Goal: Information Seeking & Learning: Learn about a topic

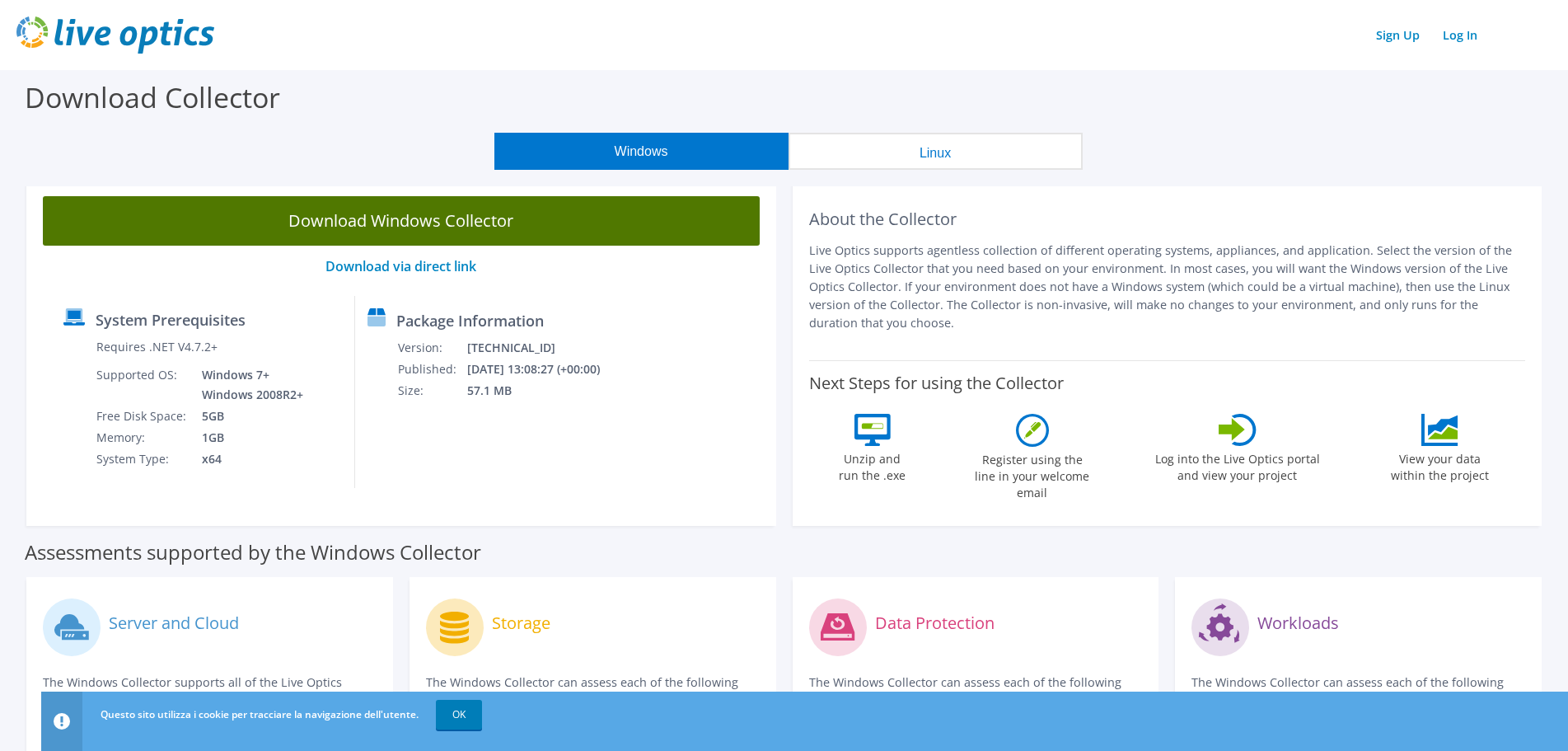
click at [361, 219] on link "Download Windows Collector" at bounding box center [401, 221] width 716 height 49
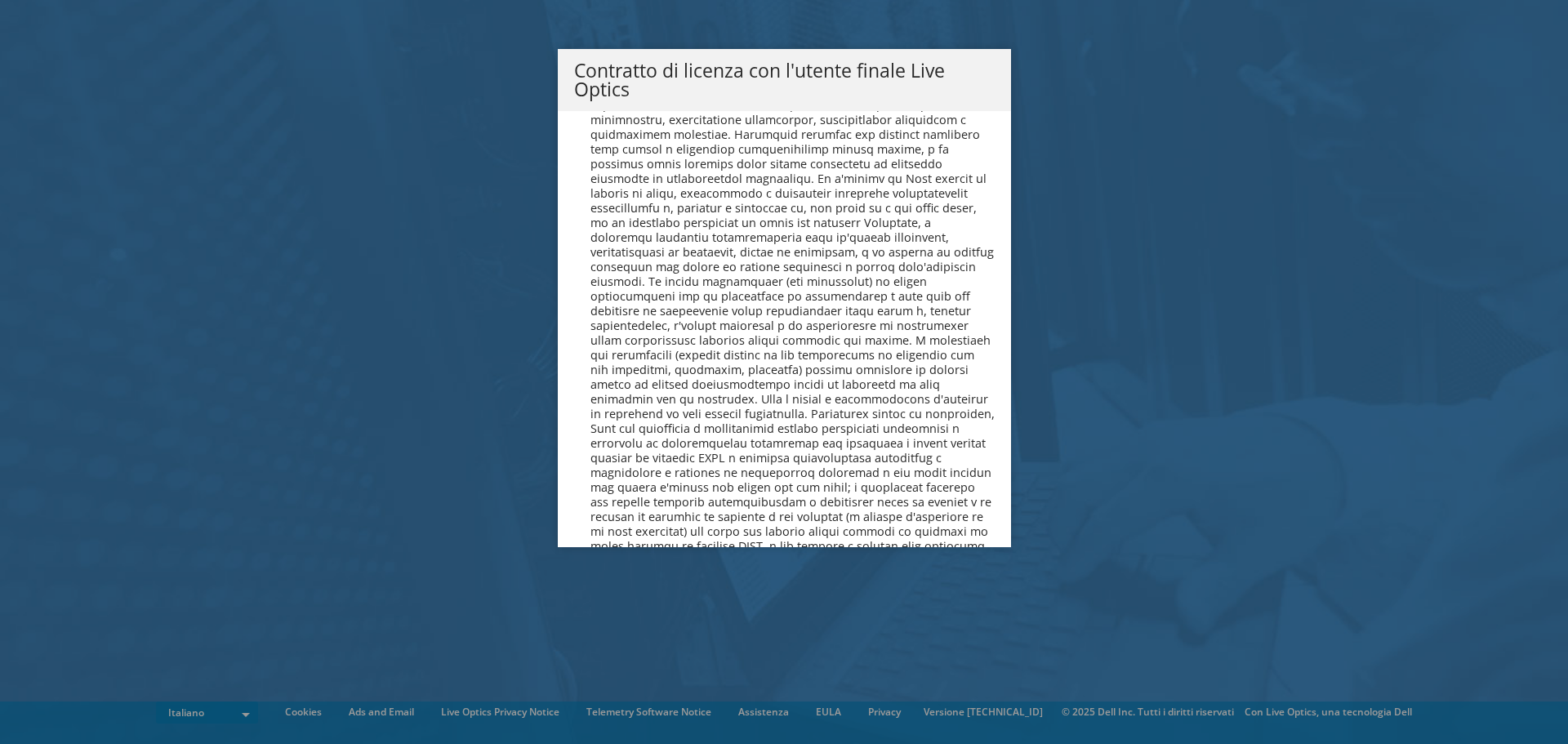
scroll to position [6984, 0]
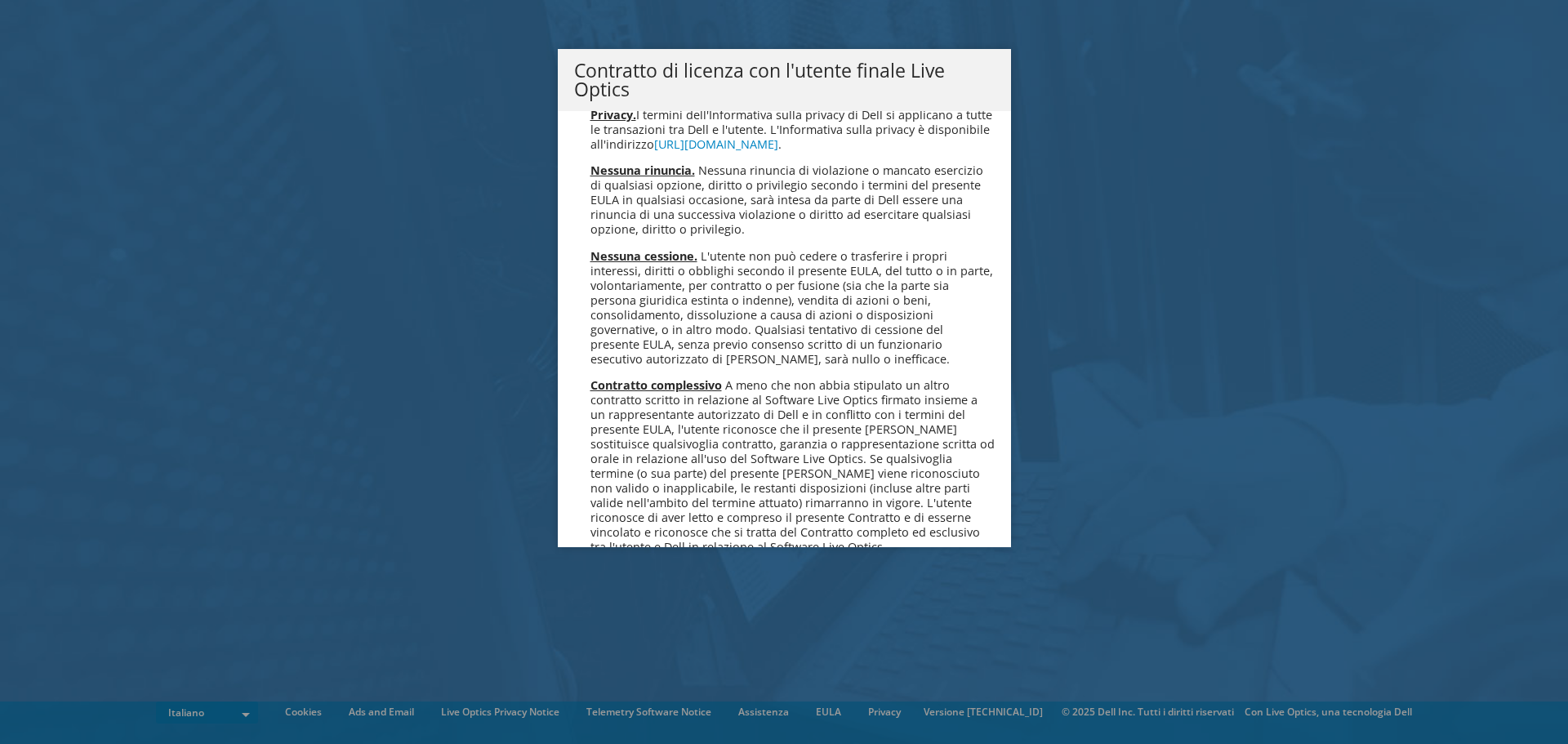
click at [629, 612] on link "Accetta" at bounding box center [618, 631] width 87 height 39
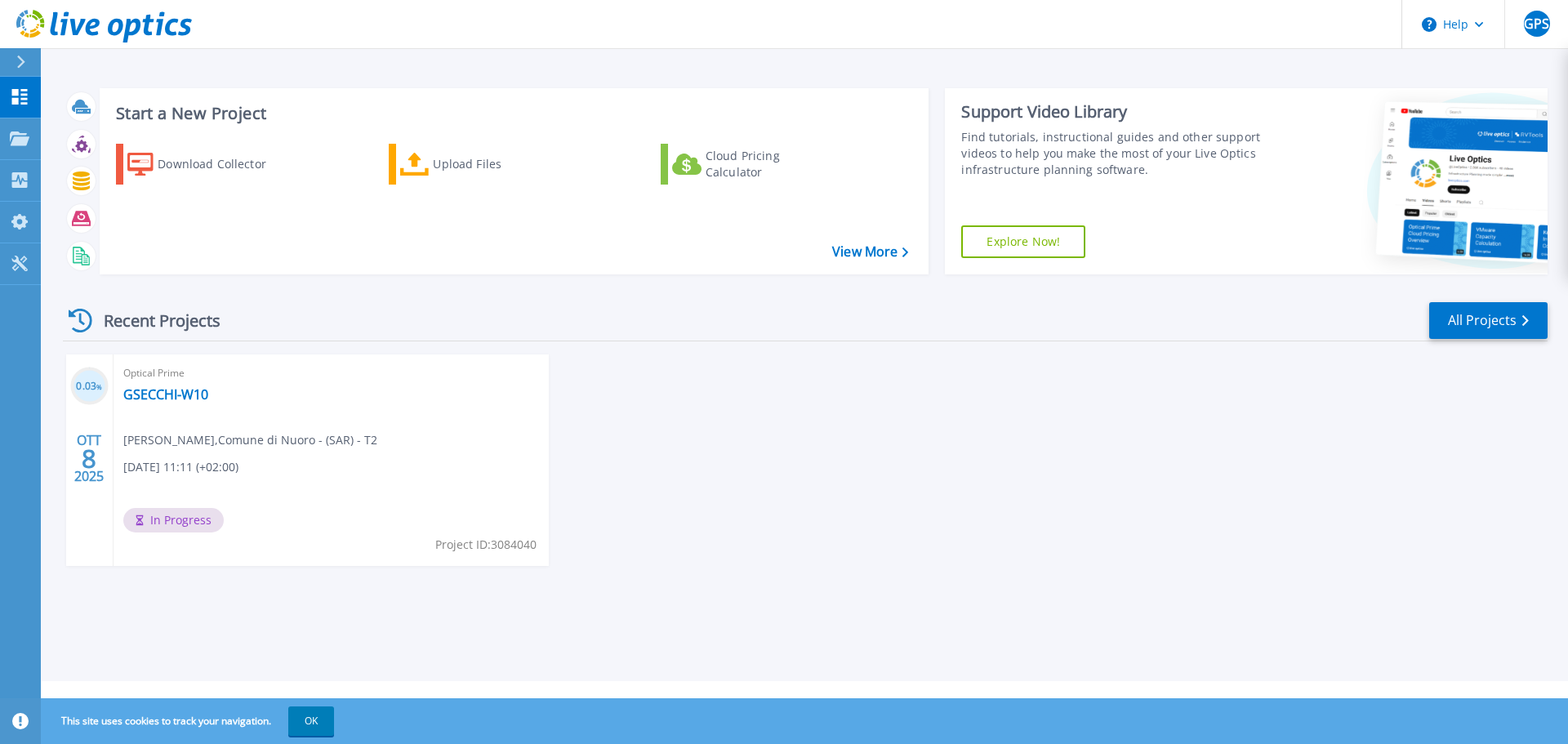
click at [716, 428] on div "0.03 % [DATE] Optical Prime GSECCHI-W10 Giampaolo Secchi , Comune di Nuoro - (S…" at bounding box center [799, 476] width 1498 height 244
click at [171, 395] on link "GSECCHI-W10" at bounding box center [165, 394] width 85 height 17
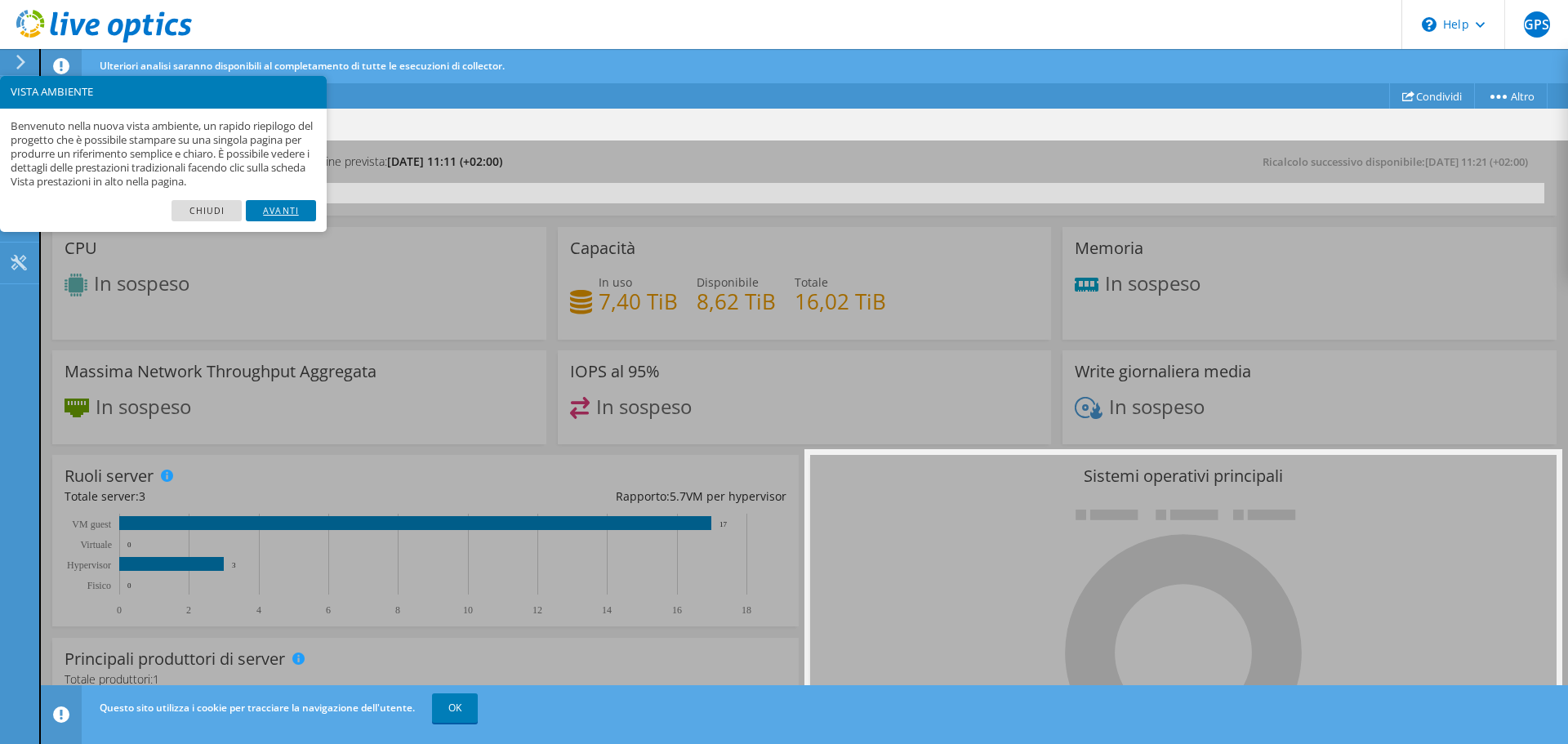
click at [290, 211] on link "Avanti" at bounding box center [281, 211] width 70 height 21
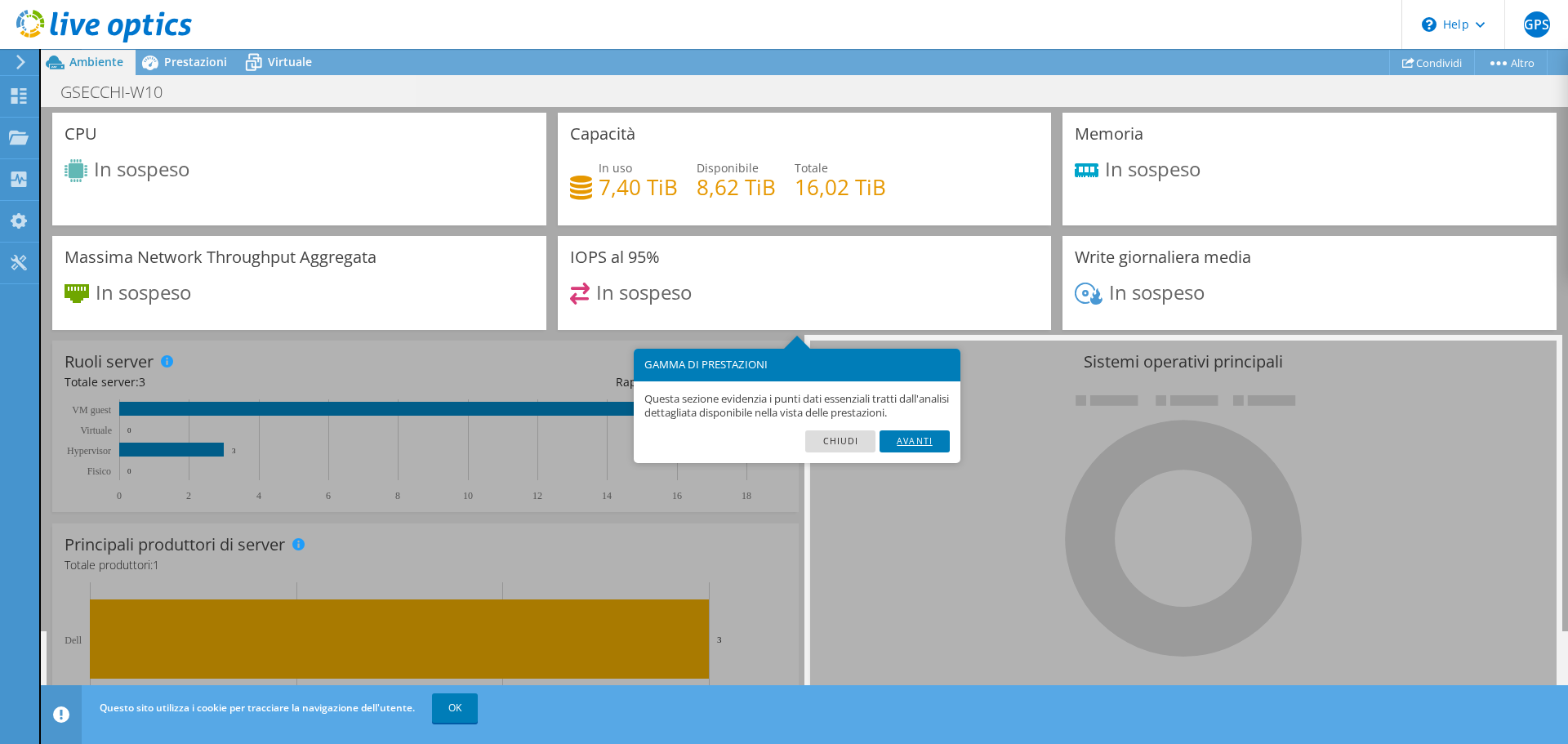
click at [897, 452] on link "Avanti" at bounding box center [915, 441] width 70 height 21
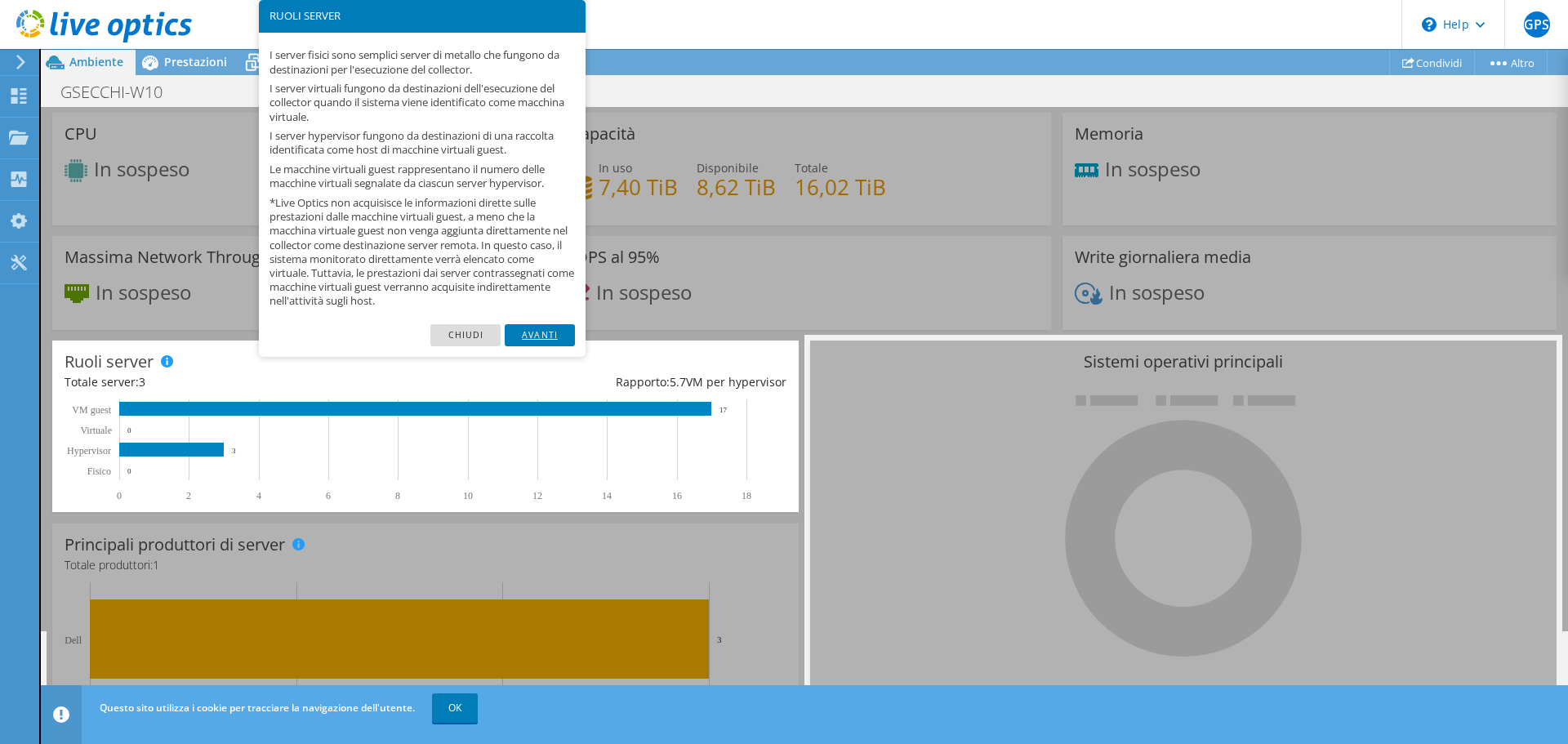
click at [533, 331] on link "Avanti" at bounding box center [540, 335] width 70 height 21
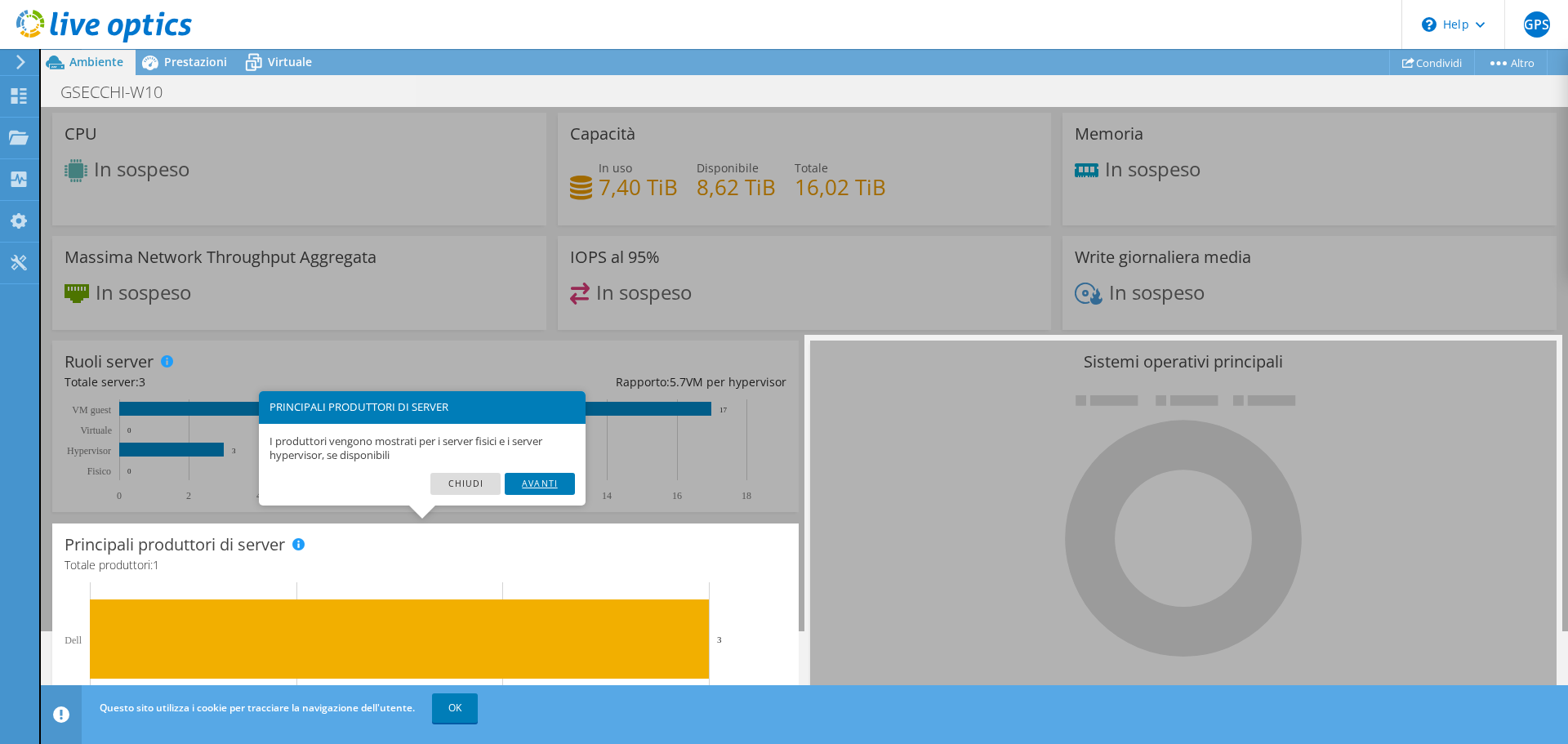
click at [536, 486] on link "Avanti" at bounding box center [540, 484] width 70 height 21
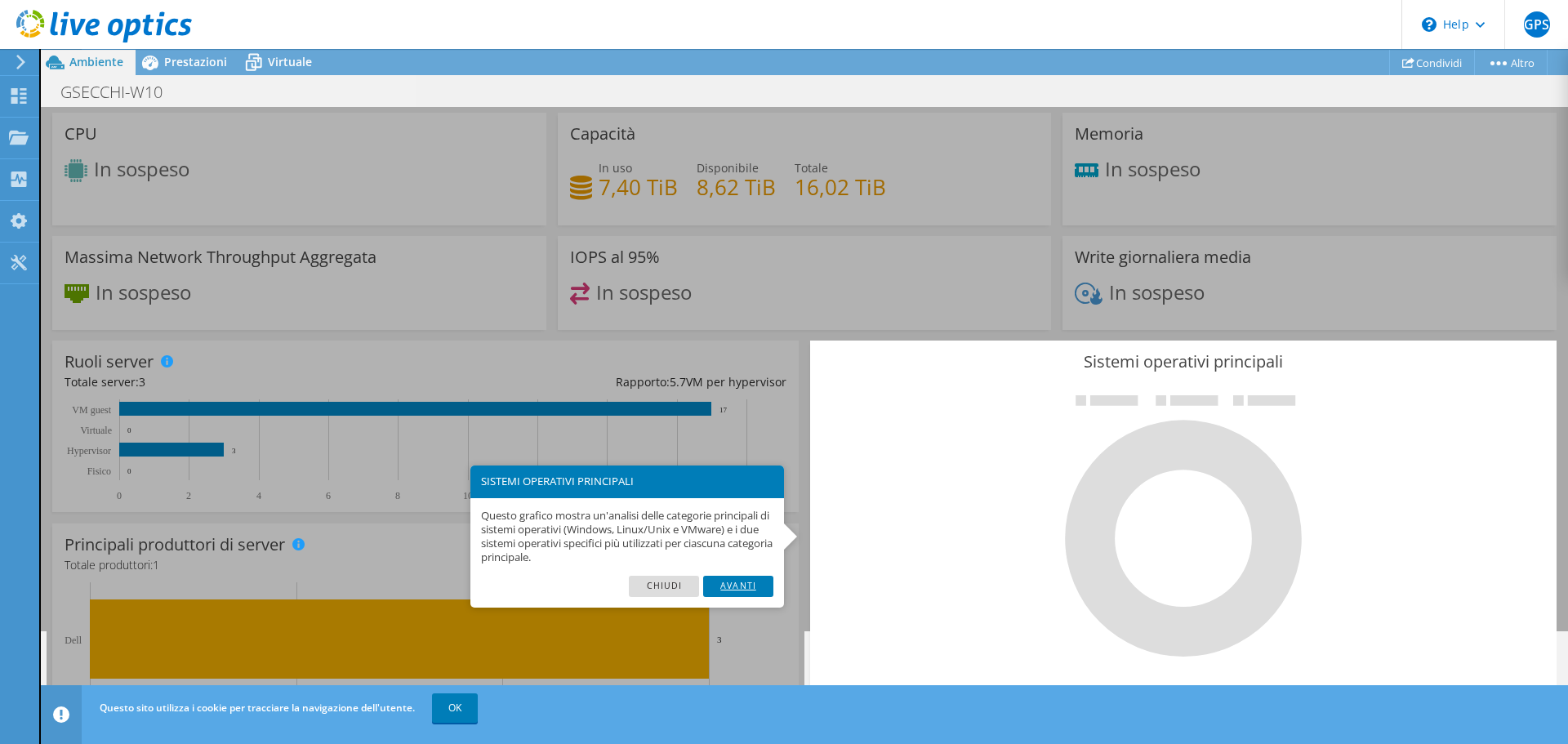
click at [743, 588] on link "Avanti" at bounding box center [738, 587] width 70 height 21
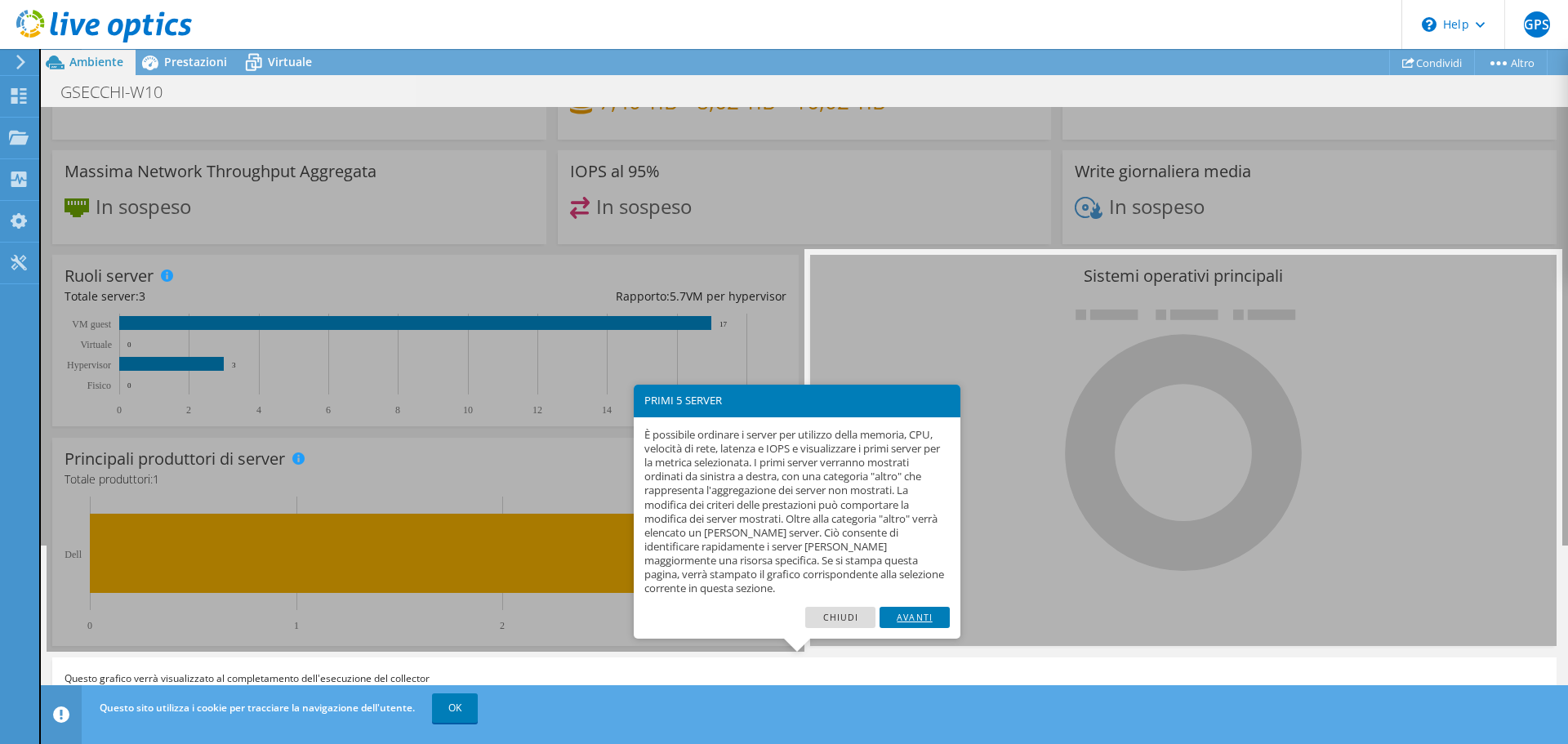
click at [927, 618] on link "Avanti" at bounding box center [915, 618] width 70 height 21
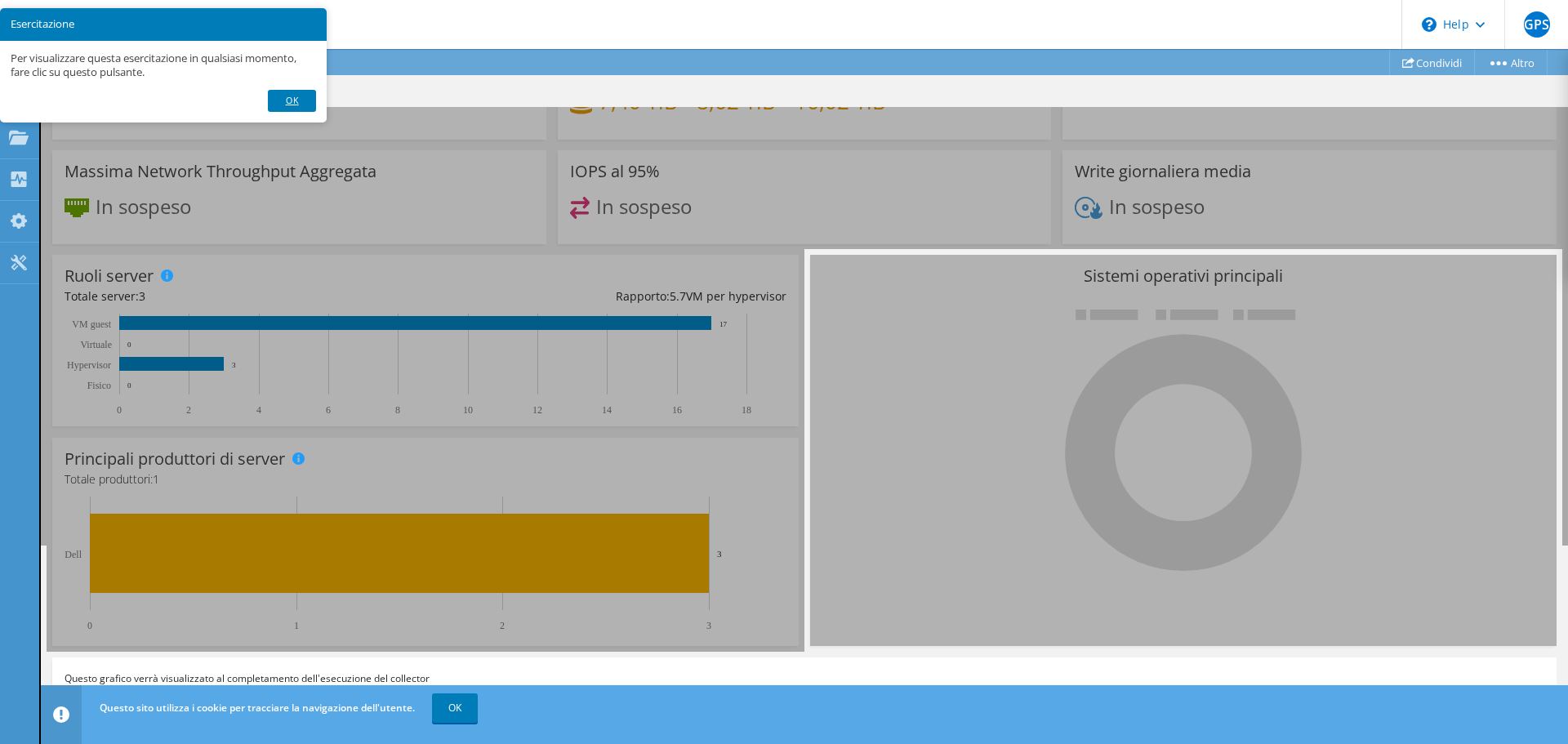
click at [294, 98] on link "OK" at bounding box center [291, 100] width 48 height 21
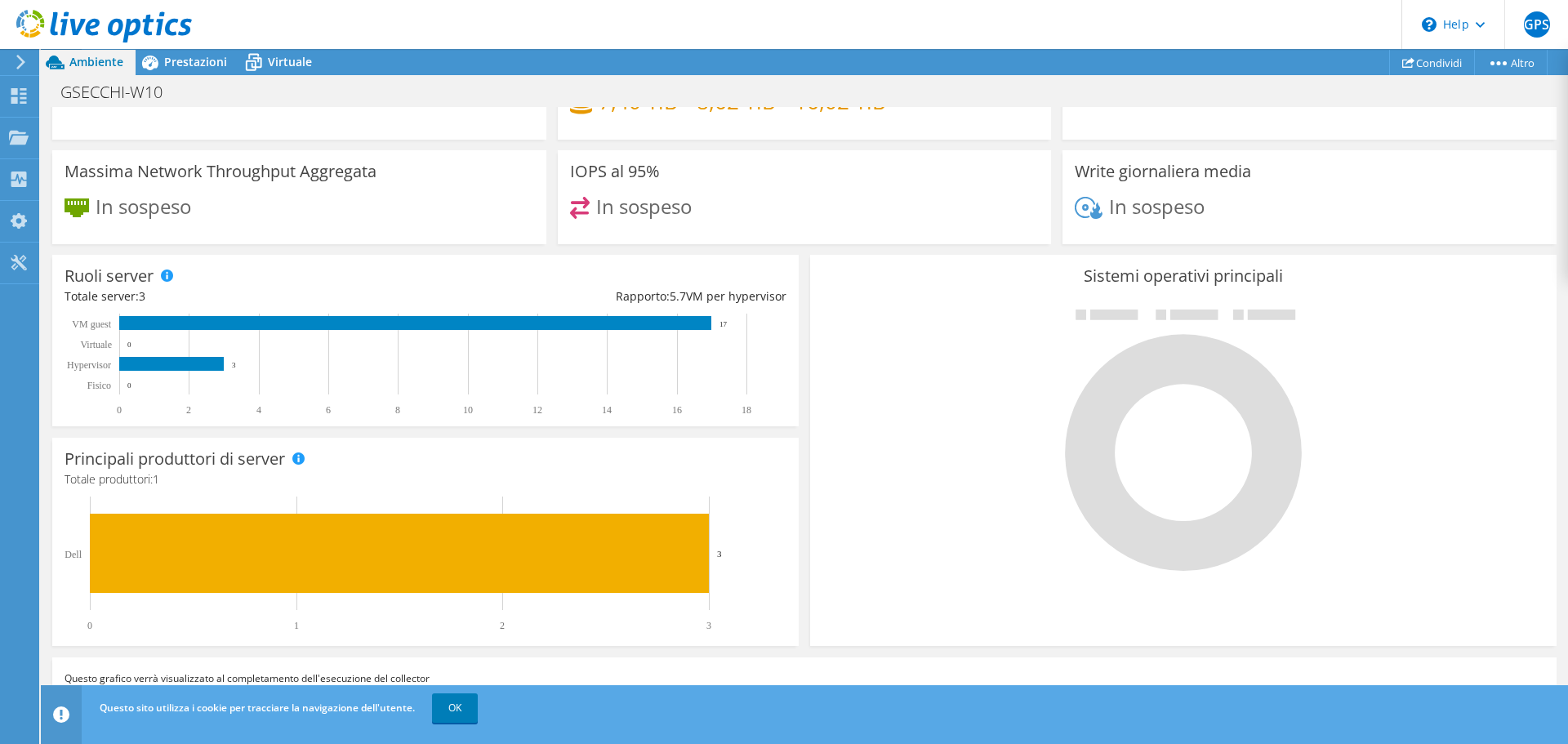
scroll to position [0, 0]
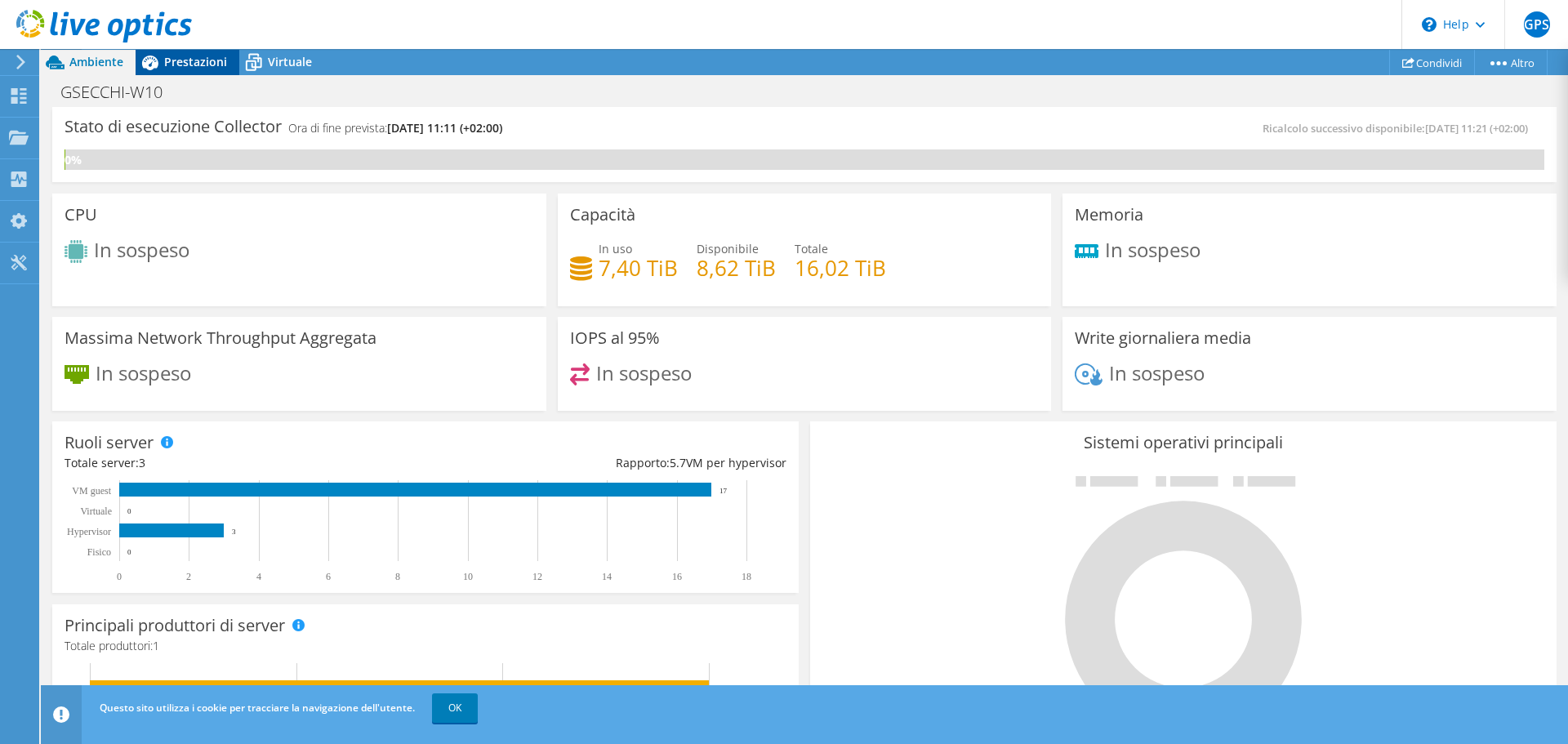
click at [190, 62] on span "Prestazioni" at bounding box center [195, 61] width 63 height 16
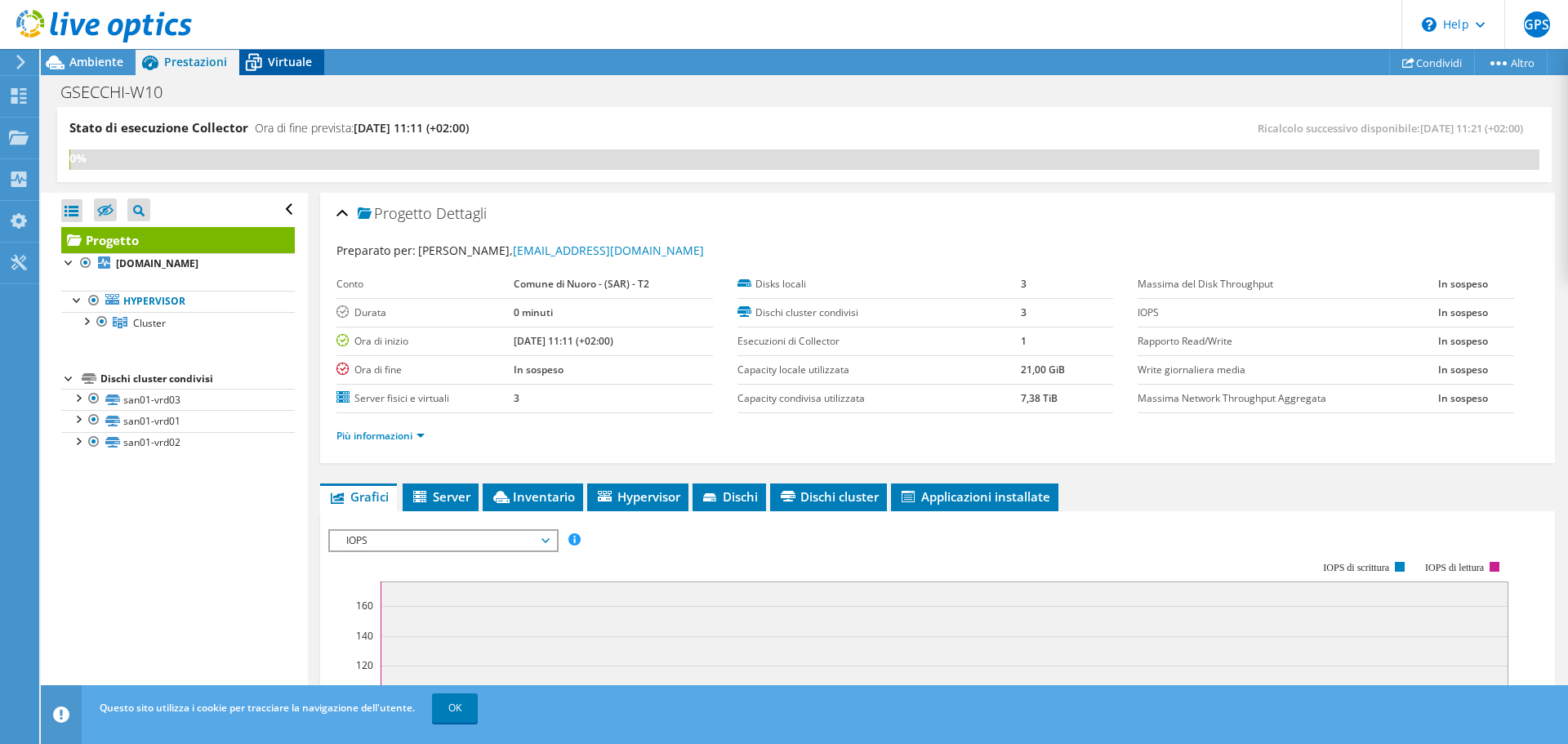
click at [278, 58] on span "Virtuale" at bounding box center [290, 61] width 44 height 16
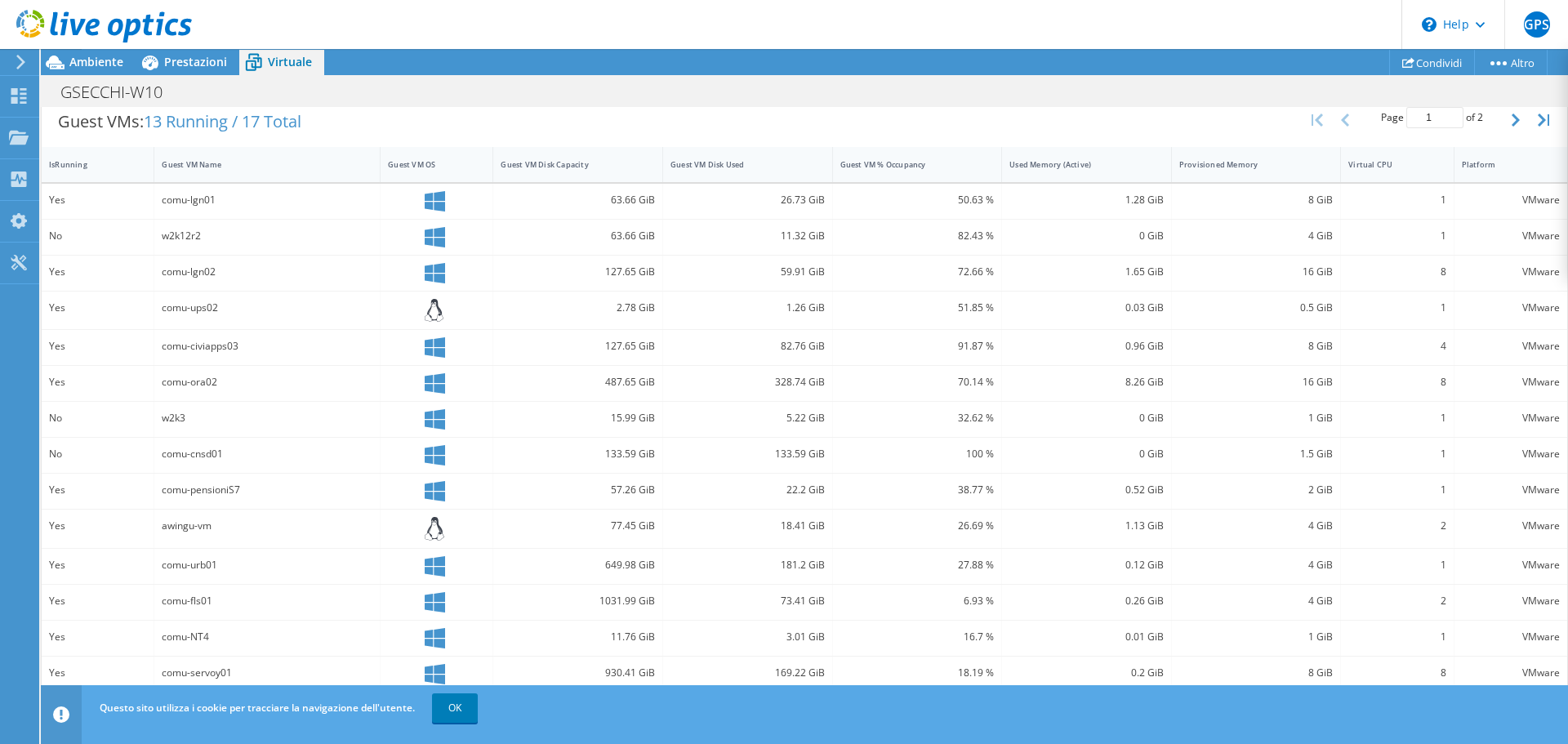
scroll to position [449, 0]
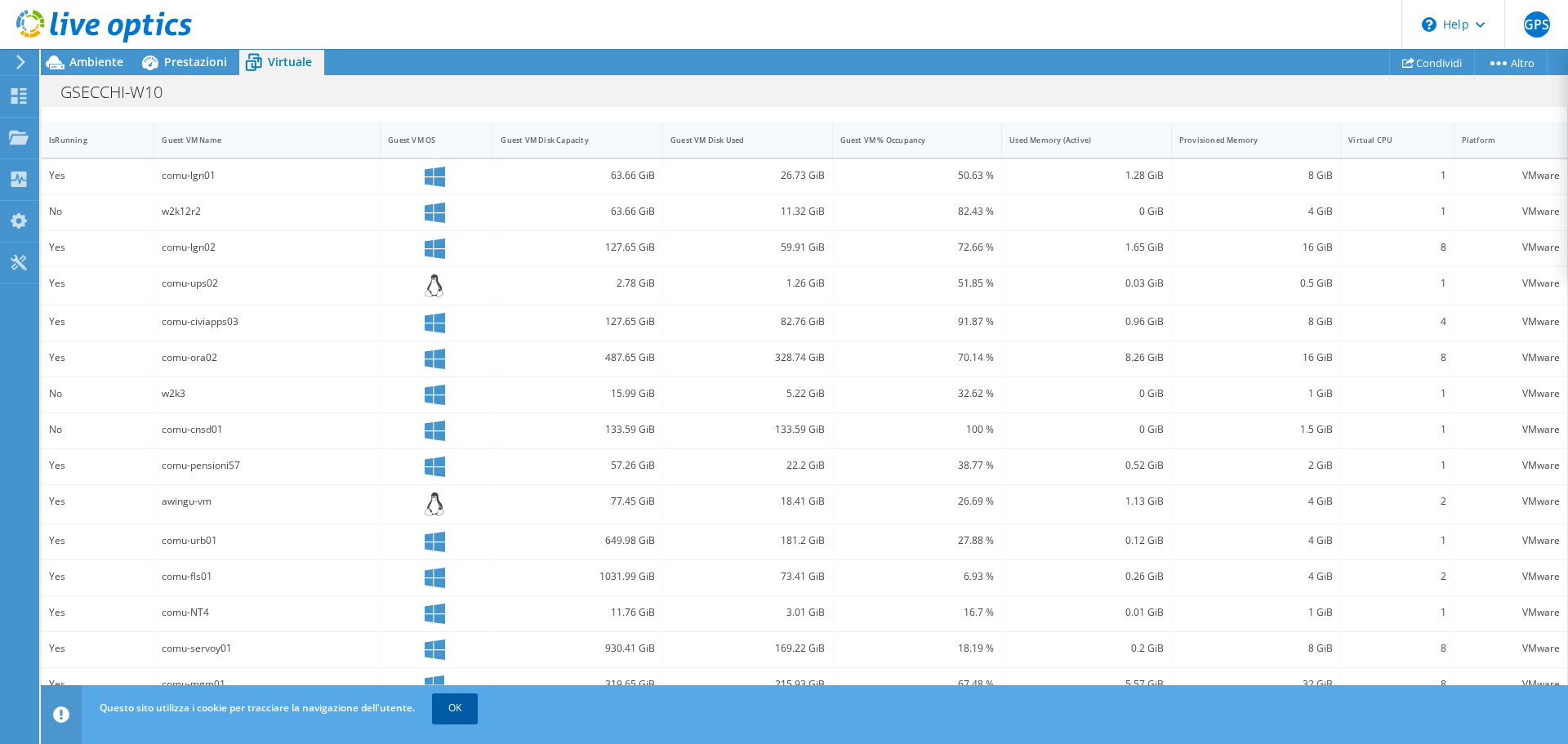
click at [467, 709] on link "OK" at bounding box center [455, 708] width 46 height 29
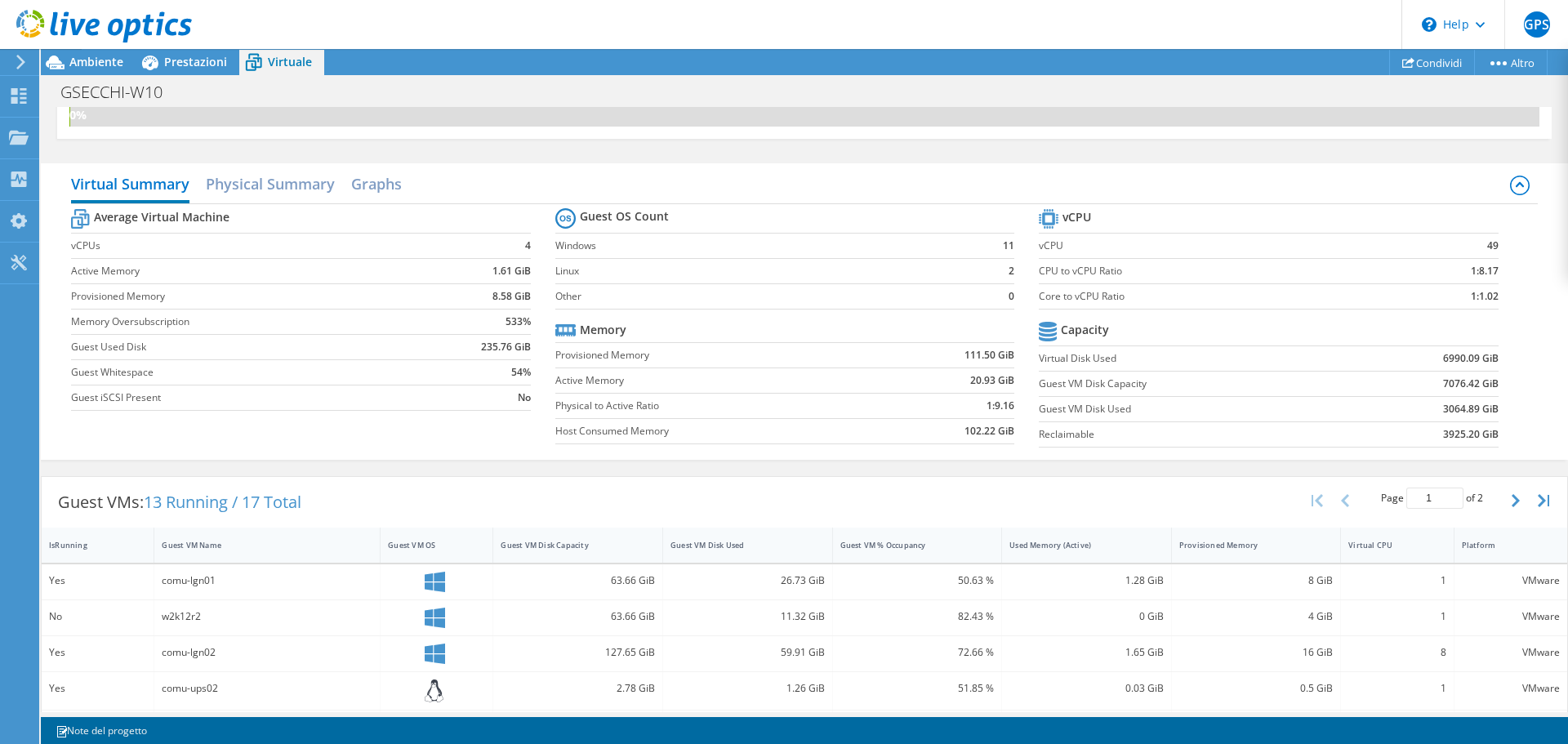
scroll to position [0, 0]
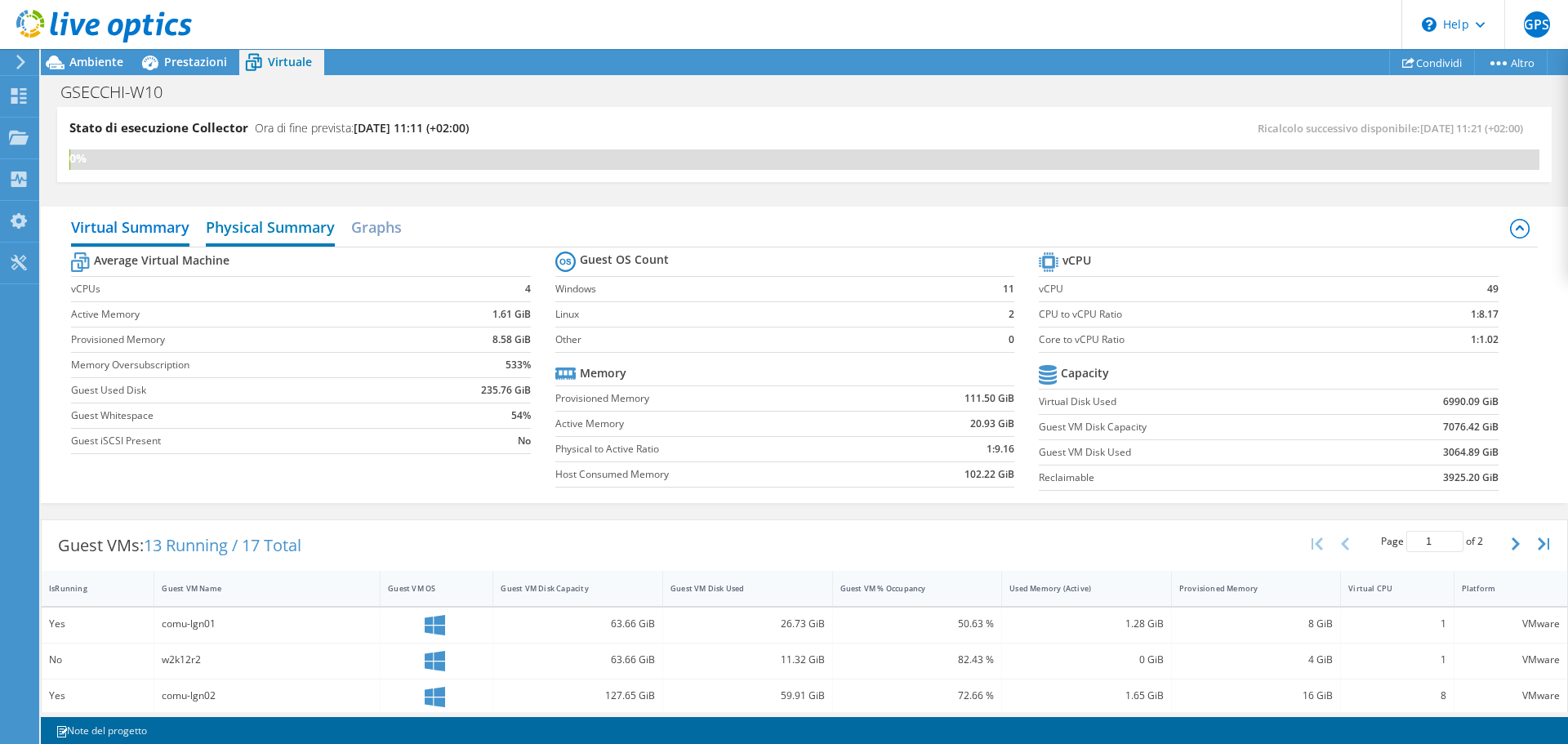
click at [274, 222] on h2 "Physical Summary" at bounding box center [270, 228] width 129 height 36
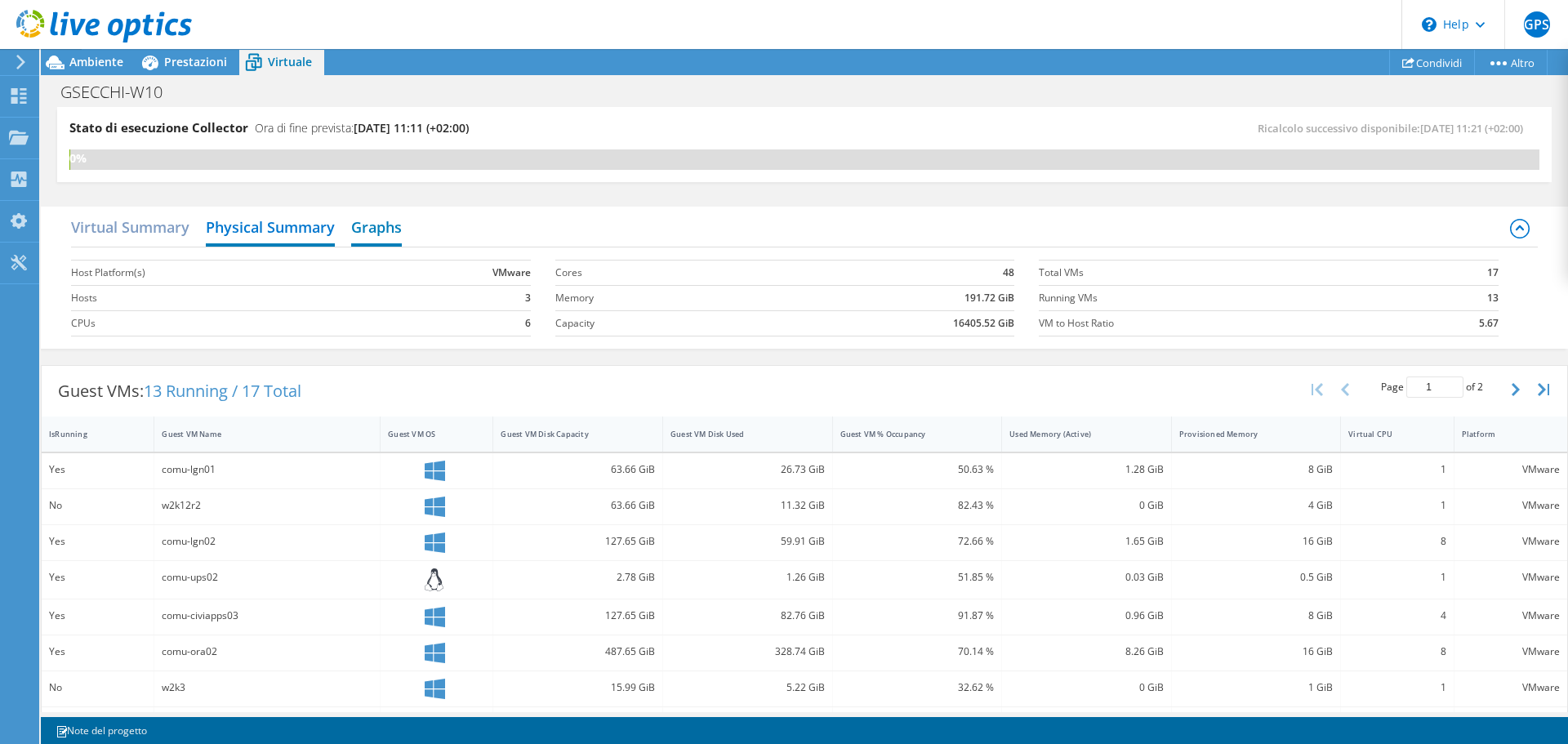
click at [382, 229] on h2 "Graphs" at bounding box center [377, 228] width 51 height 36
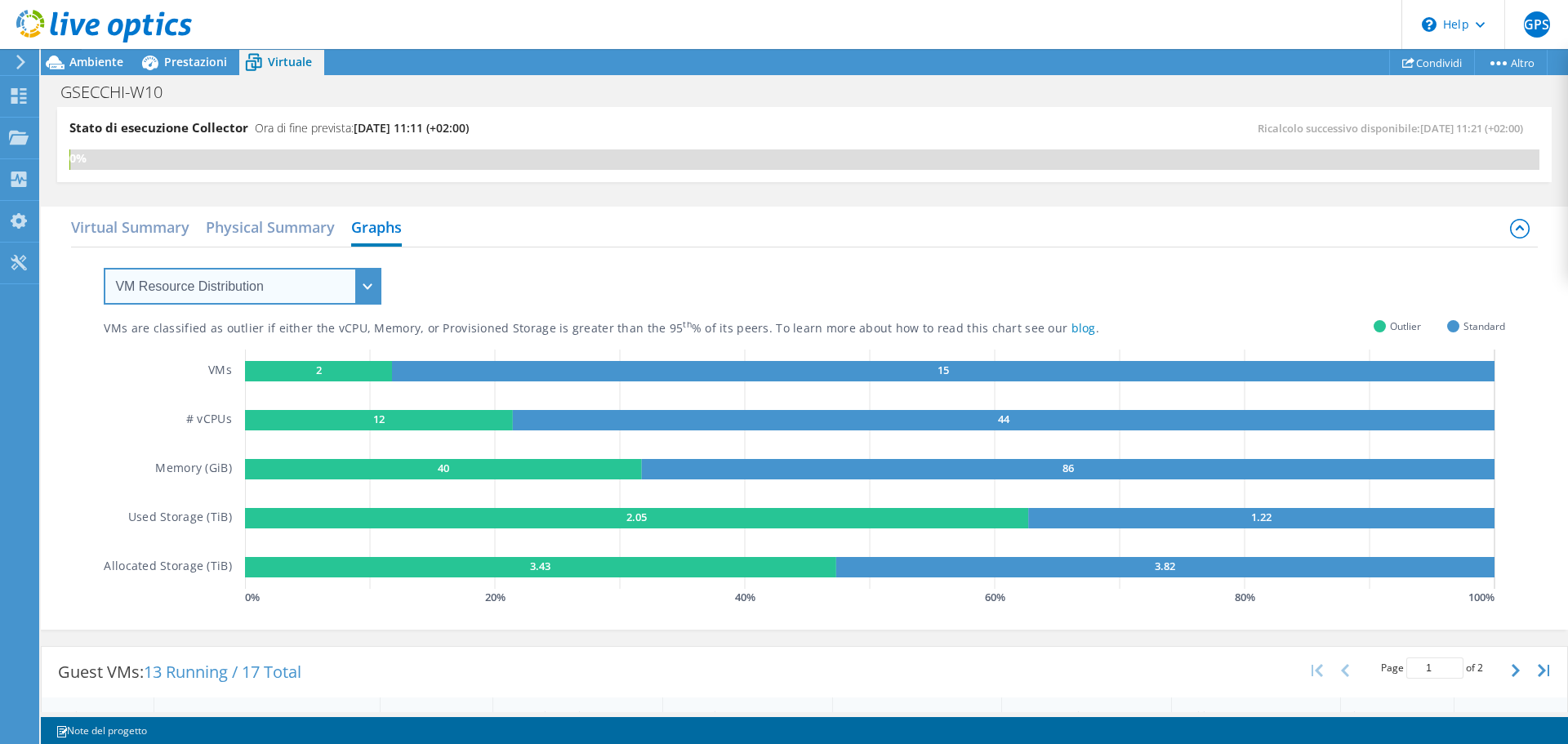
click at [104, 268] on select "VM Resource Distribution Provisioning Contrast Over Provisioning" at bounding box center [243, 287] width 278 height 37
click at [300, 289] on select "VM Resource Distribution Provisioning Contrast Over Provisioning" at bounding box center [243, 287] width 278 height 37
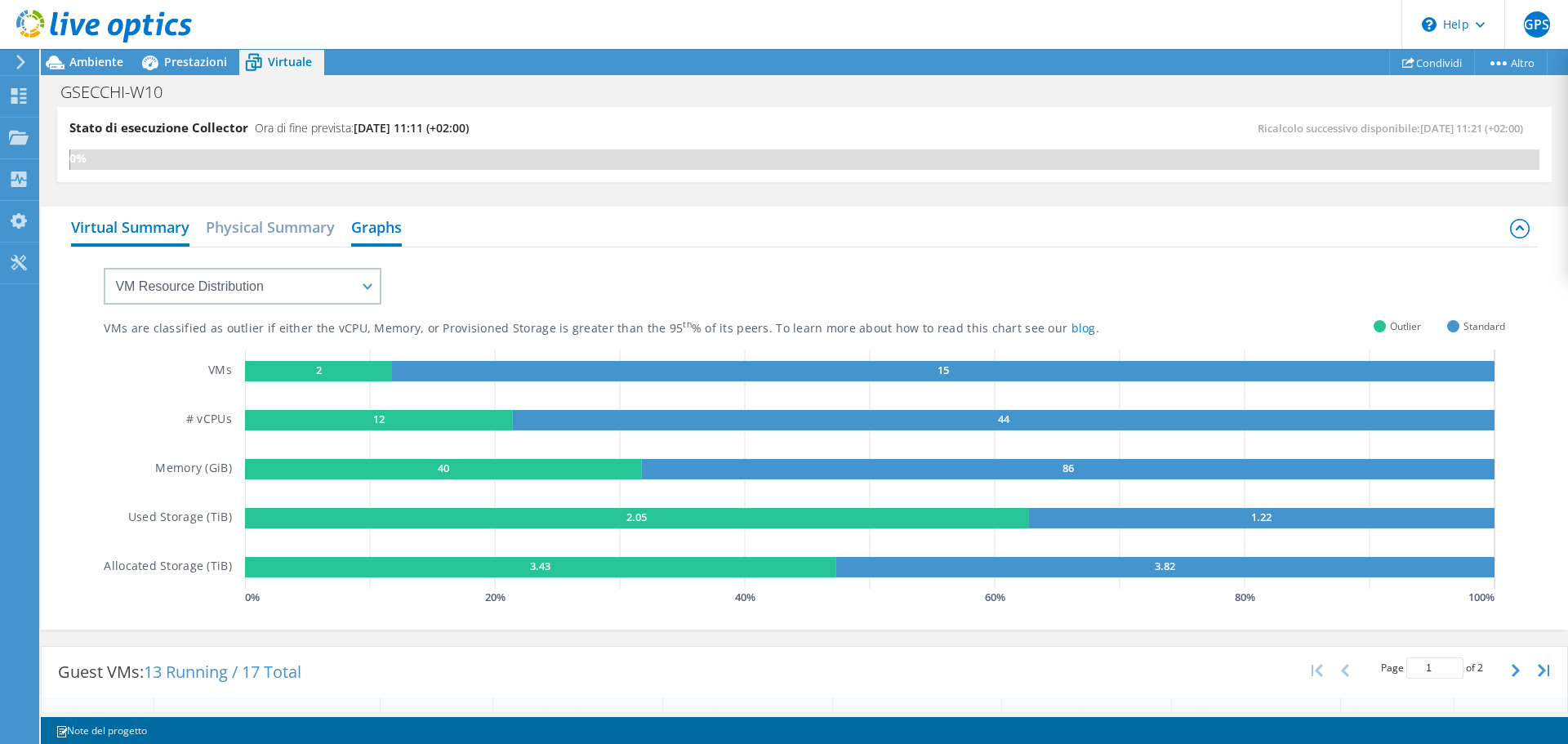
click at [149, 224] on h2 "Virtual Summary" at bounding box center [130, 228] width 119 height 36
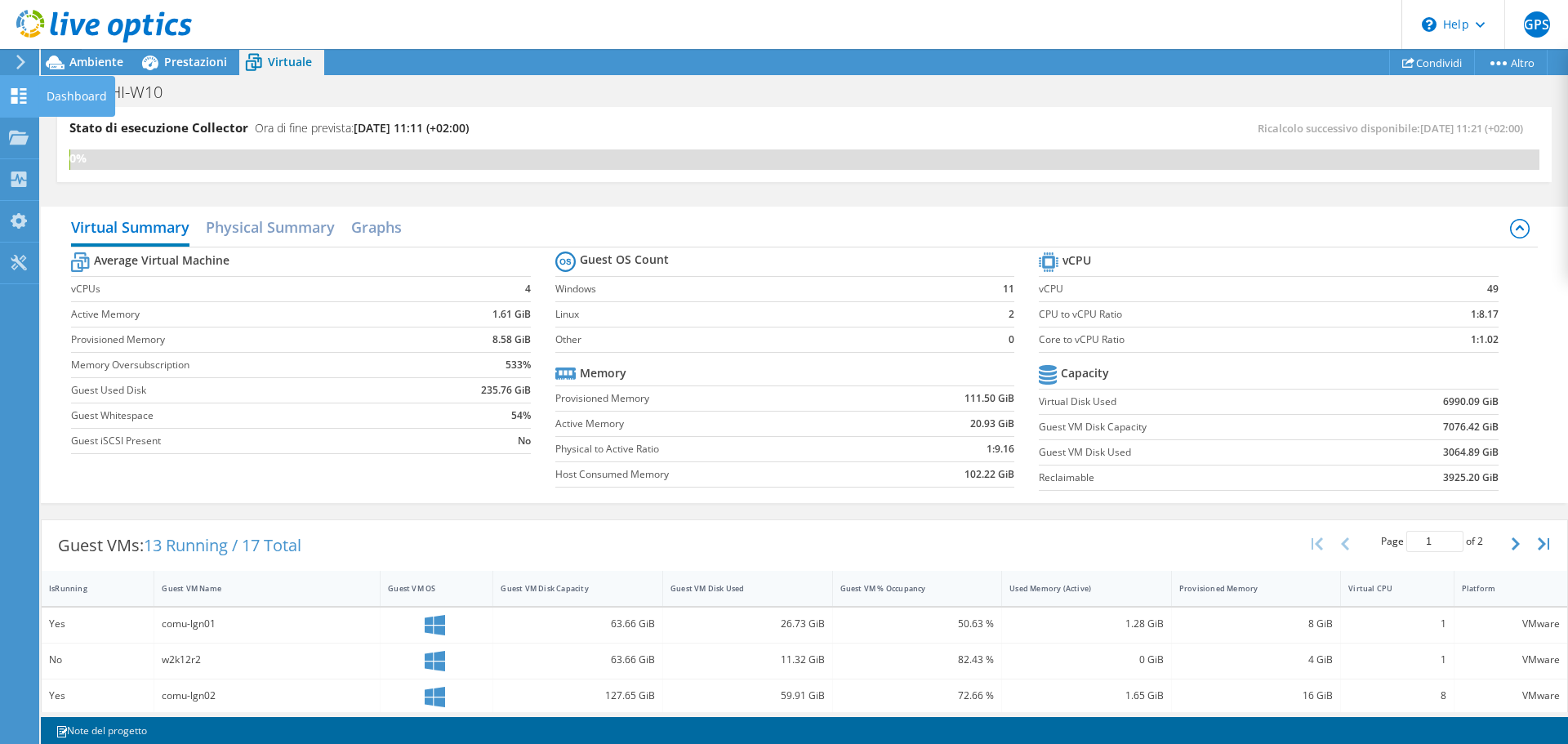
click at [22, 98] on use at bounding box center [19, 96] width 16 height 16
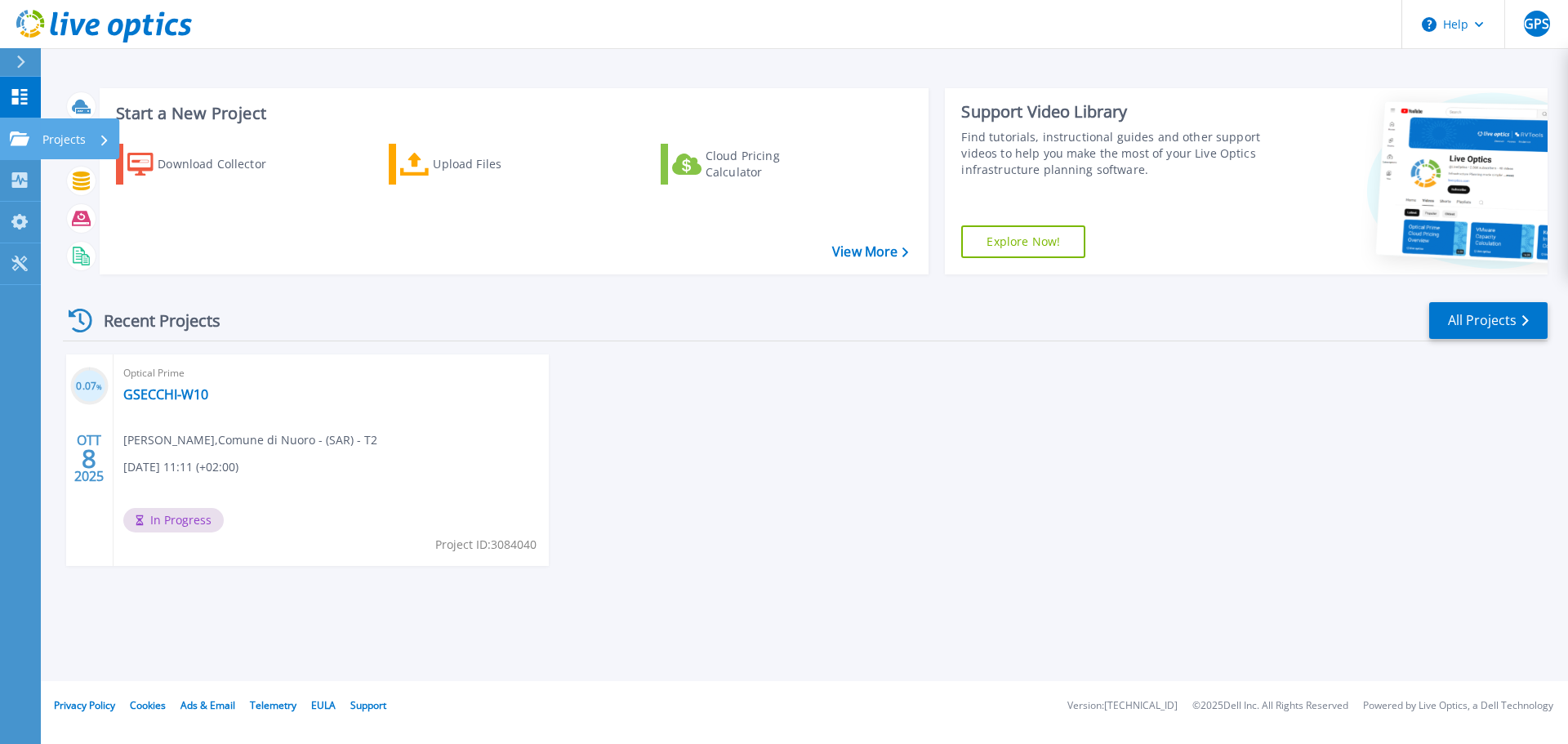
click at [19, 139] on icon at bounding box center [19, 138] width 19 height 14
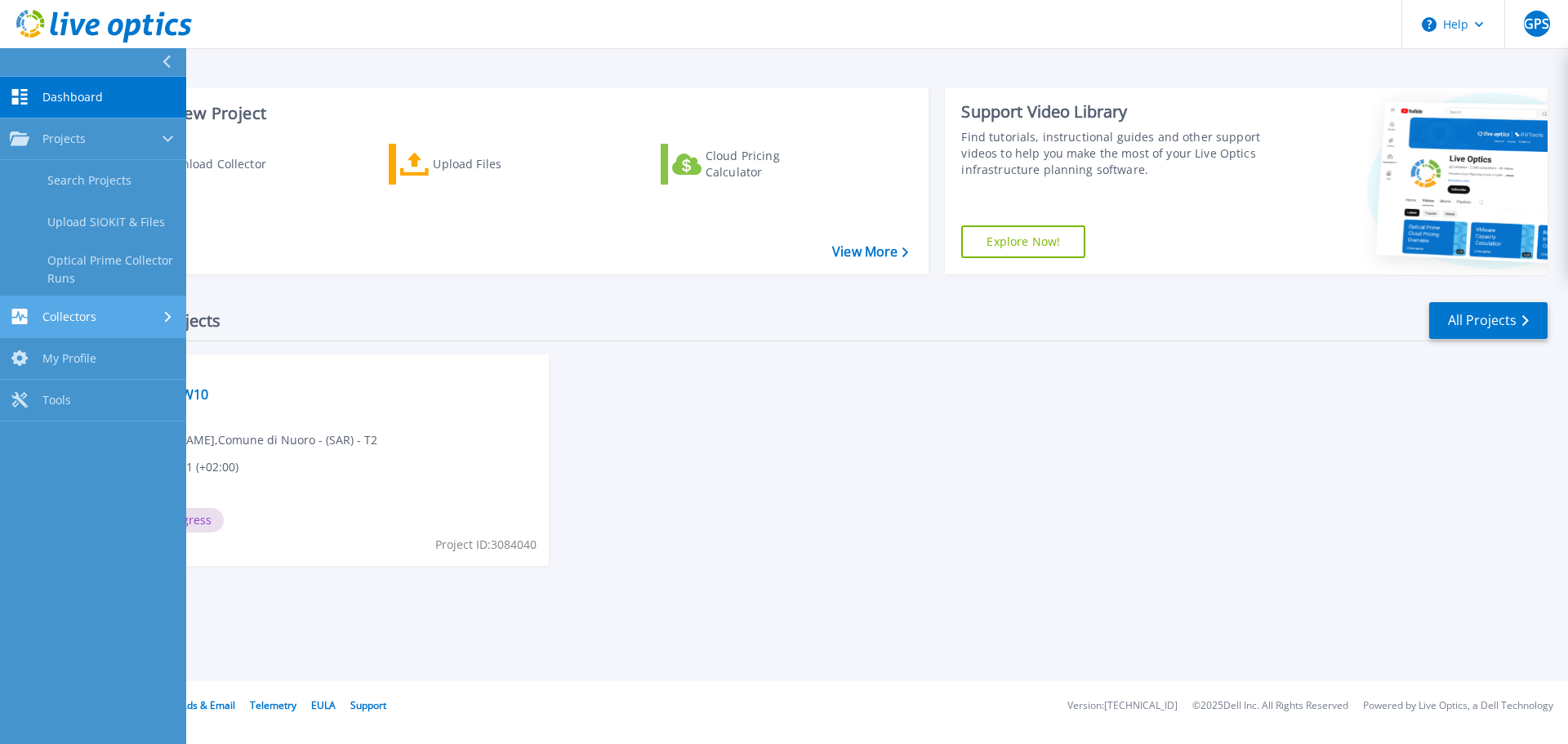
click at [52, 312] on span "Collectors" at bounding box center [69, 317] width 53 height 15
click at [67, 344] on span "Tools" at bounding box center [56, 348] width 28 height 15
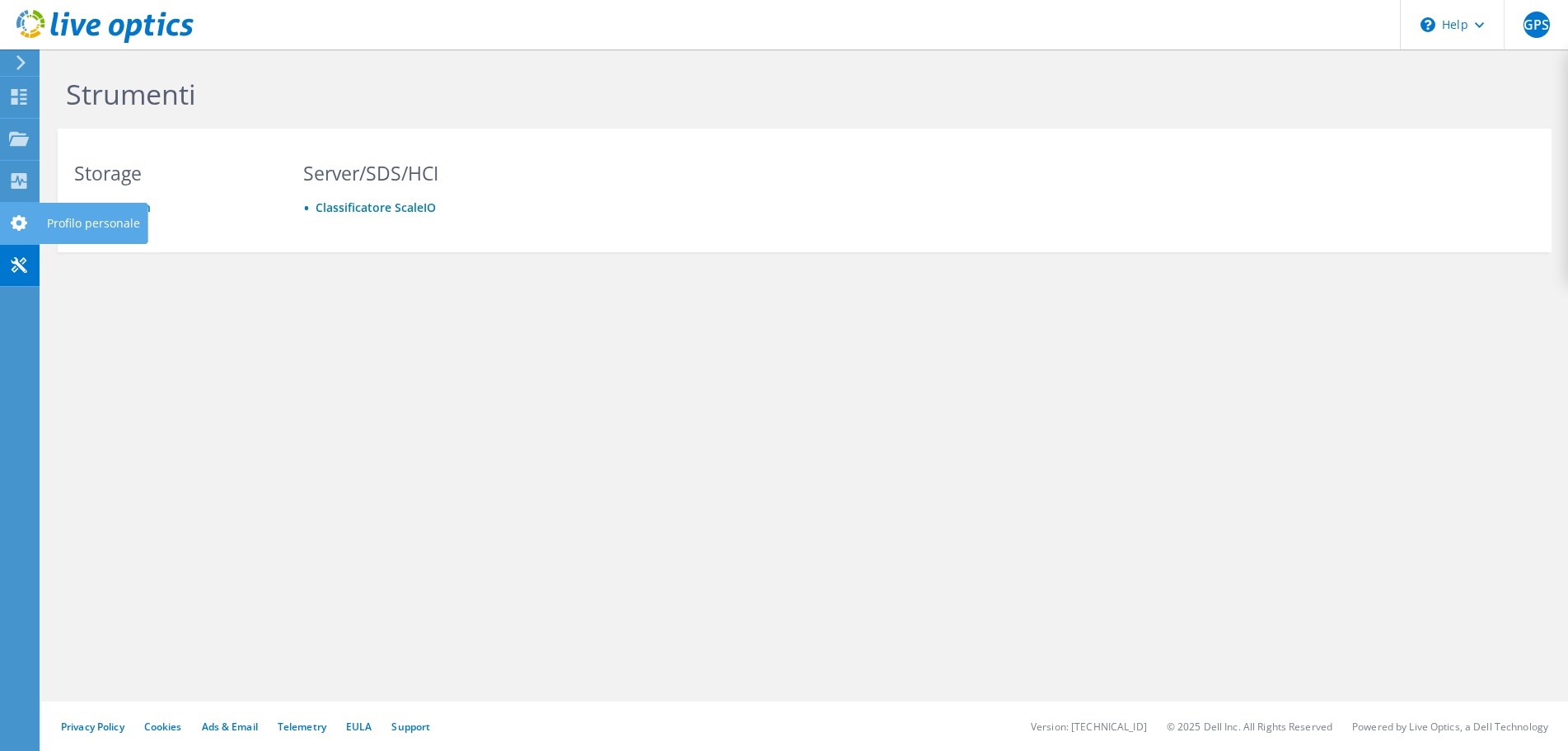
click at [18, 220] on use at bounding box center [19, 223] width 17 height 16
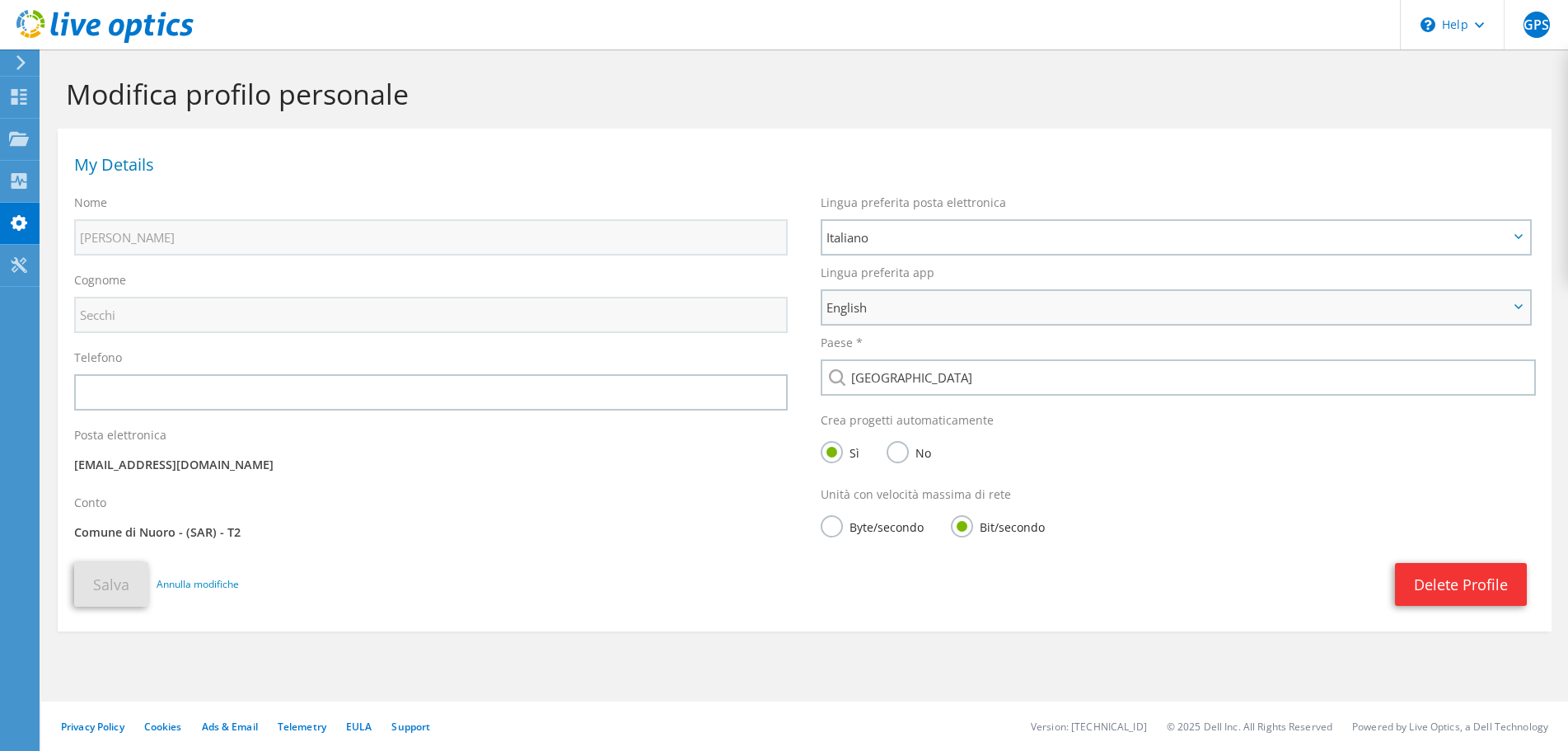
click at [1017, 298] on span "English" at bounding box center [1175, 308] width 707 height 33
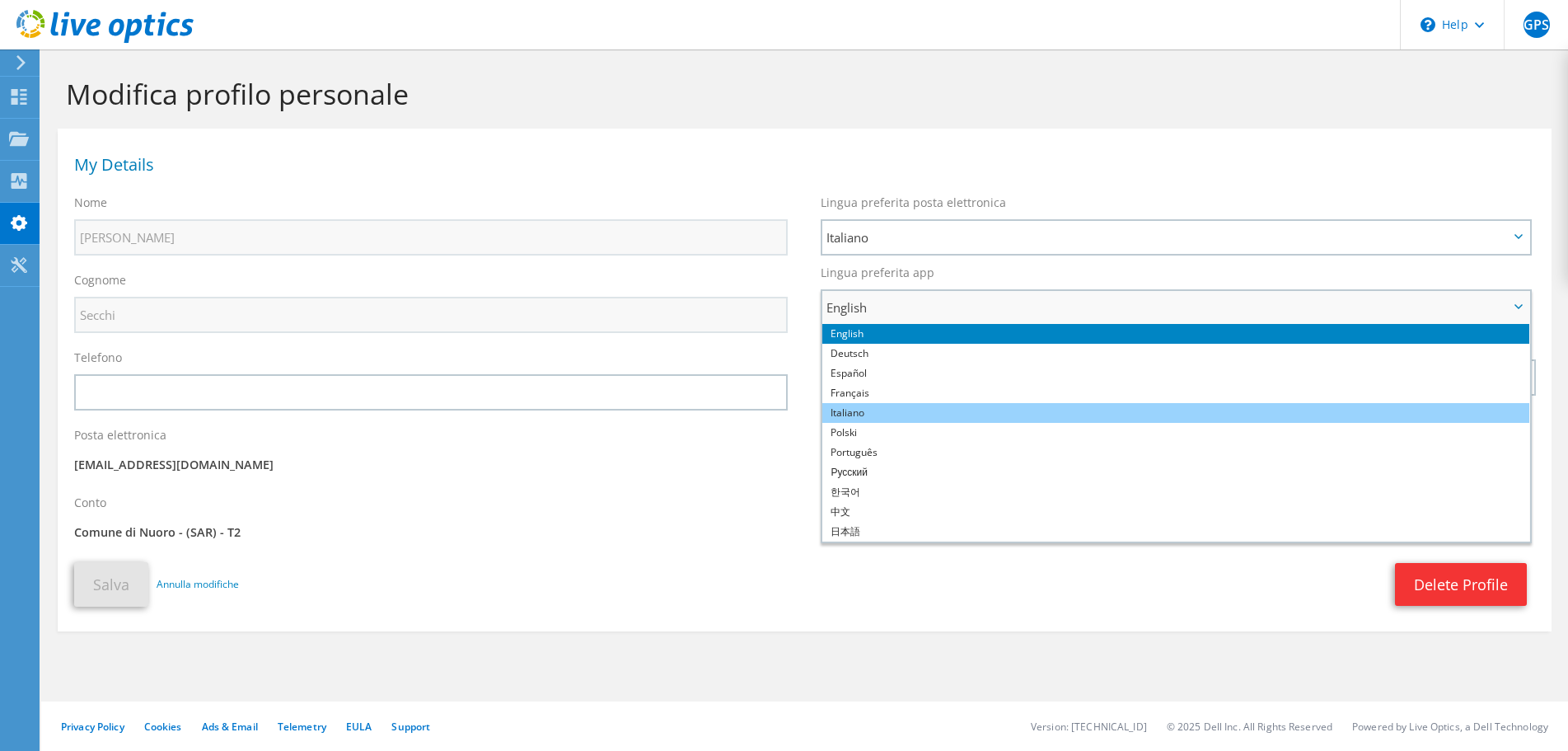
click at [869, 413] on li "Italiano" at bounding box center [1175, 413] width 707 height 20
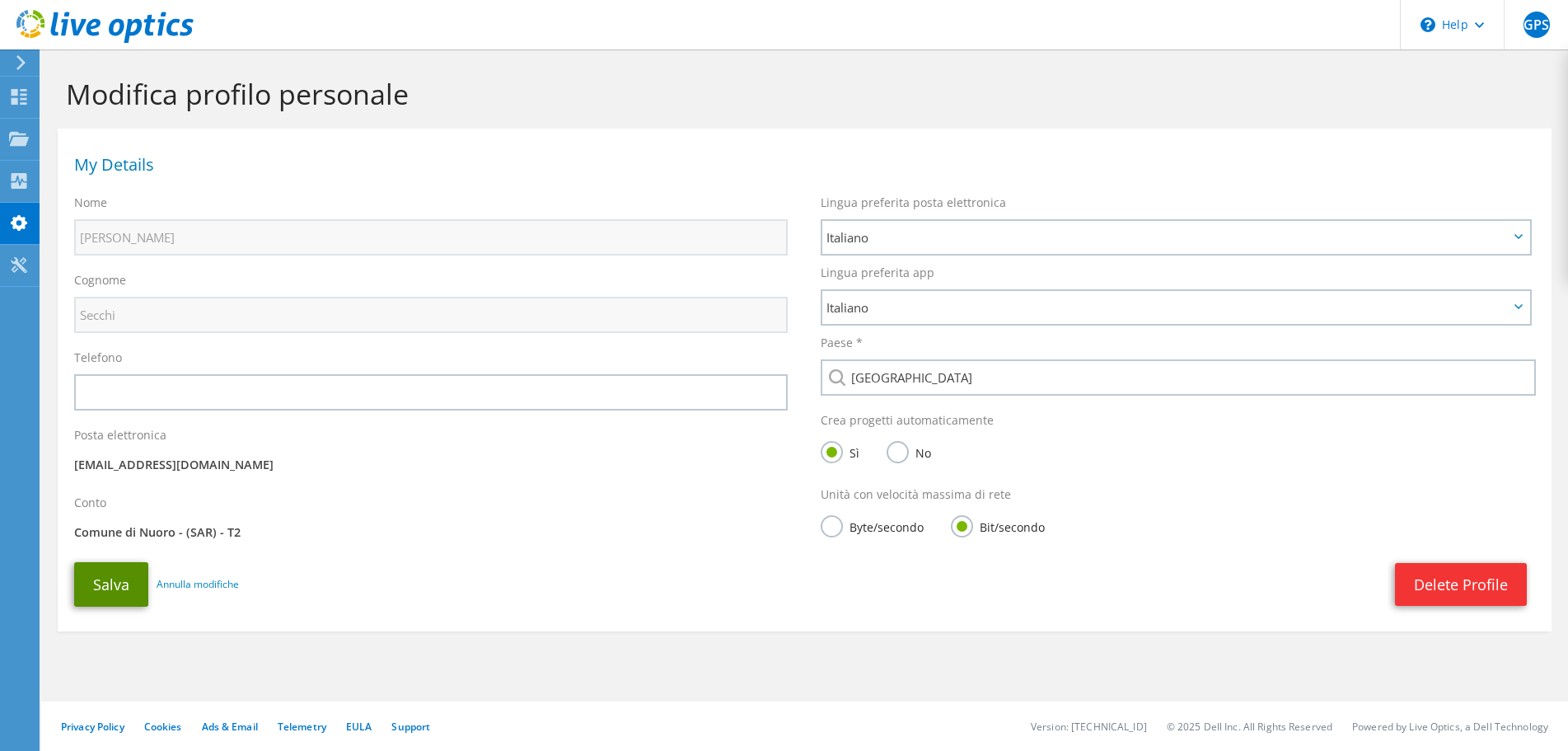
click at [104, 582] on button "Salva" at bounding box center [112, 583] width 74 height 44
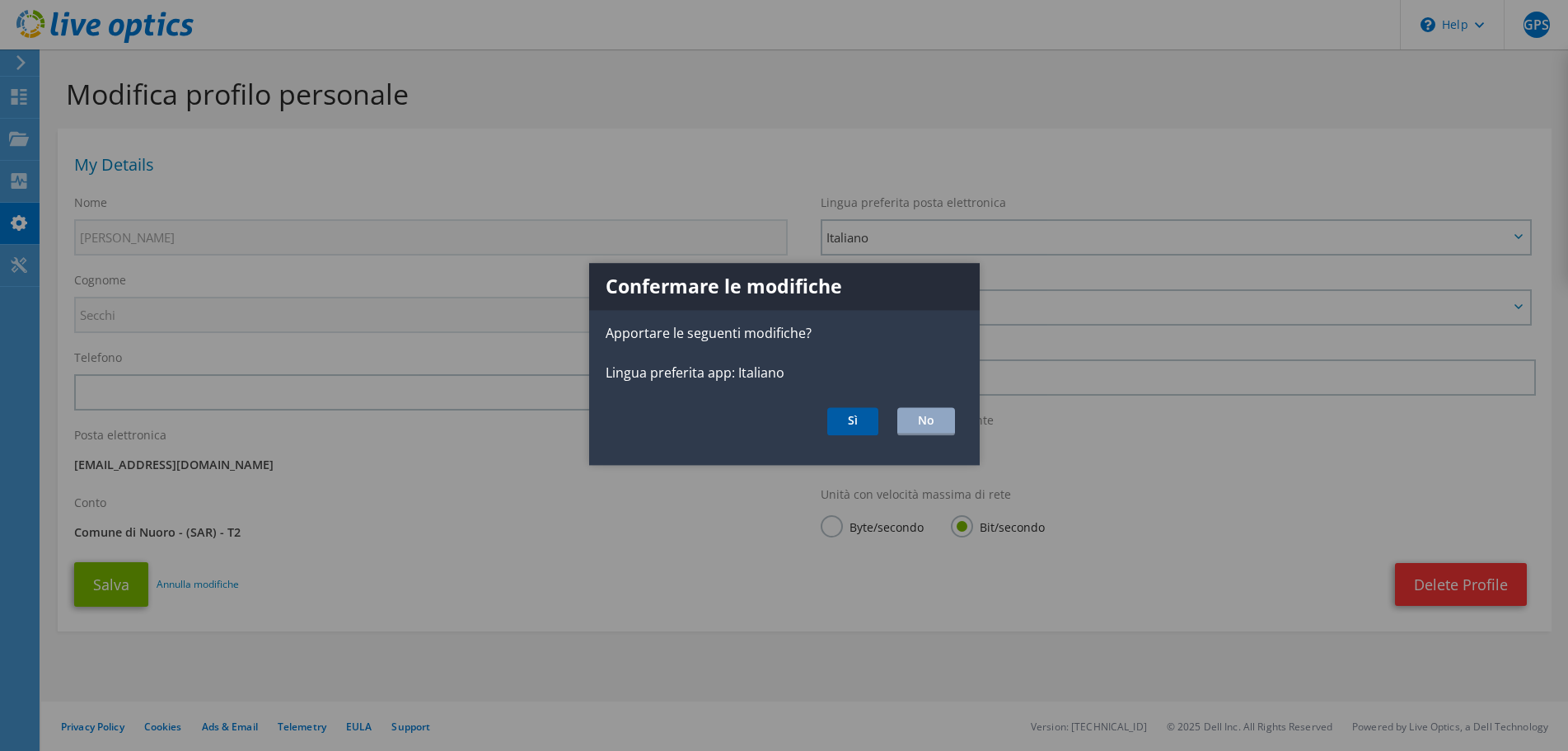
click at [857, 417] on button "Sì" at bounding box center [853, 422] width 51 height 28
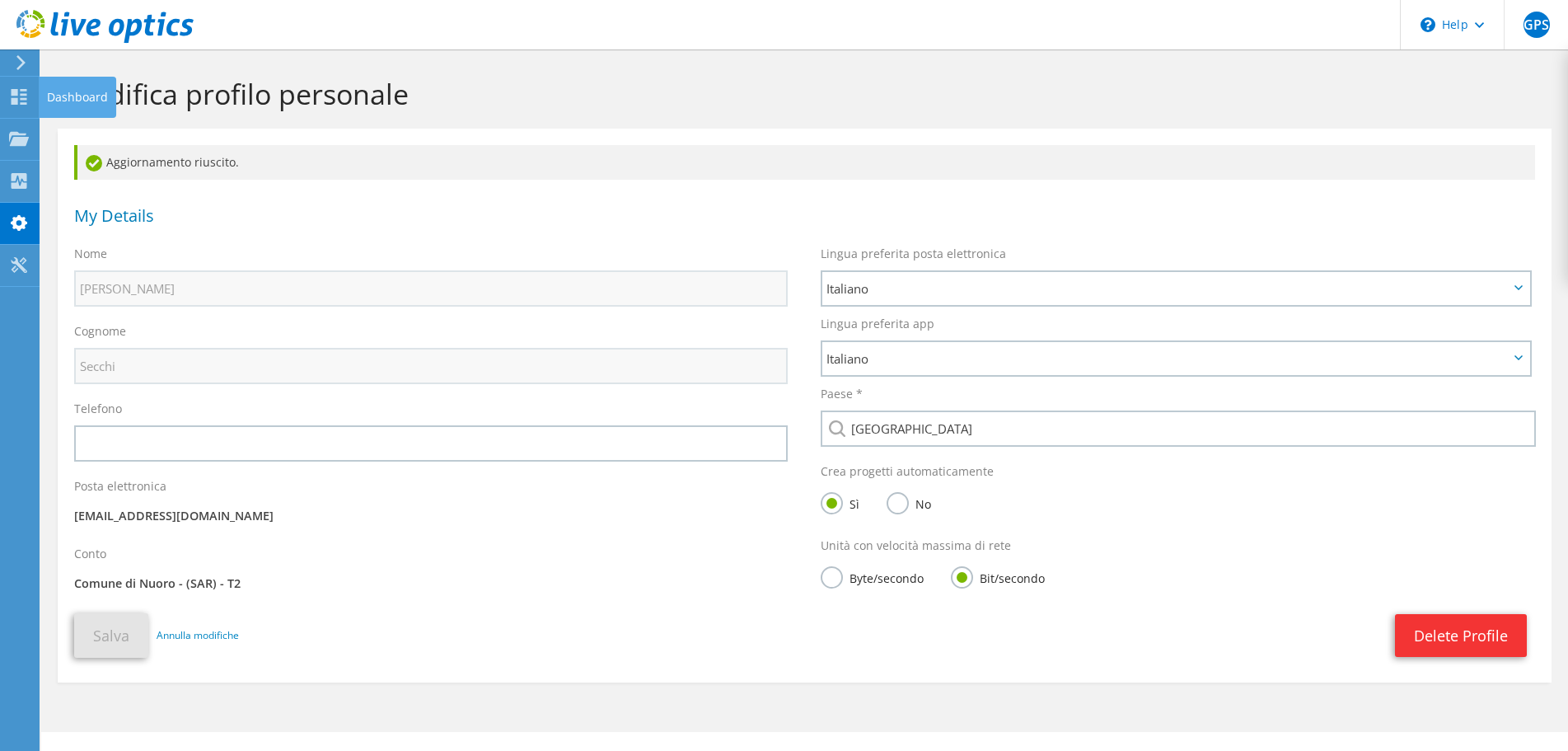
click at [59, 88] on div "Dashboard" at bounding box center [77, 97] width 77 height 41
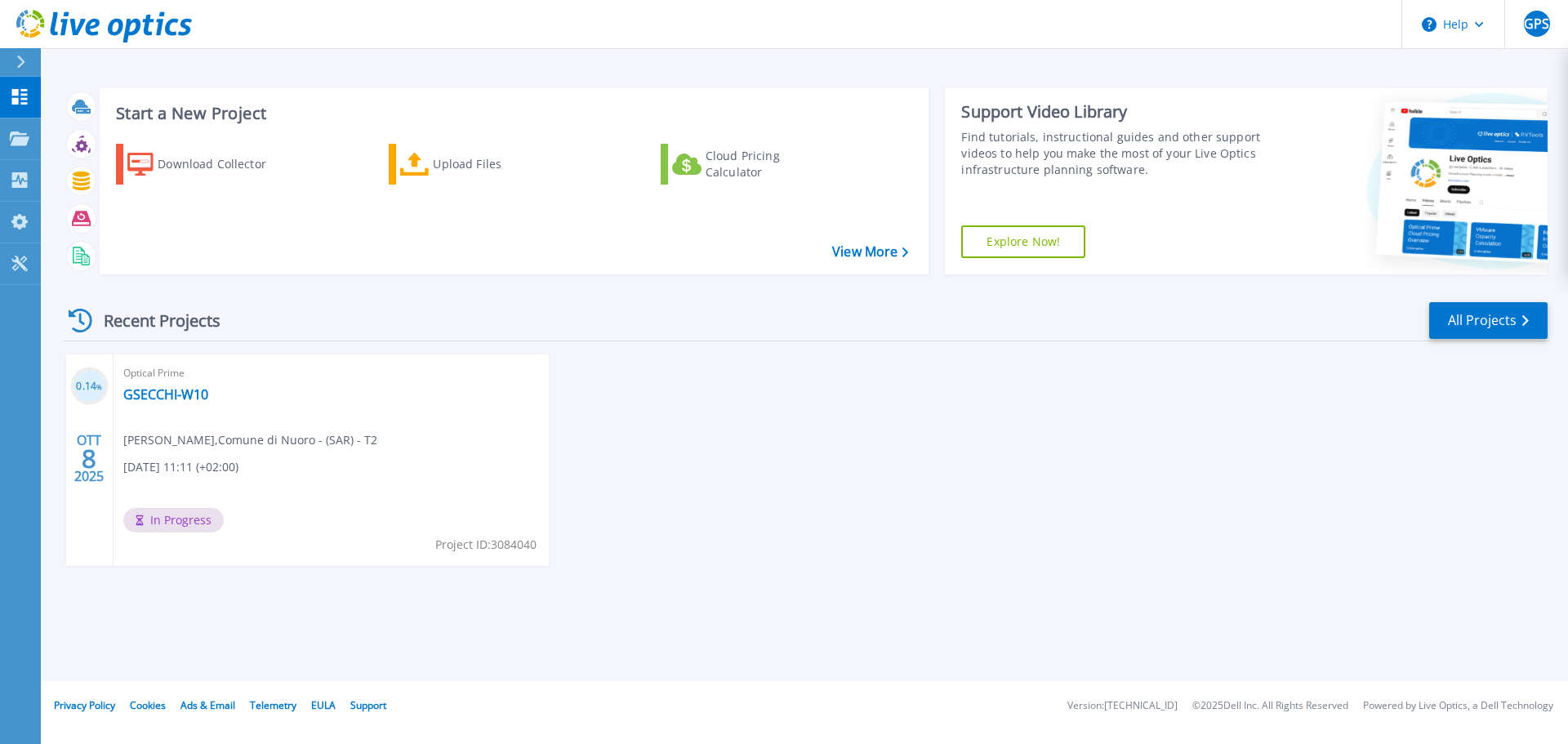
click at [244, 440] on span "[PERSON_NAME] , Comune di [GEOGRAPHIC_DATA] - (SAR) - T2" at bounding box center [250, 440] width 254 height 17
click at [172, 397] on link "GSECCHI-W10" at bounding box center [165, 394] width 85 height 17
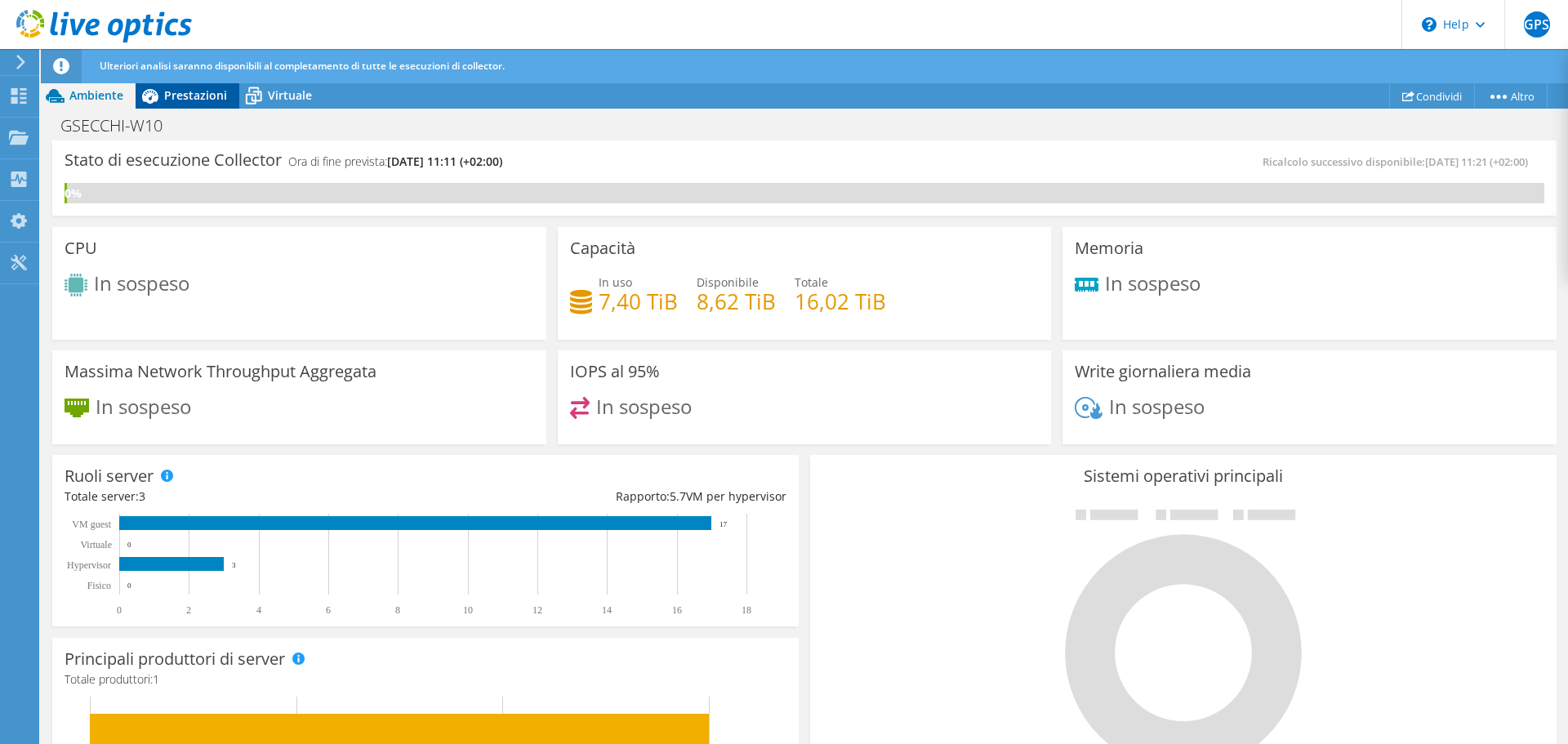
click at [203, 92] on span "Prestazioni" at bounding box center [195, 95] width 63 height 16
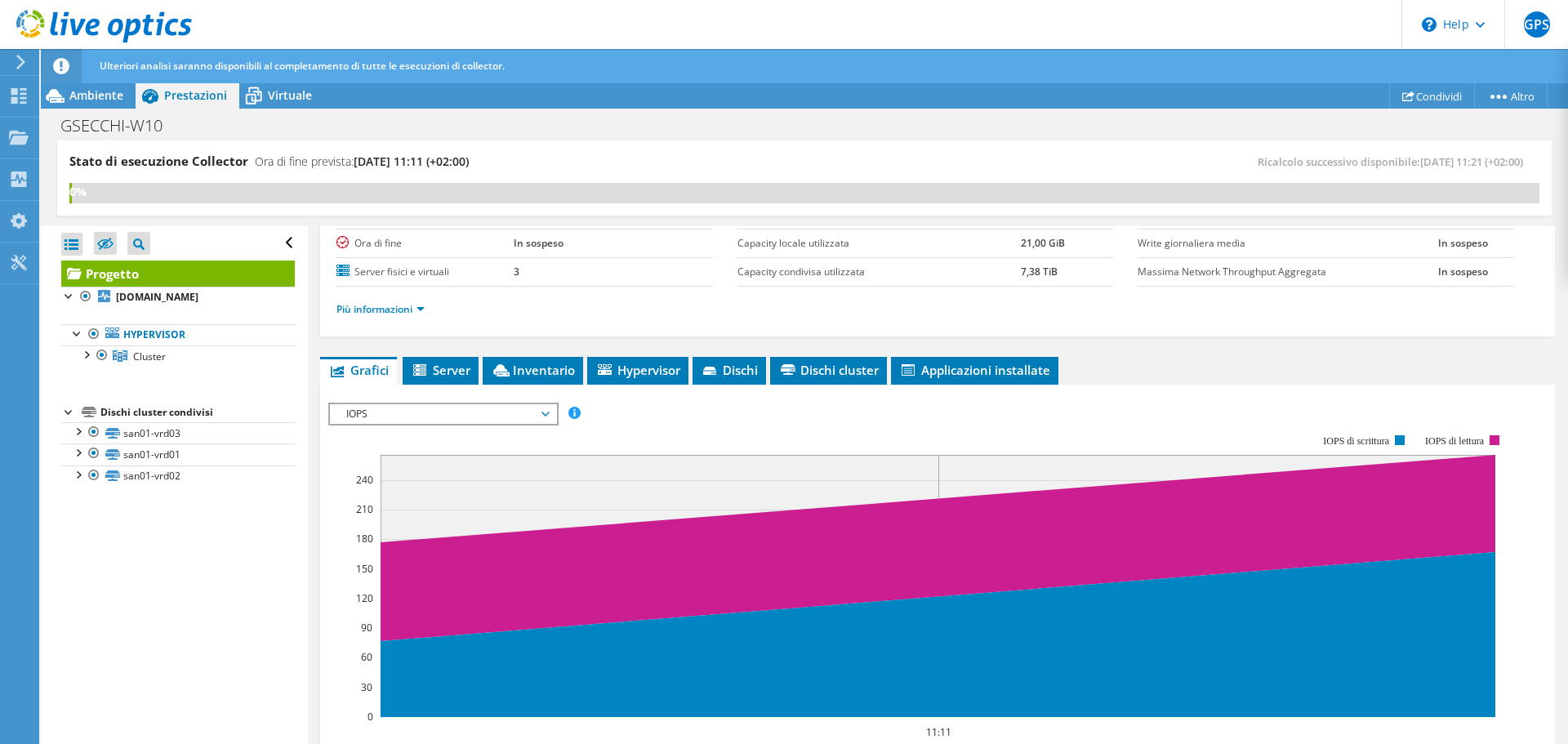
scroll to position [250, 0]
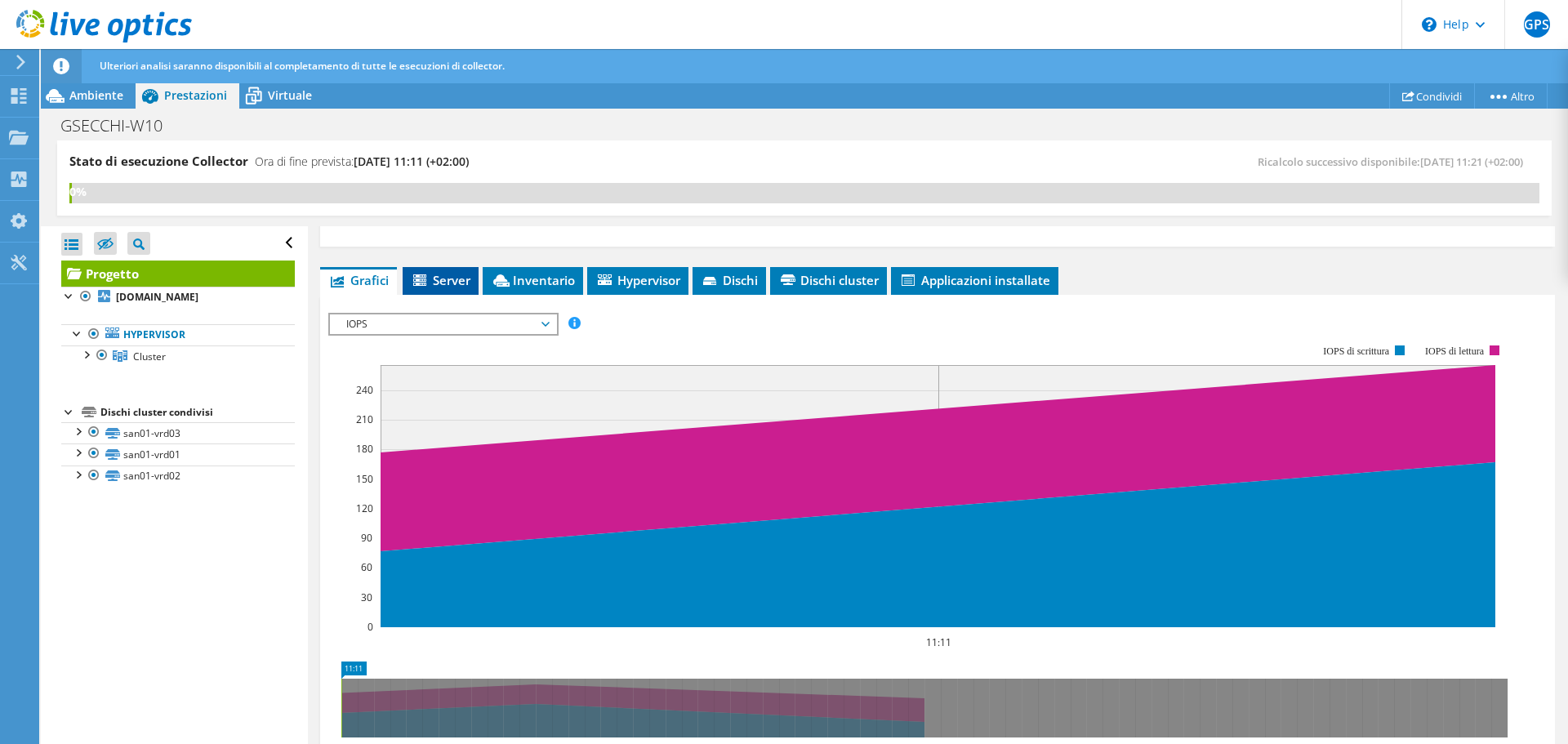
click at [448, 278] on span "Server" at bounding box center [440, 280] width 59 height 17
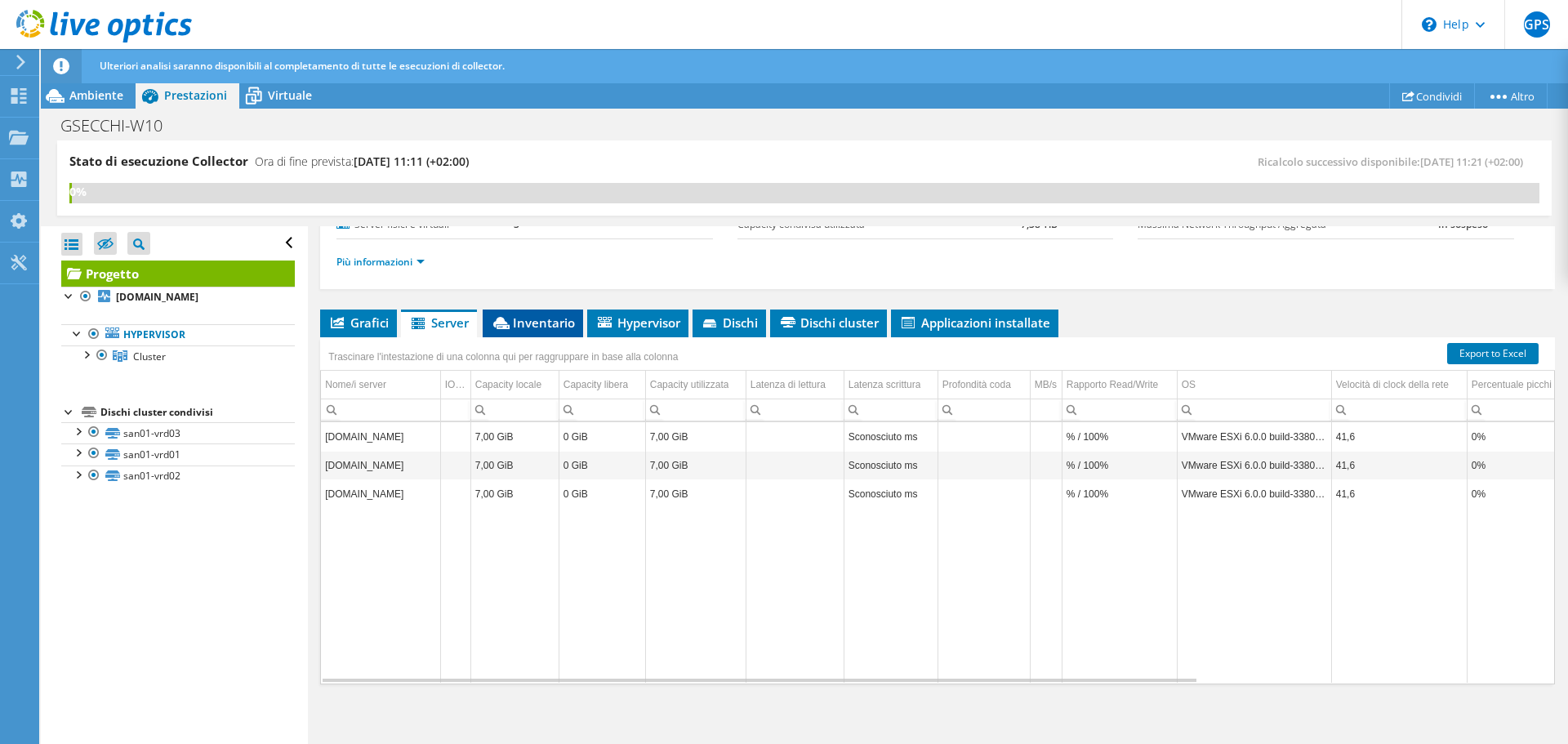
click at [543, 316] on span "Inventario" at bounding box center [532, 322] width 85 height 17
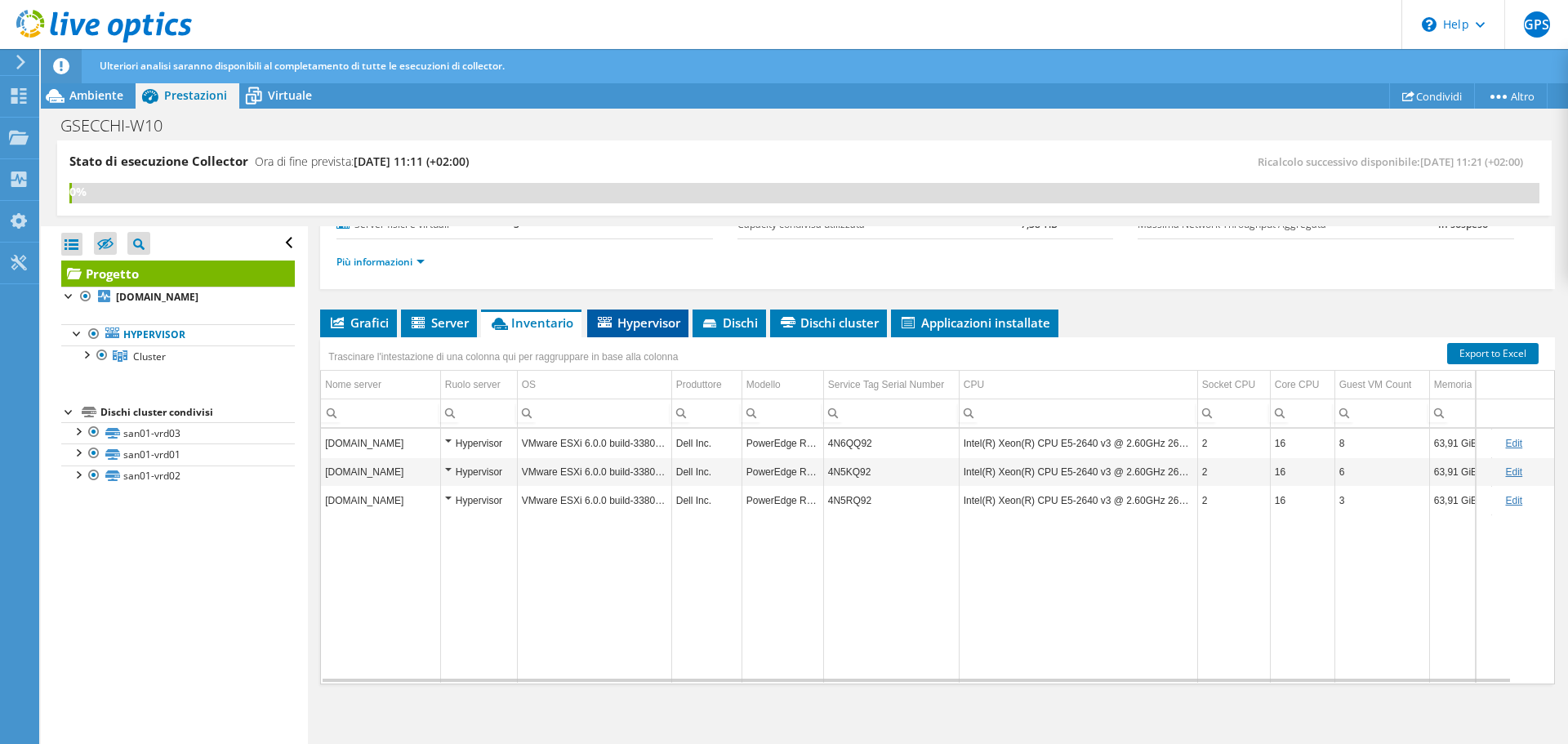
click at [639, 321] on span "Hypervisor" at bounding box center [637, 322] width 85 height 17
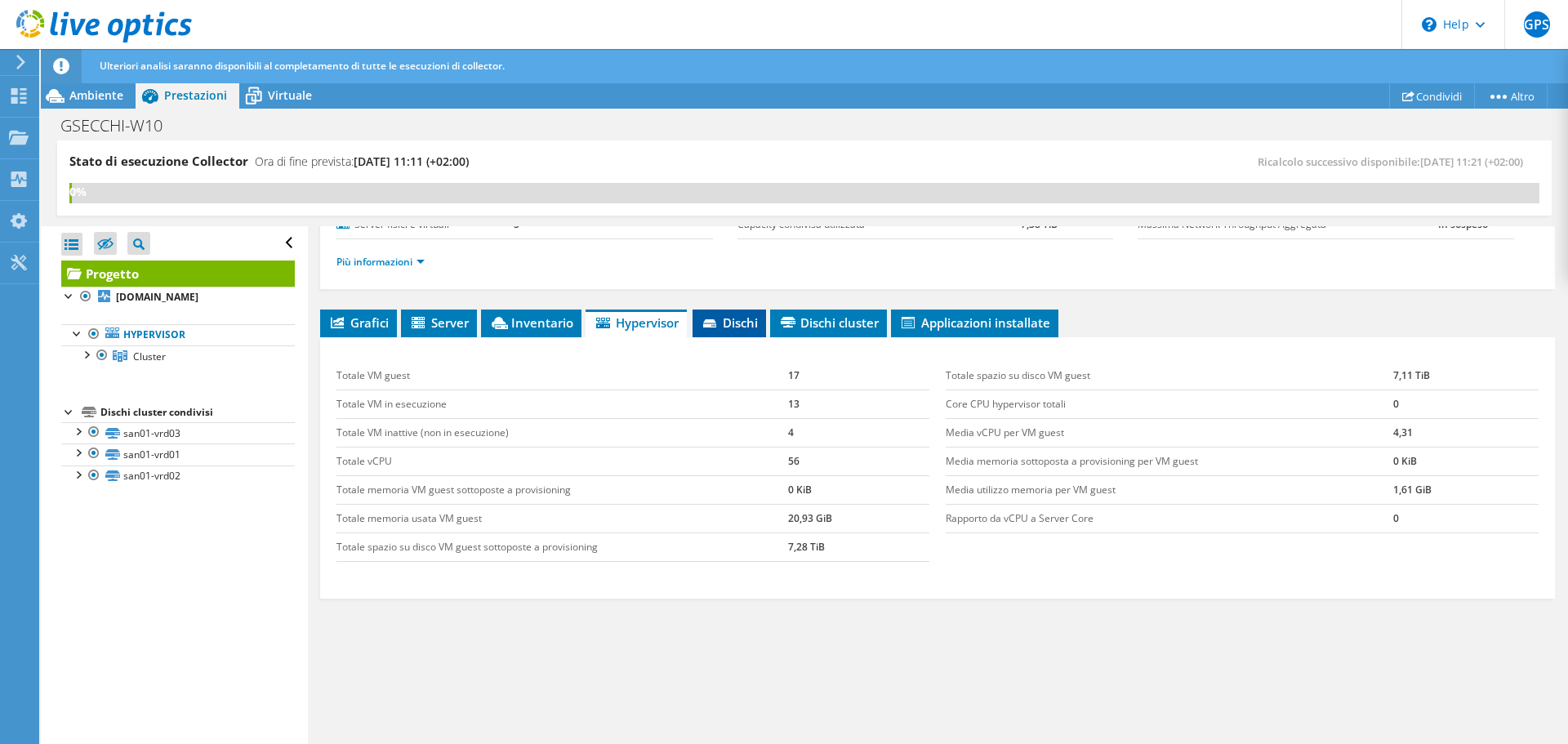
click at [737, 319] on span "Dischi" at bounding box center [729, 322] width 57 height 17
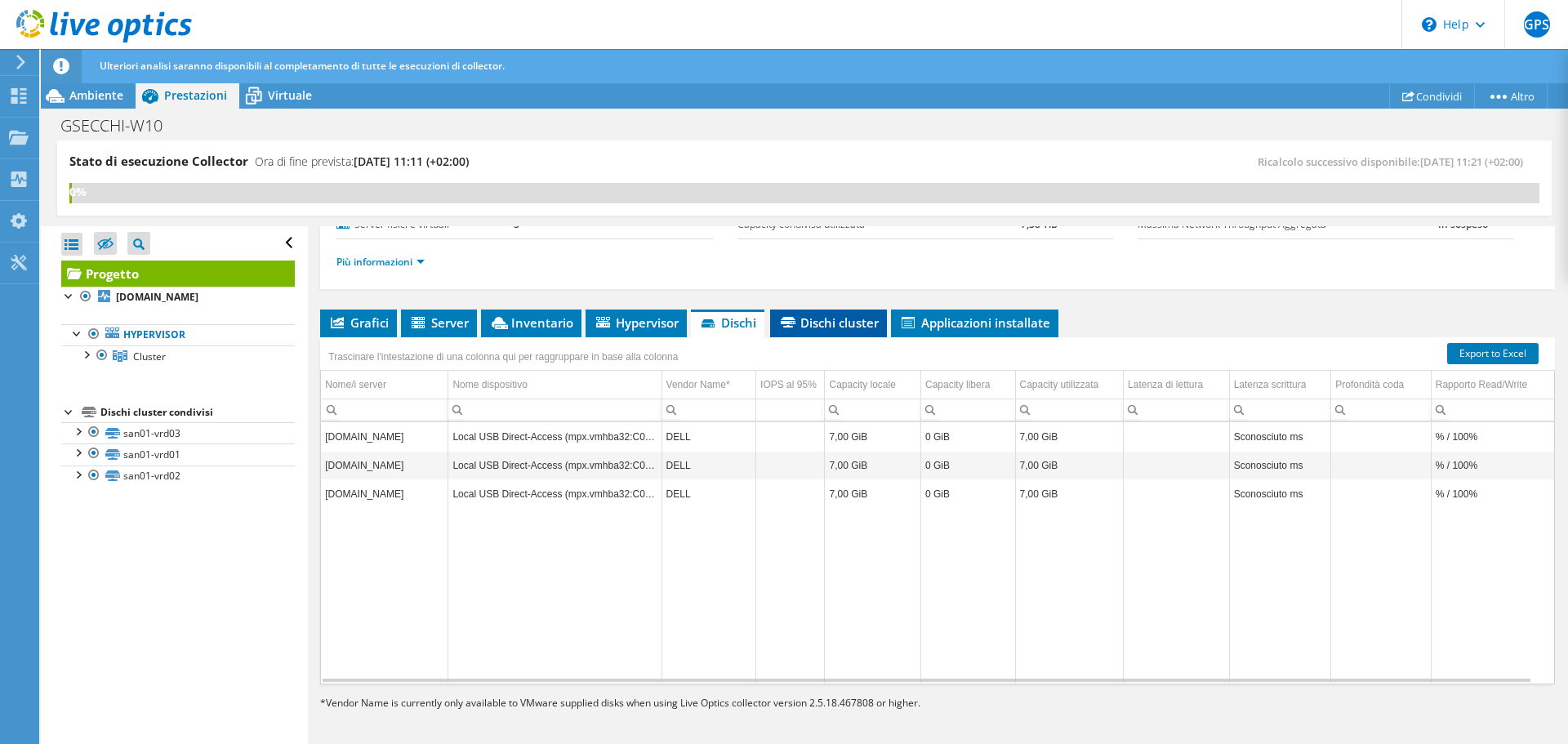
click at [827, 322] on span "Dischi cluster" at bounding box center [828, 322] width 100 height 17
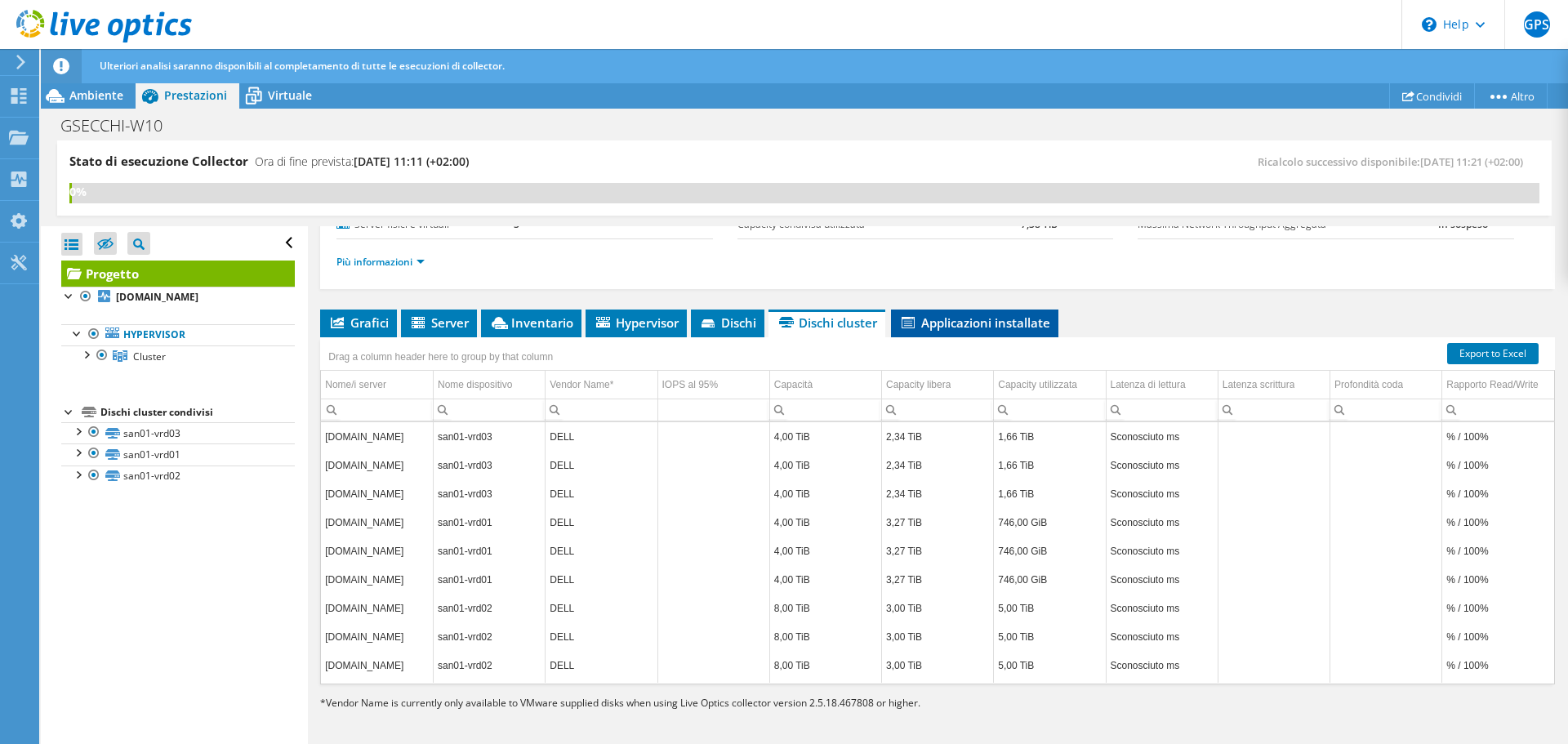
click at [984, 321] on span "Applicazioni installate" at bounding box center [975, 322] width 152 height 17
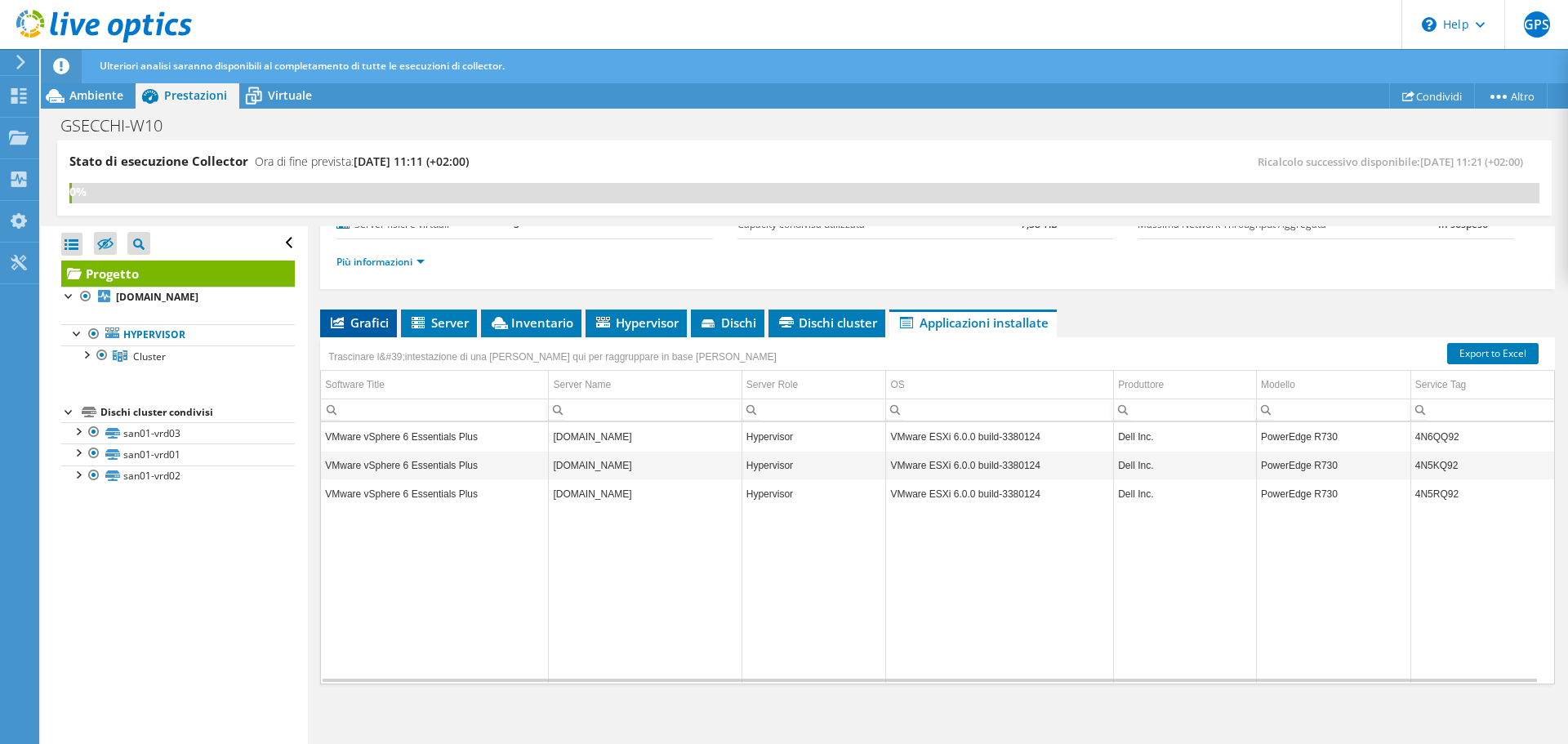
click at [365, 319] on span "Grafici" at bounding box center [358, 322] width 60 height 17
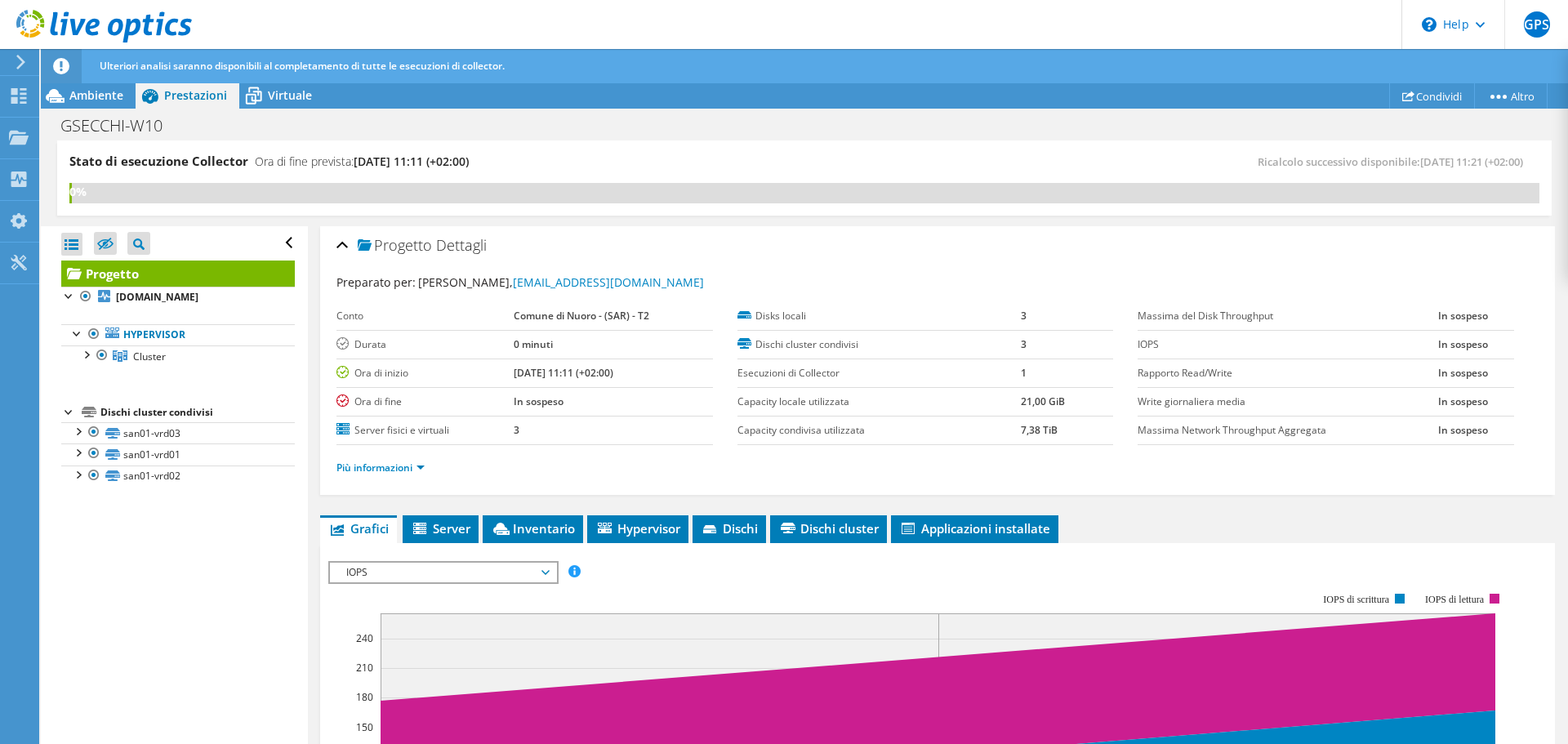
scroll to position [0, 0]
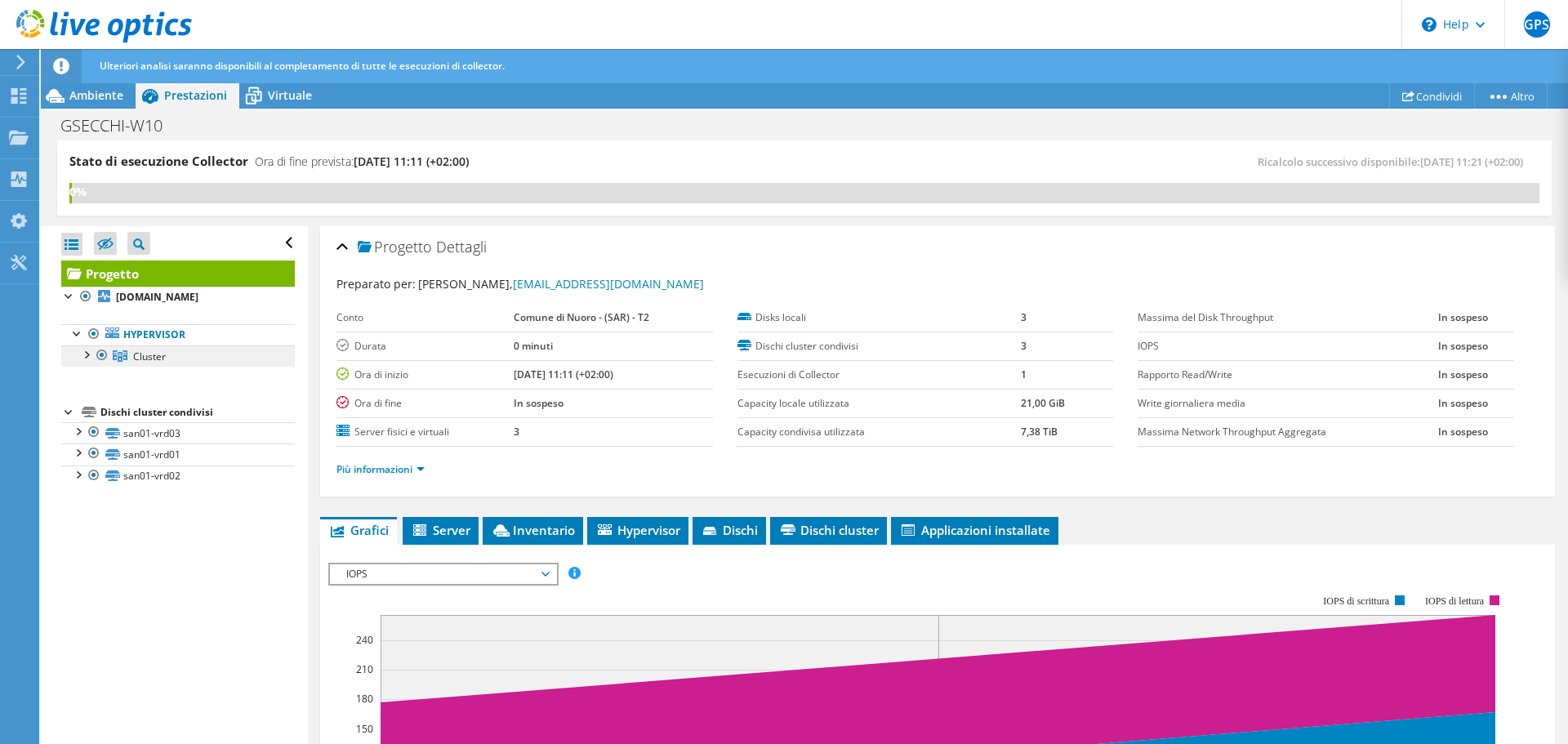
click at [142, 355] on span "Cluster" at bounding box center [150, 356] width 33 height 14
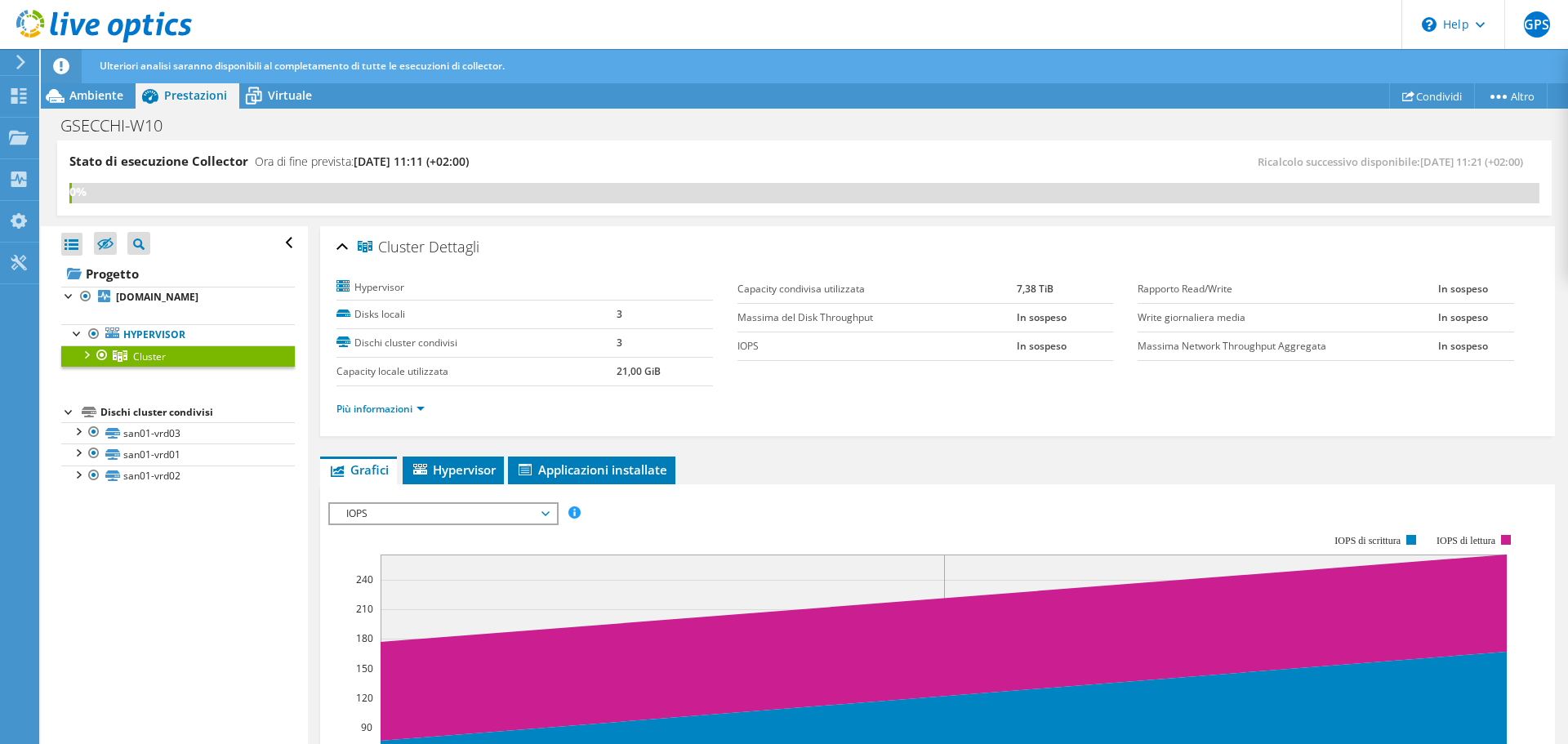
click at [85, 353] on div at bounding box center [85, 354] width 17 height 17
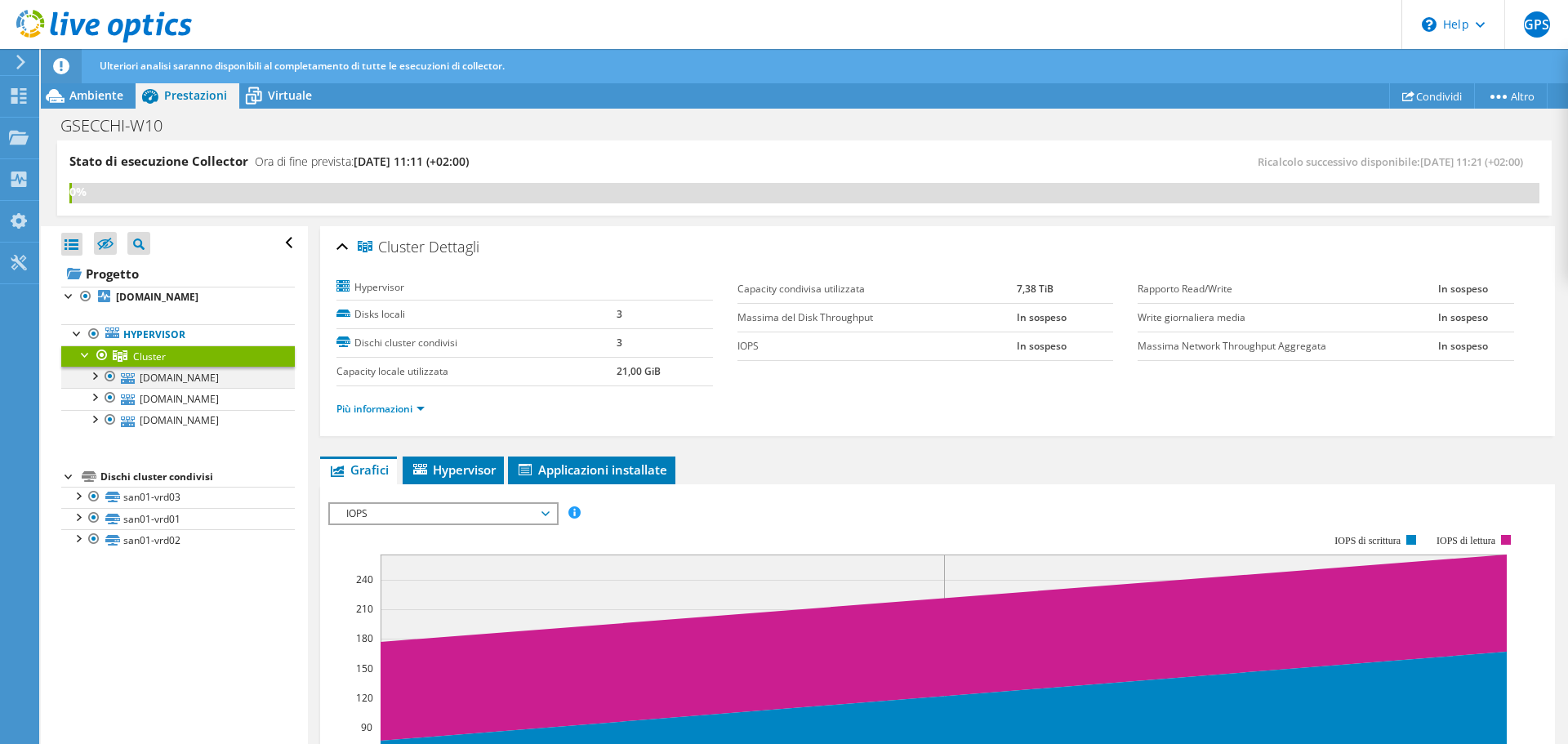
click at [100, 377] on div at bounding box center [93, 375] width 17 height 17
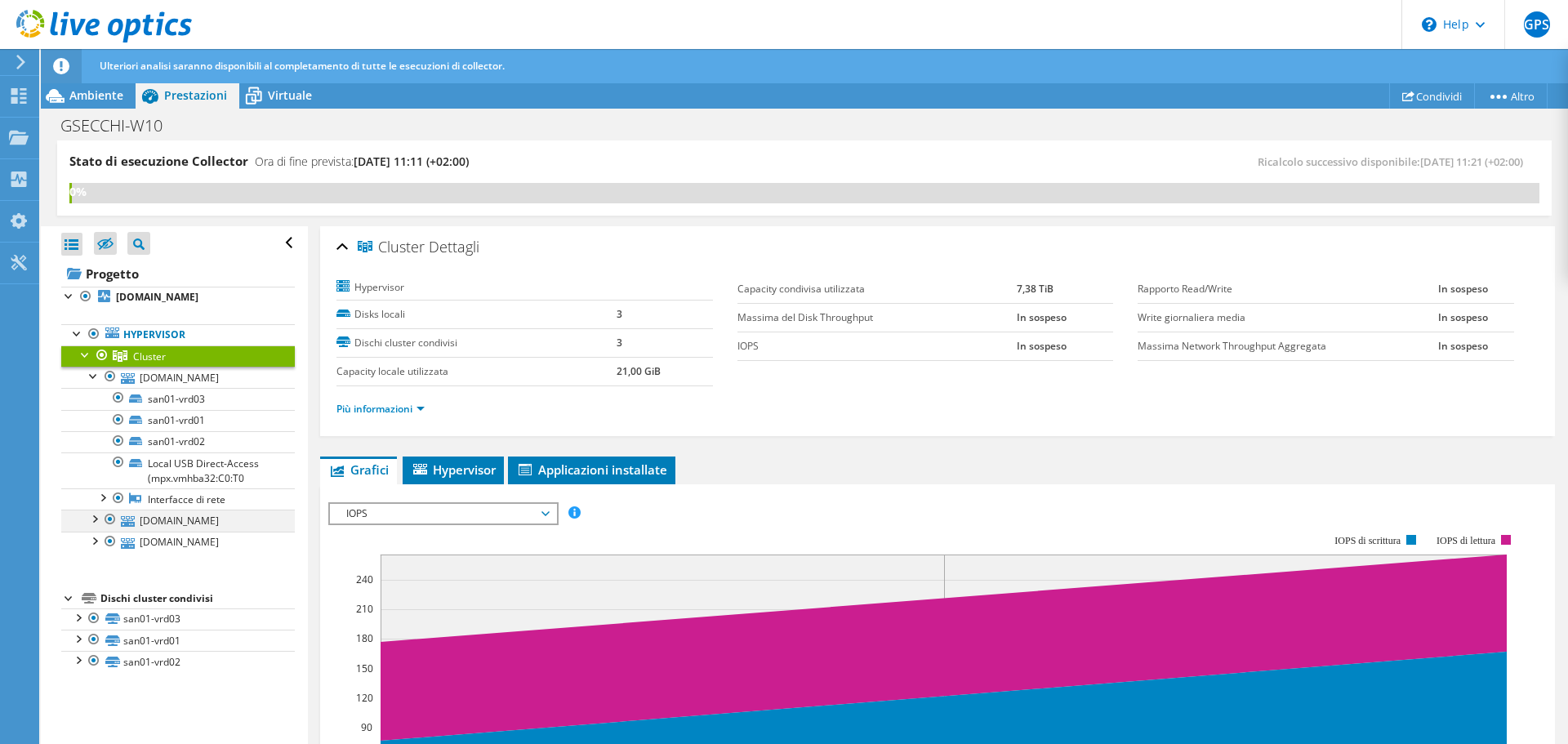
click at [94, 519] on div at bounding box center [93, 518] width 17 height 17
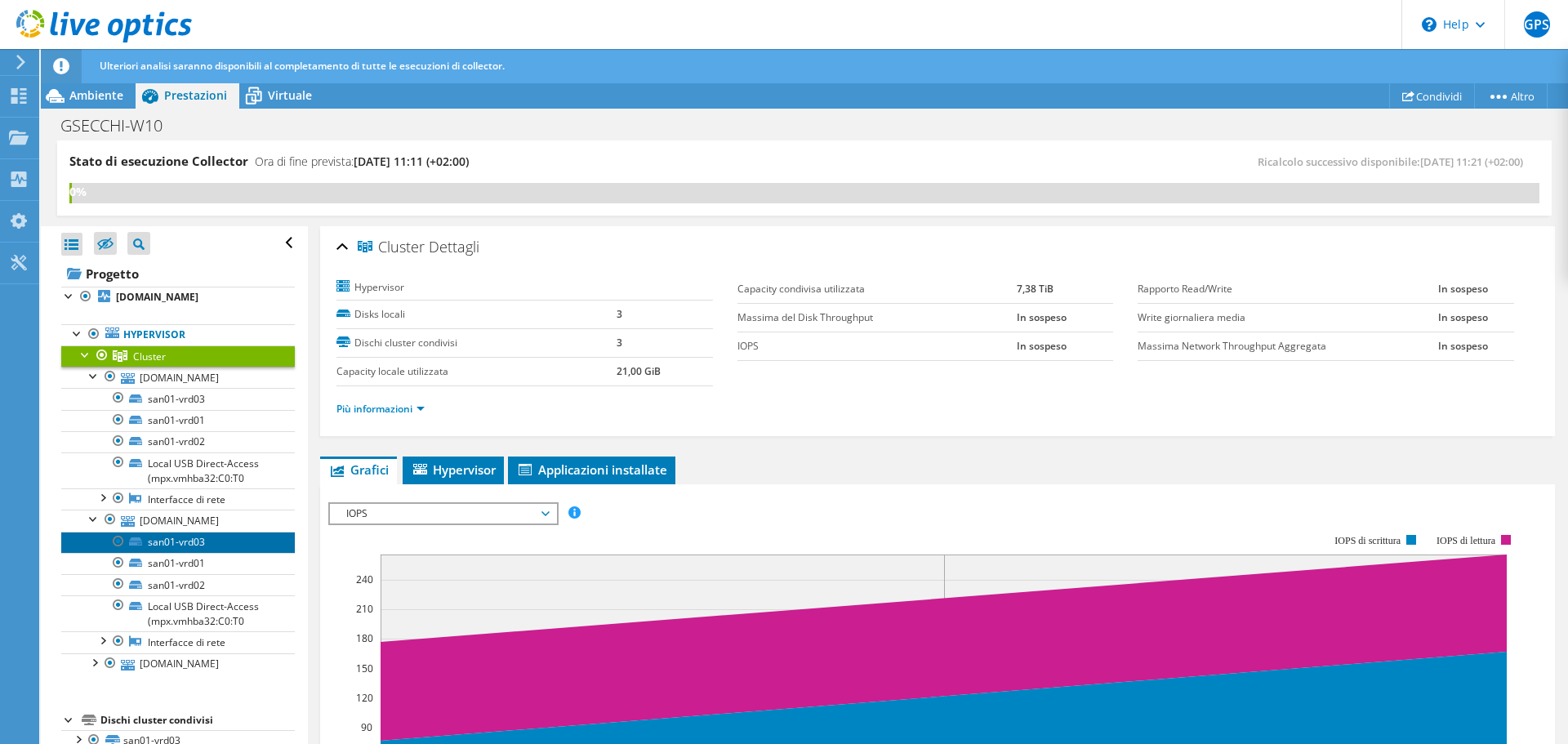
click at [169, 542] on link "san01-vrd03" at bounding box center [178, 542] width 233 height 21
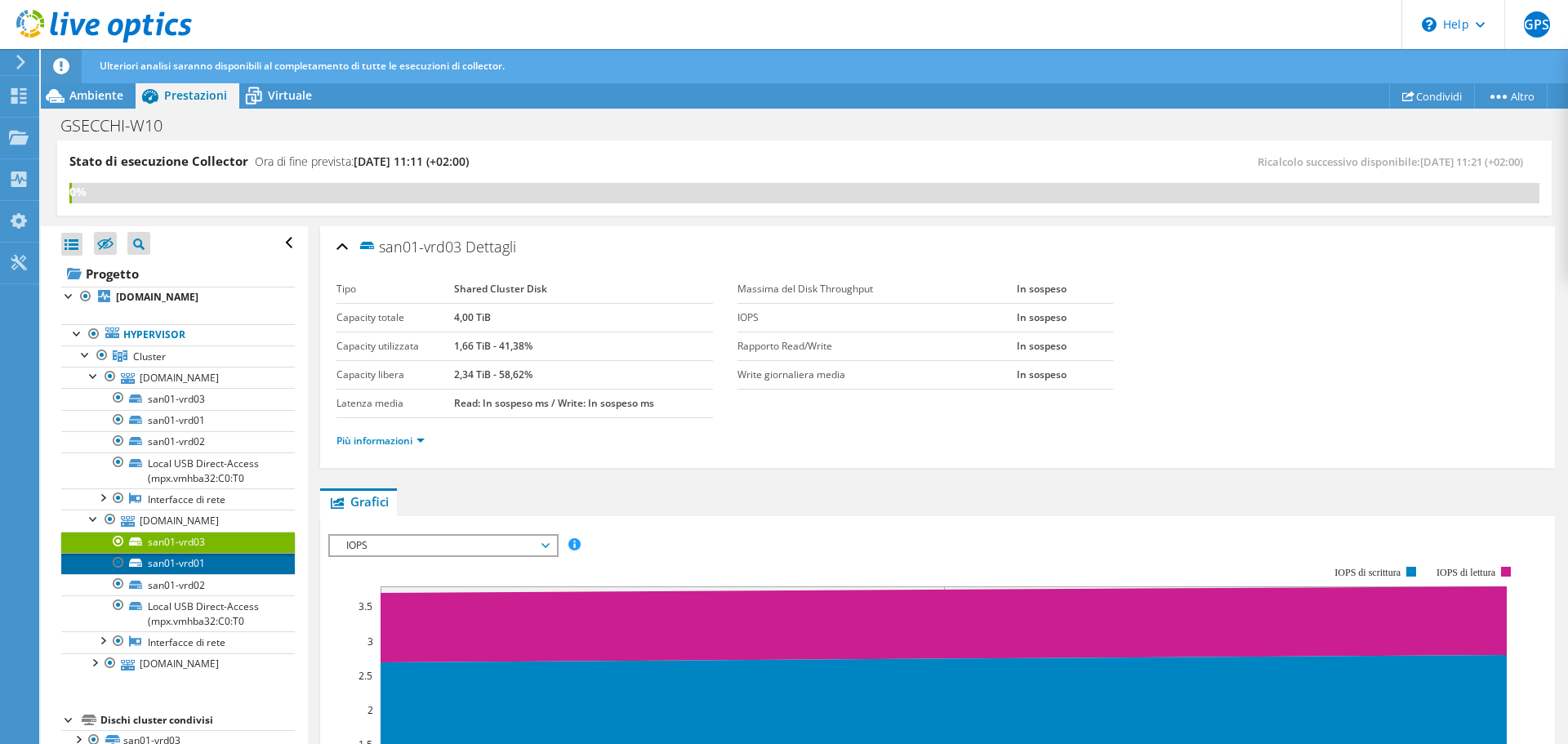
click at [177, 566] on link "san01-vrd01" at bounding box center [178, 563] width 233 height 21
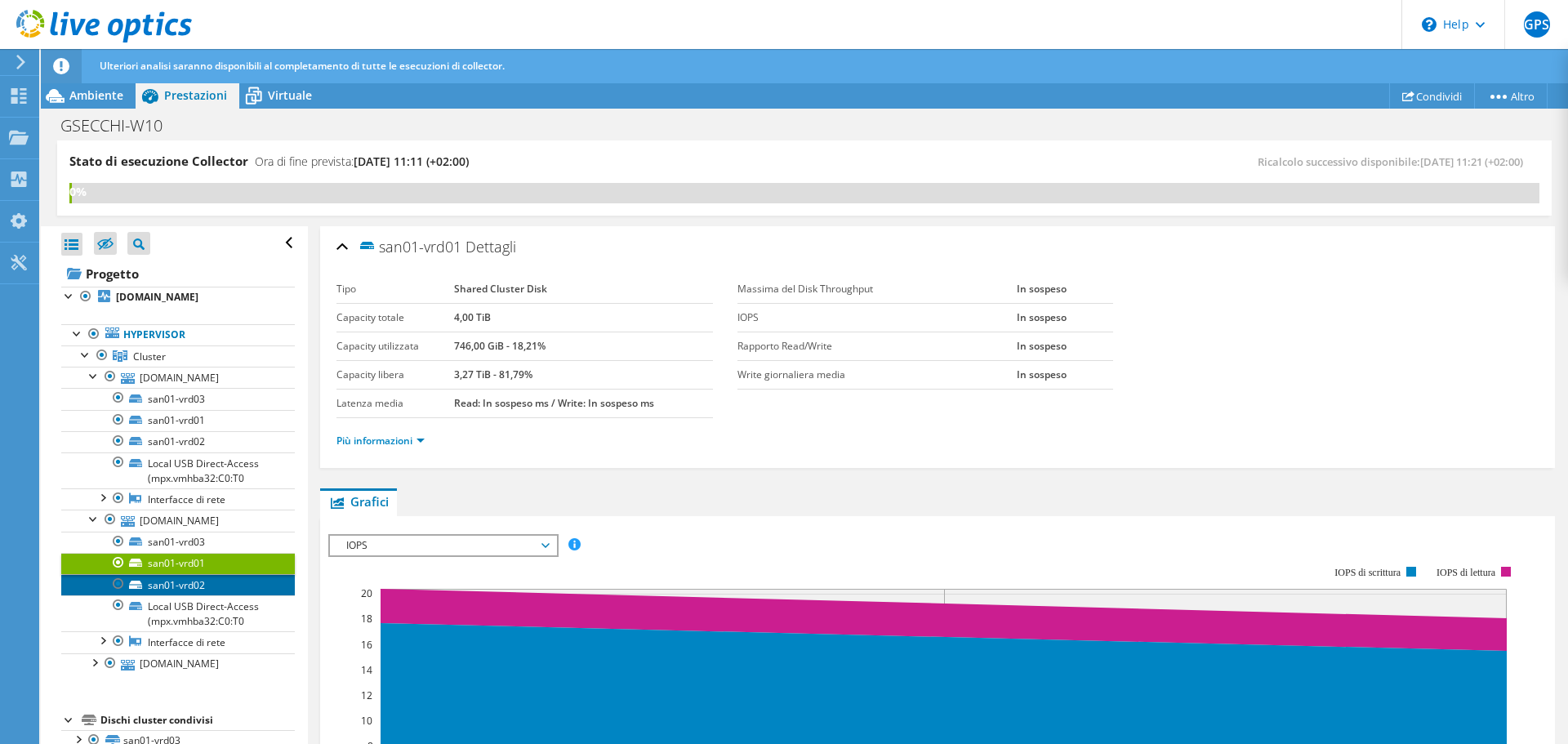
click at [179, 584] on link "san01-vrd02" at bounding box center [178, 585] width 233 height 21
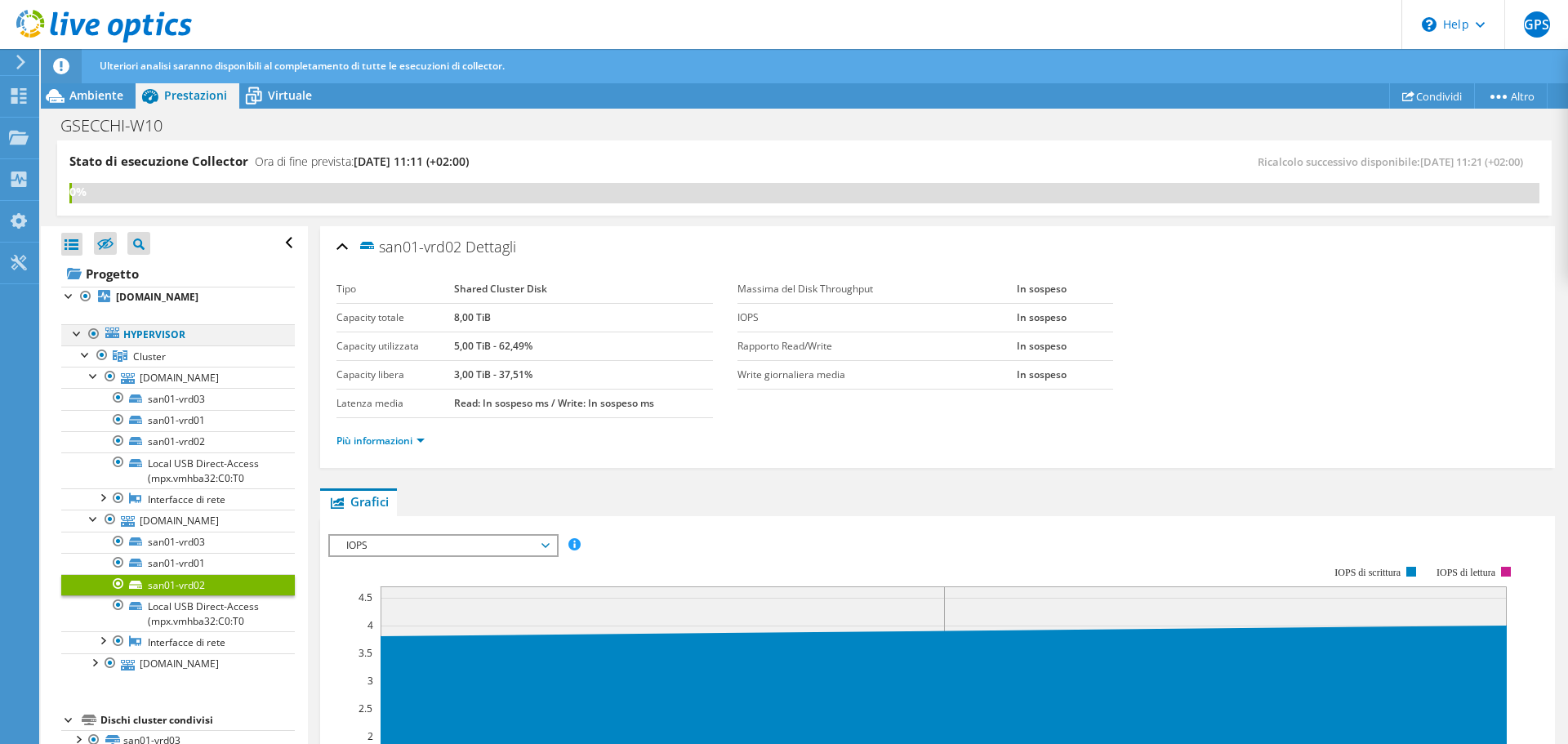
click at [77, 327] on div at bounding box center [77, 332] width 17 height 17
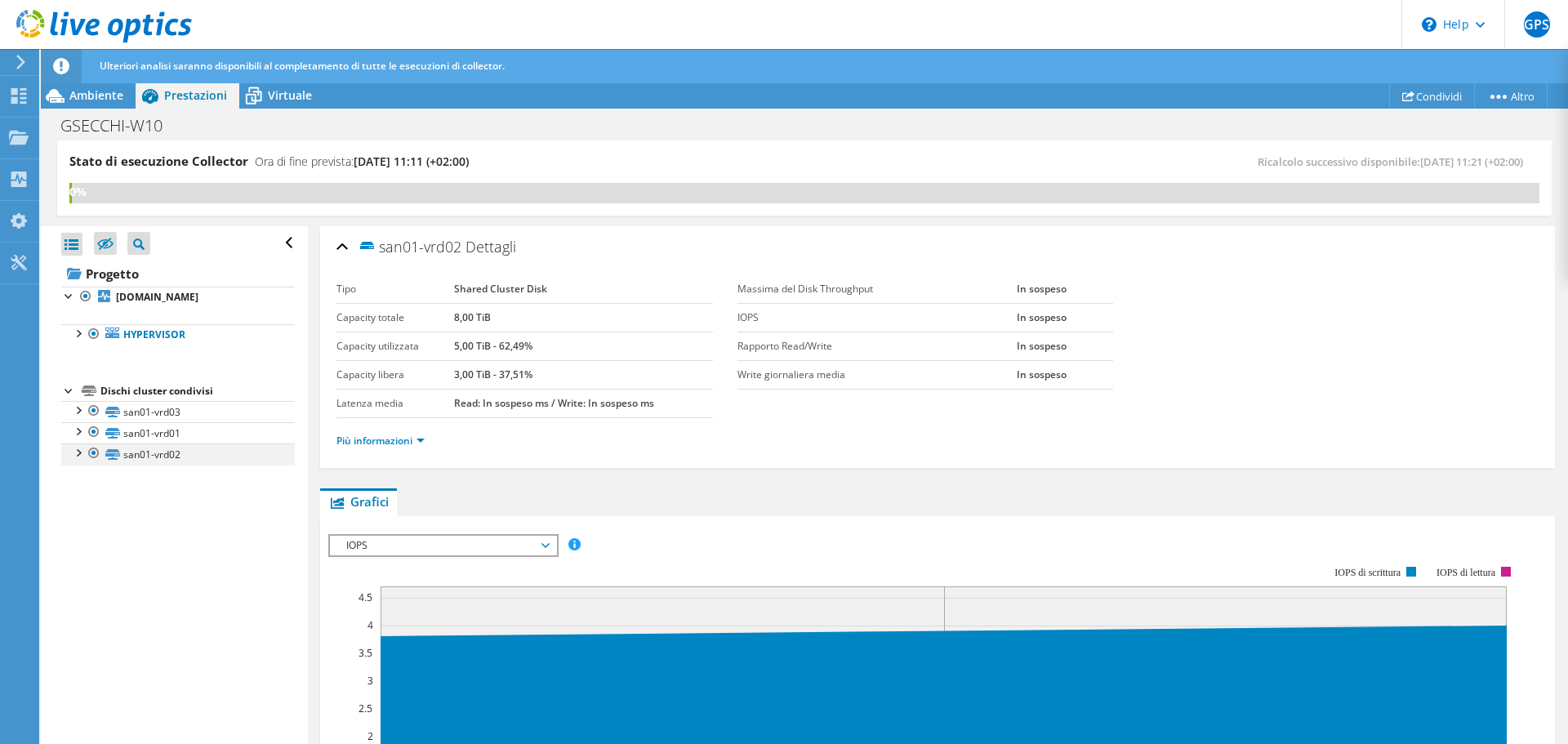
click at [79, 454] on div at bounding box center [77, 452] width 17 height 17
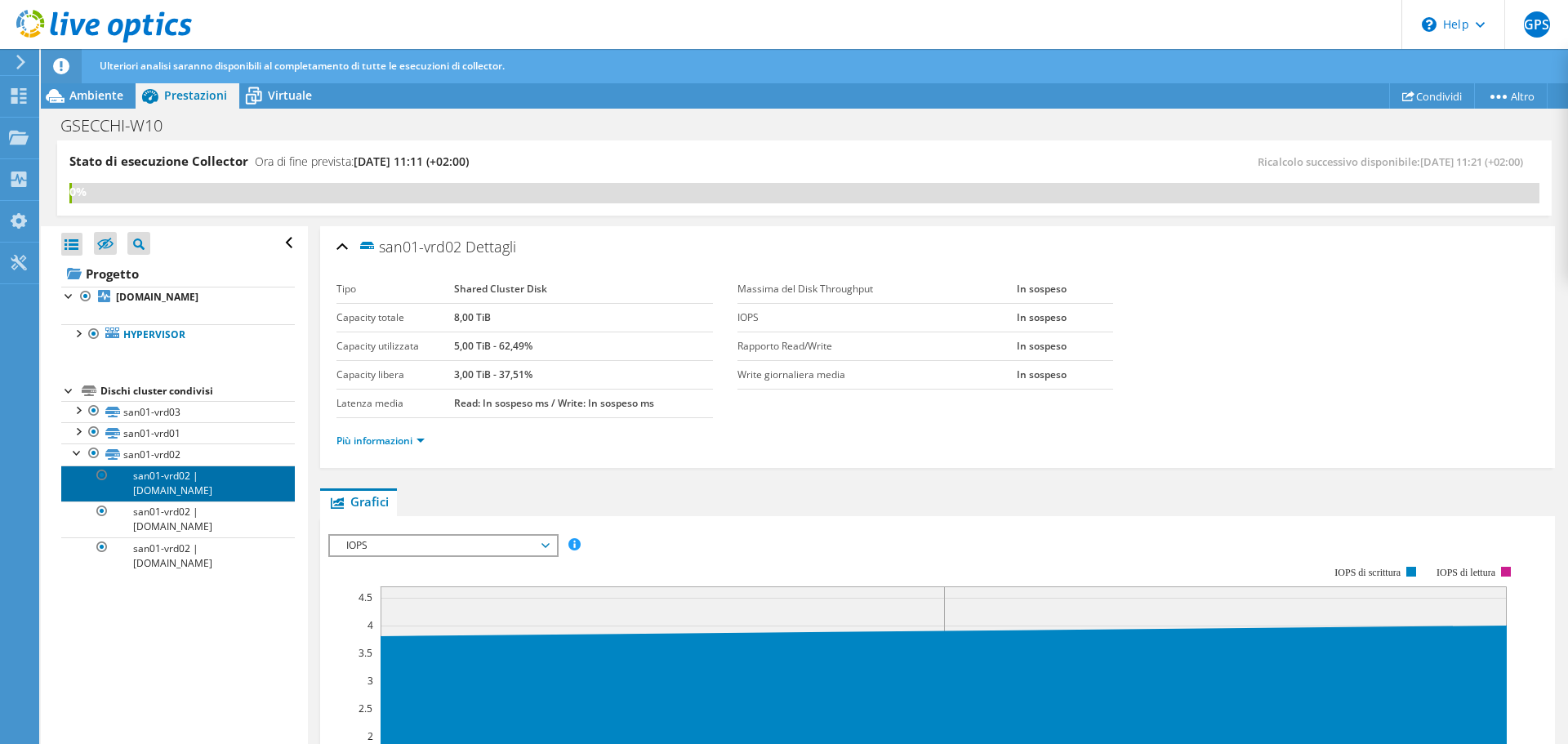
click at [149, 485] on link "san01-vrd02 | [DOMAIN_NAME]" at bounding box center [178, 483] width 233 height 36
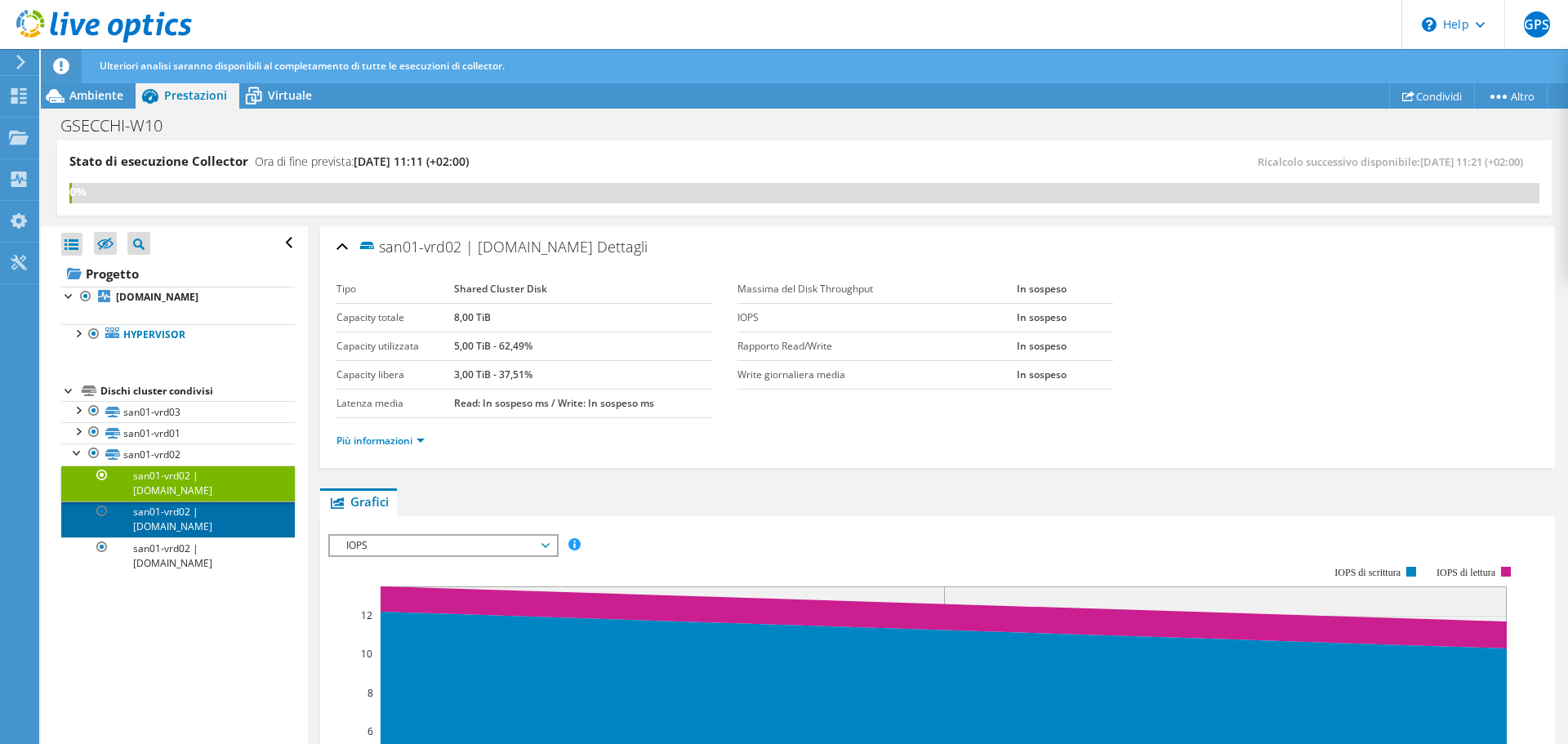
click at [153, 517] on link "san01-vrd02 | [DOMAIN_NAME]" at bounding box center [178, 519] width 233 height 36
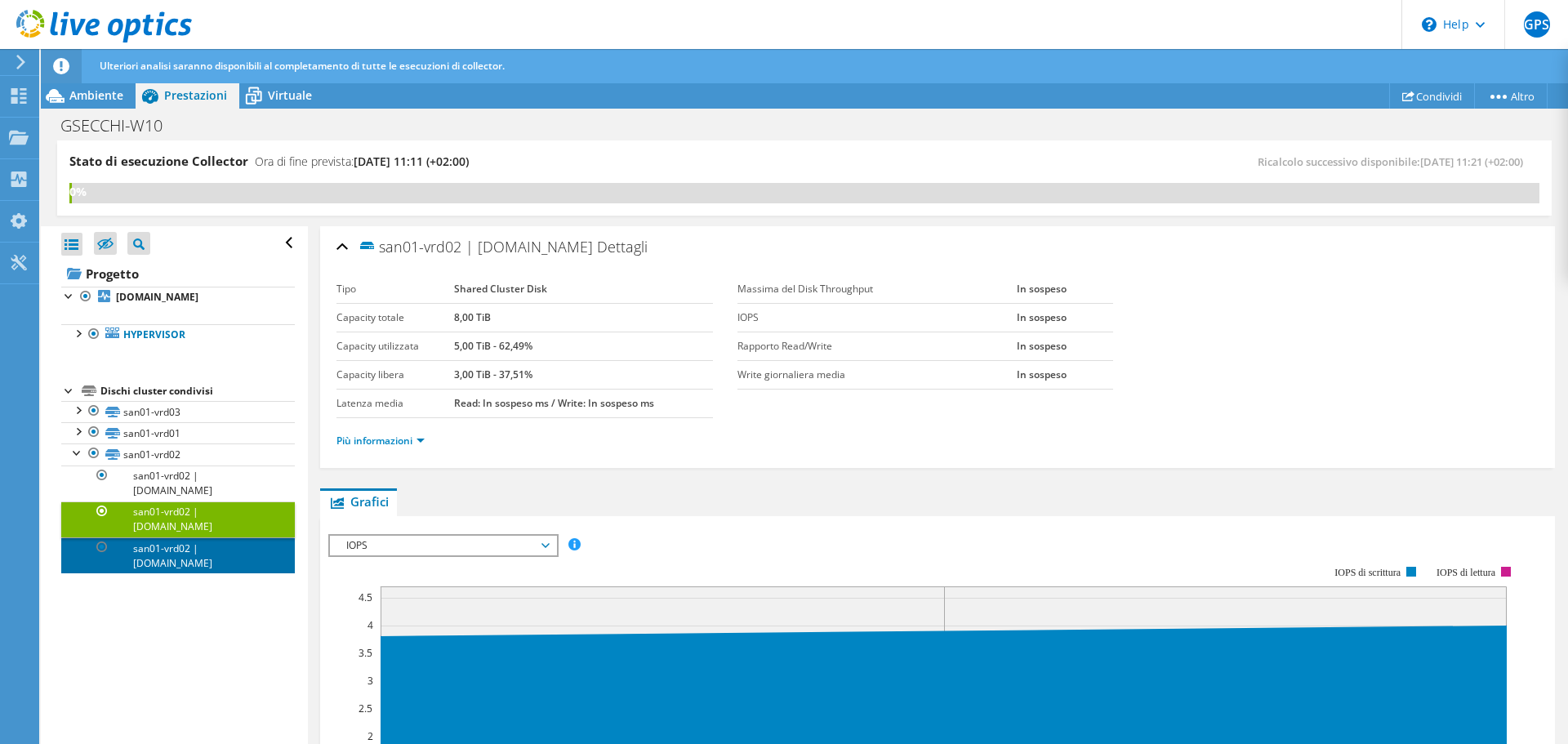
click at [158, 556] on link "san01-vrd02 | [DOMAIN_NAME]" at bounding box center [178, 555] width 233 height 36
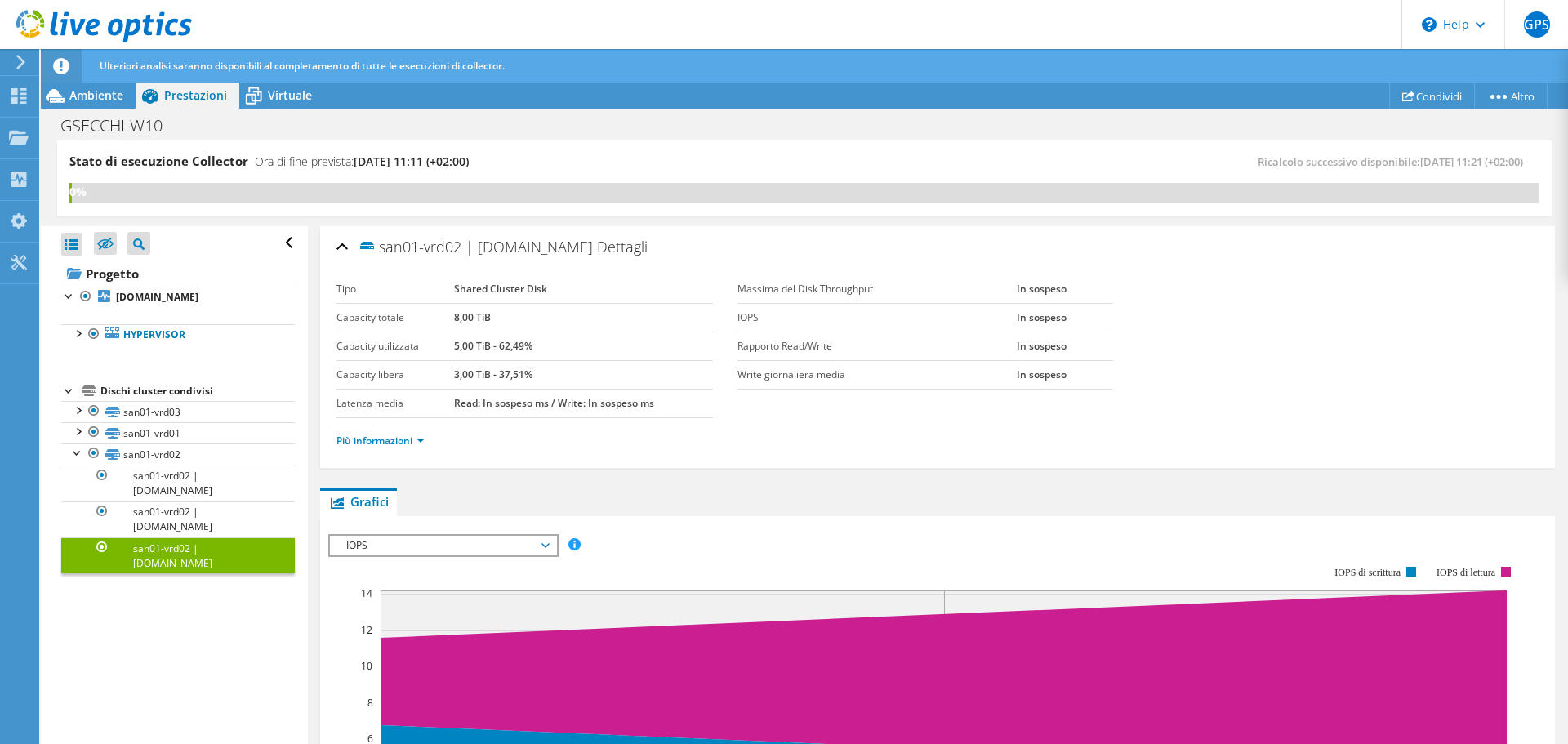
click at [71, 388] on div at bounding box center [69, 389] width 17 height 17
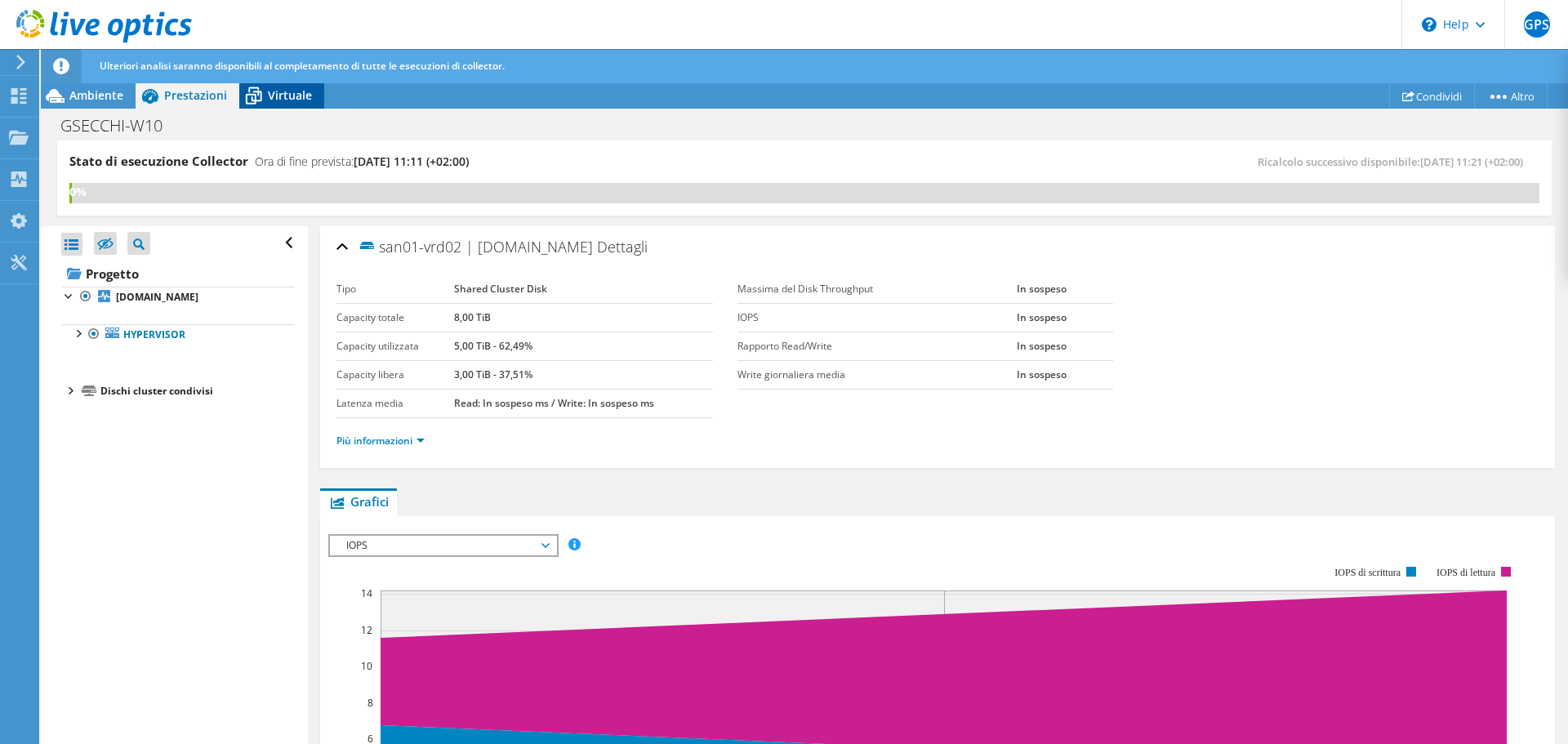
click at [273, 97] on span "Virtuale" at bounding box center [290, 95] width 44 height 16
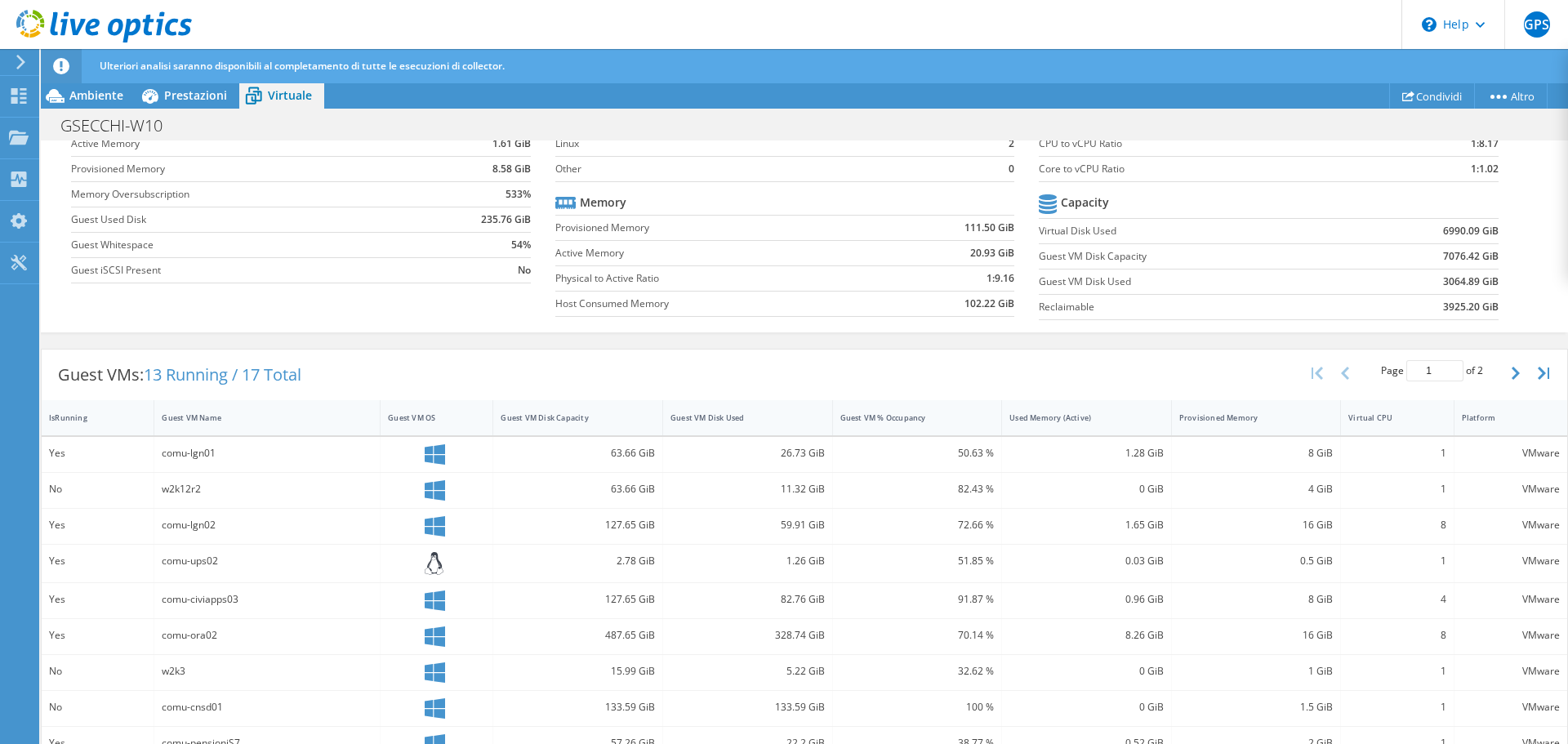
scroll to position [333, 0]
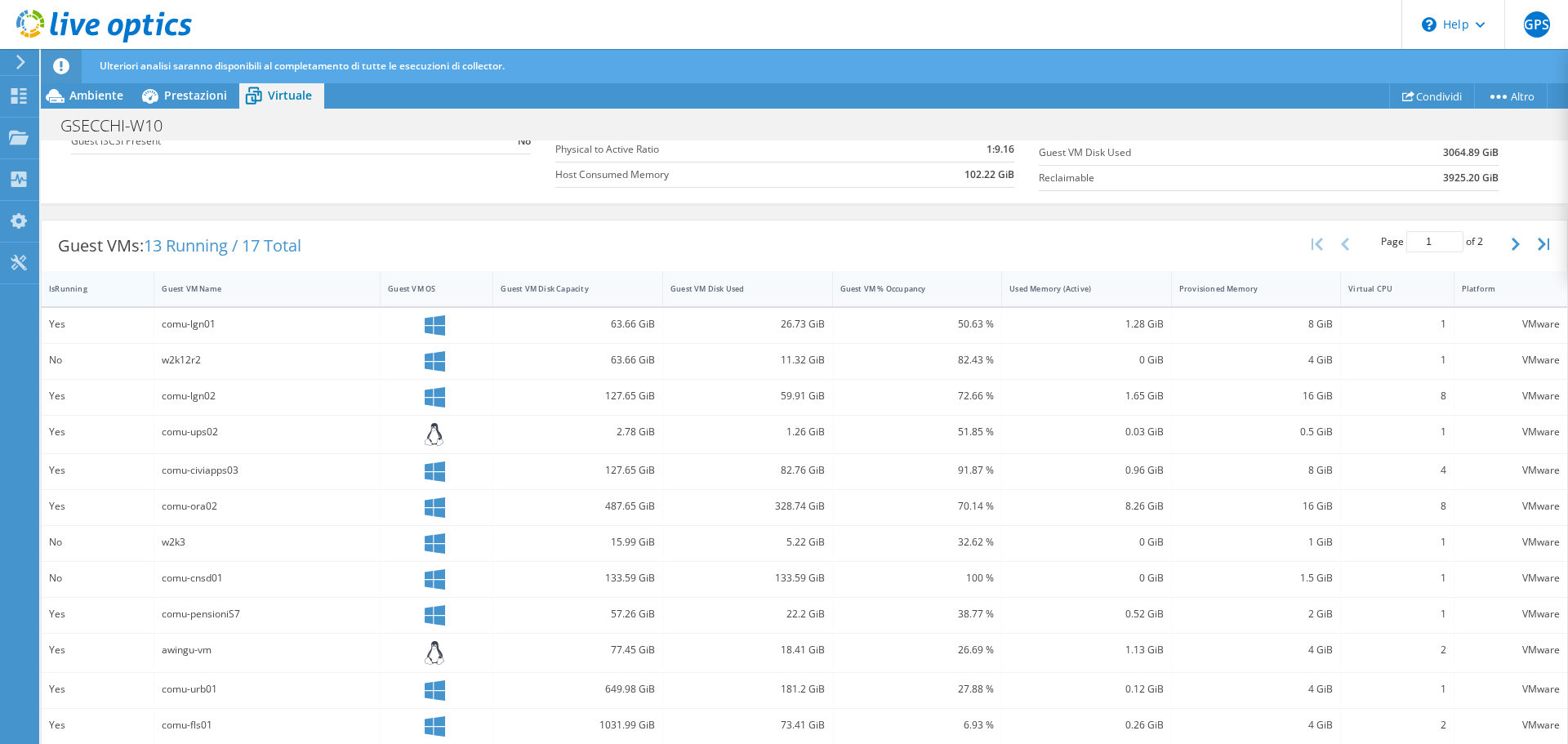
click at [80, 289] on div "IsRunning" at bounding box center [87, 288] width 78 height 11
click at [80, 288] on div "IsRunning" at bounding box center [87, 288] width 78 height 11
click at [534, 290] on div "Guest VM Disk Capacity" at bounding box center [567, 288] width 135 height 11
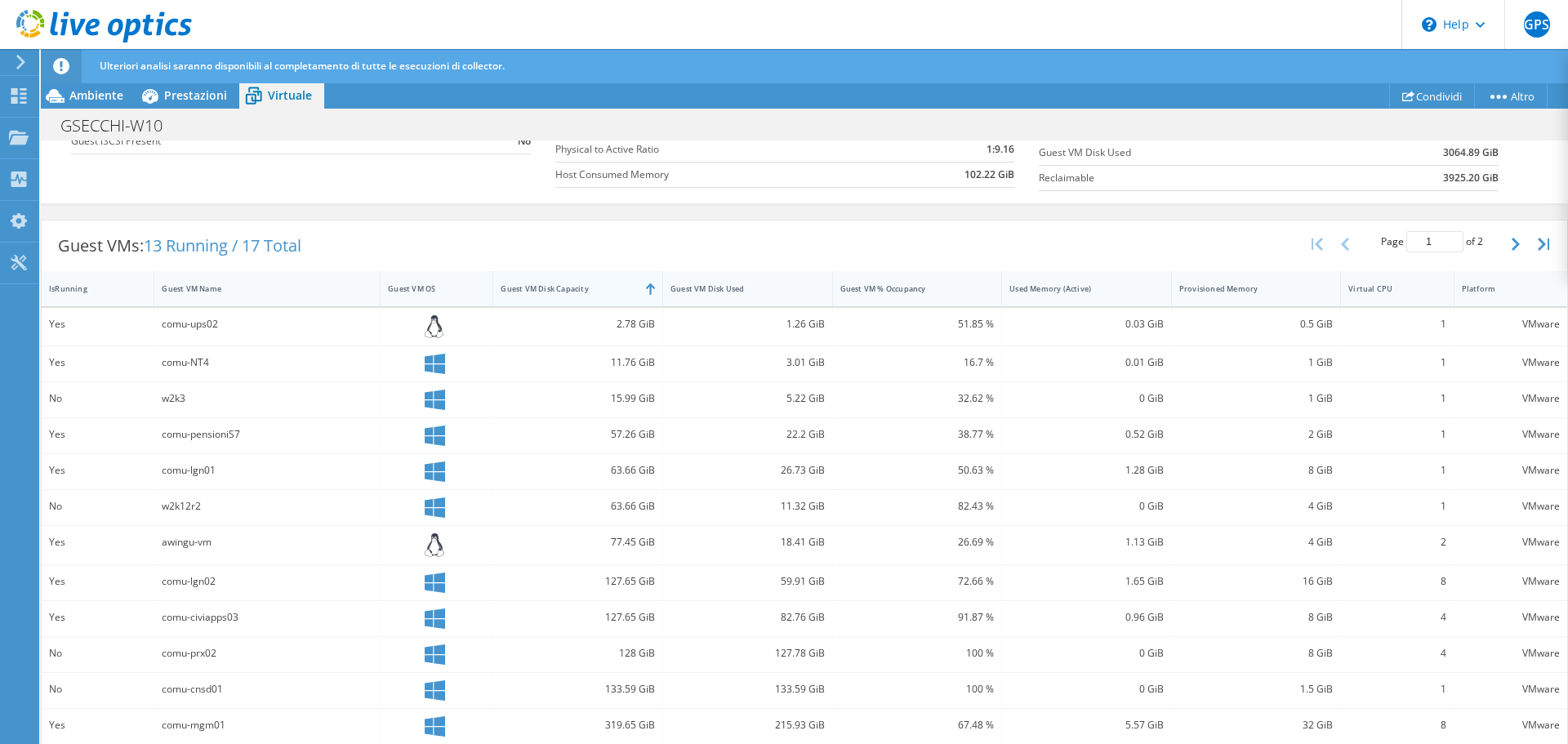
click at [534, 290] on div "Guest VM Disk Capacity" at bounding box center [567, 288] width 135 height 11
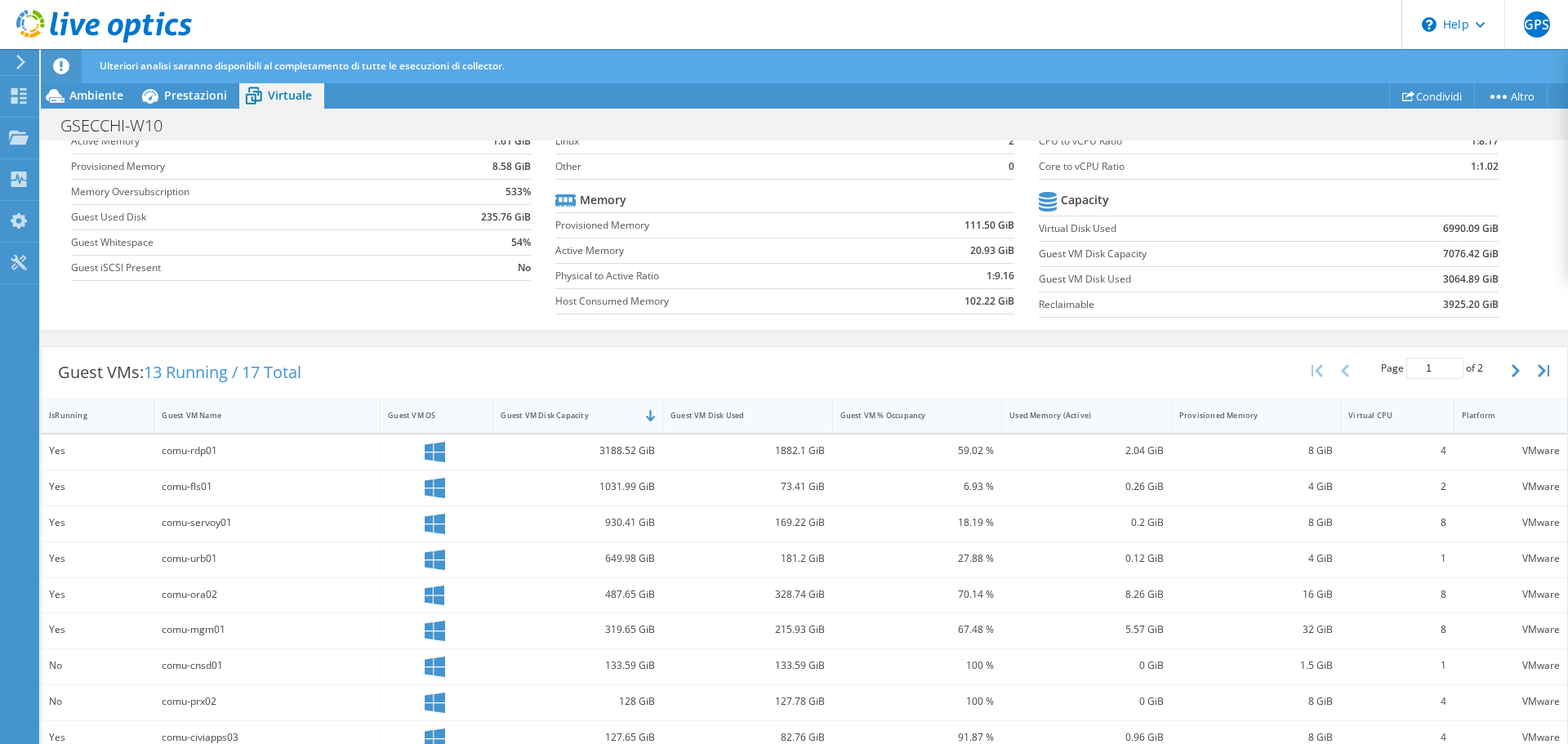
scroll to position [112, 0]
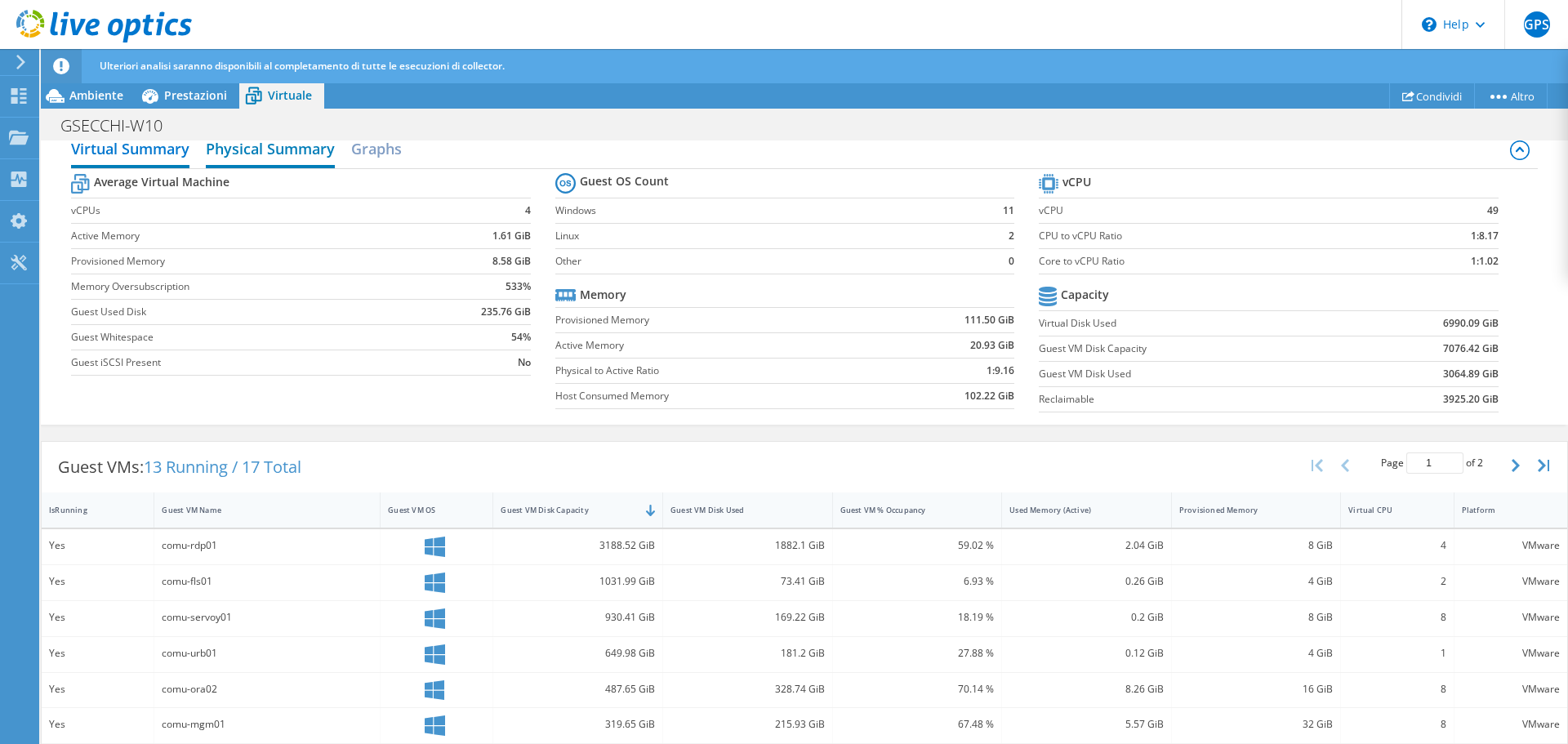
click at [301, 157] on h2 "Physical Summary" at bounding box center [270, 150] width 129 height 36
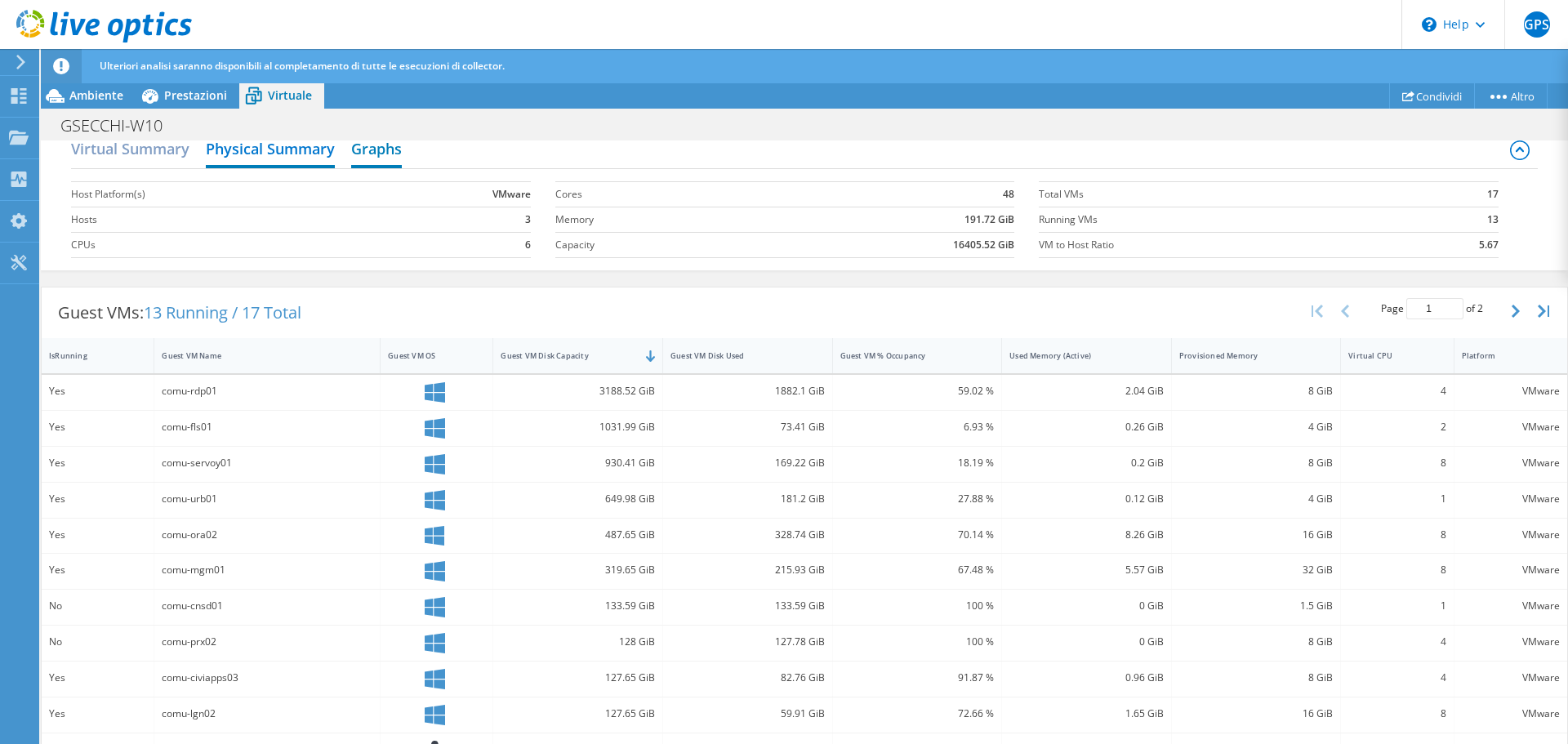
click at [397, 152] on h2 "Graphs" at bounding box center [377, 150] width 51 height 36
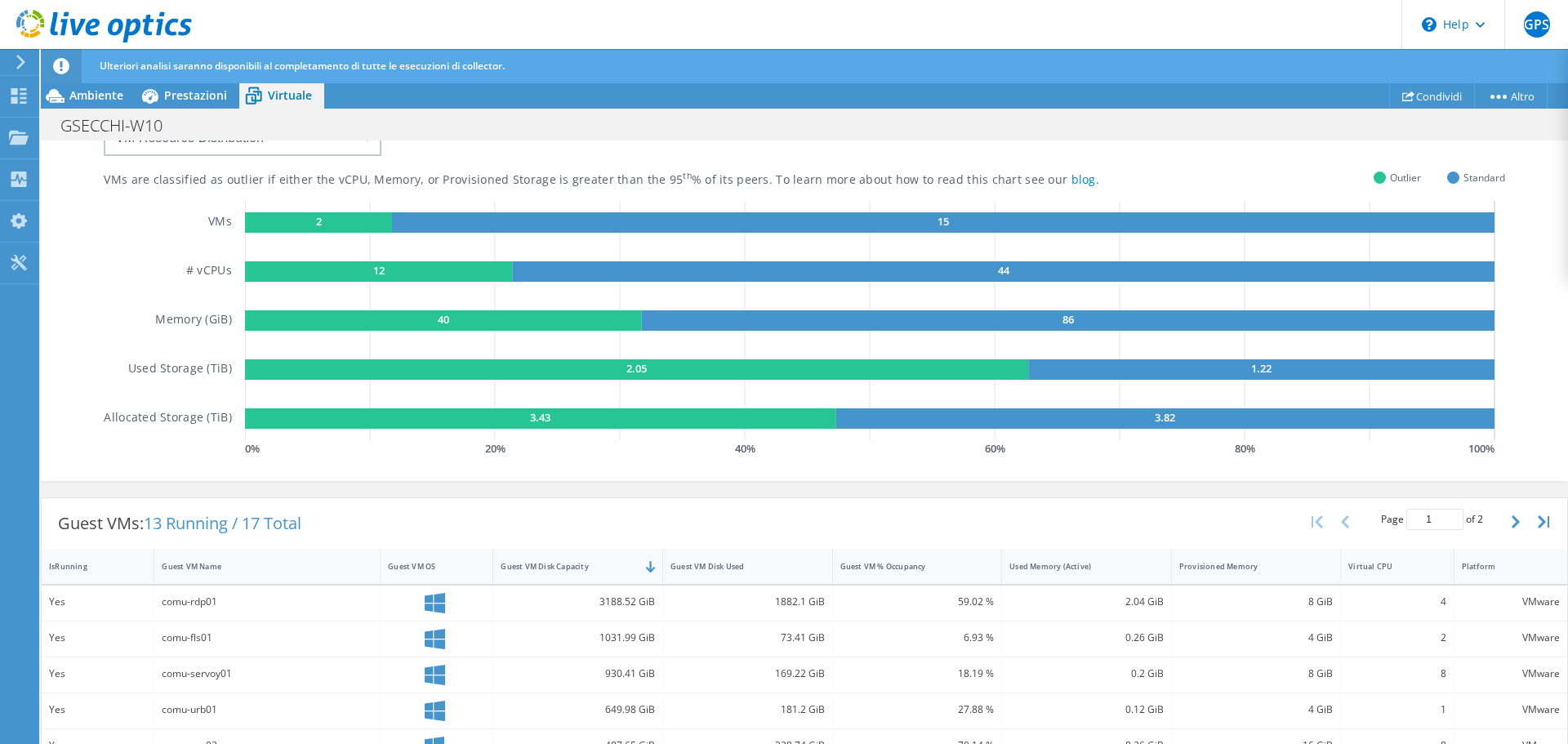
scroll to position [28, 0]
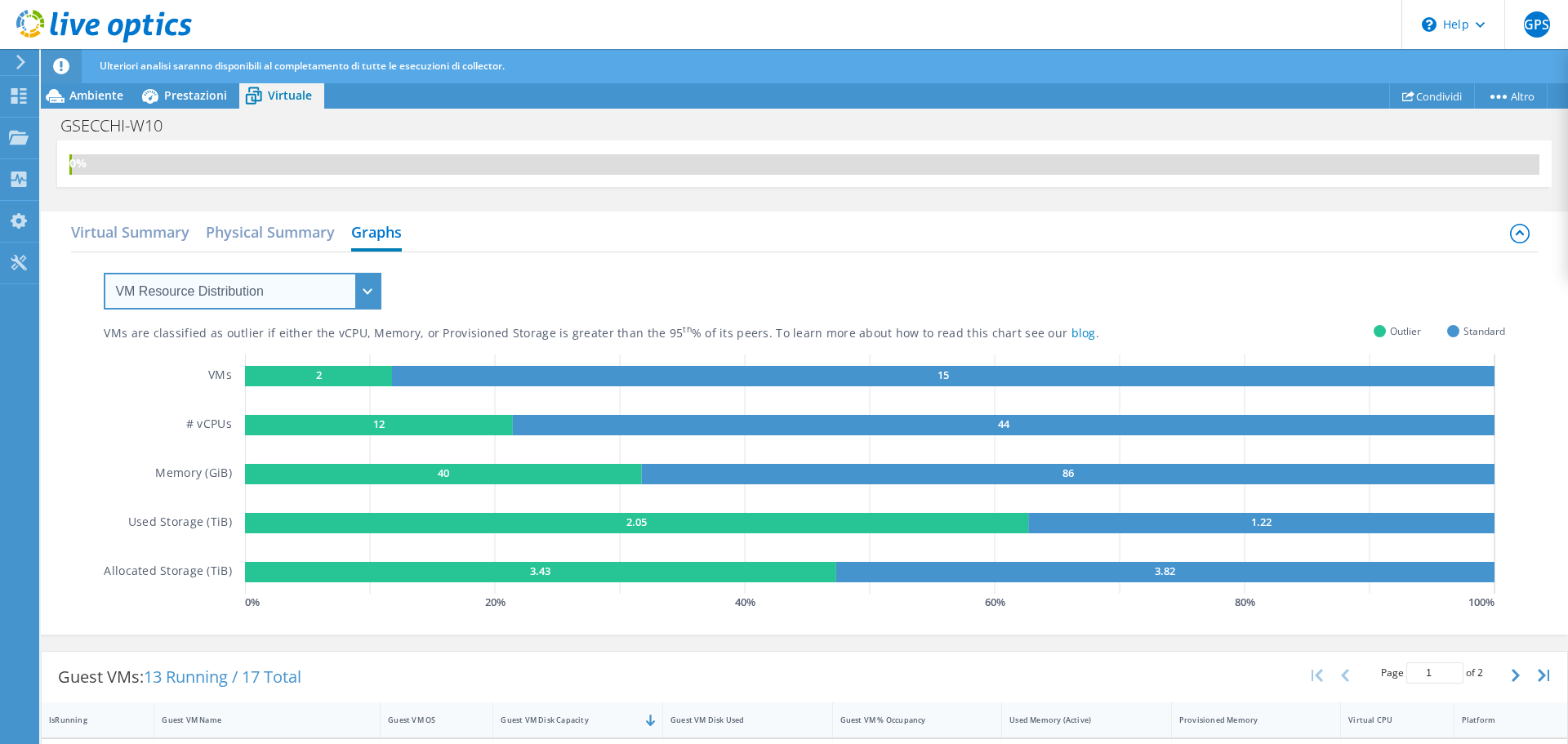
click at [104, 273] on select "VM Resource Distribution Provisioning Contrast Over Provisioning" at bounding box center [243, 291] width 278 height 37
click option "Provisioning Contrast" at bounding box center [0, 0] width 0 height 0
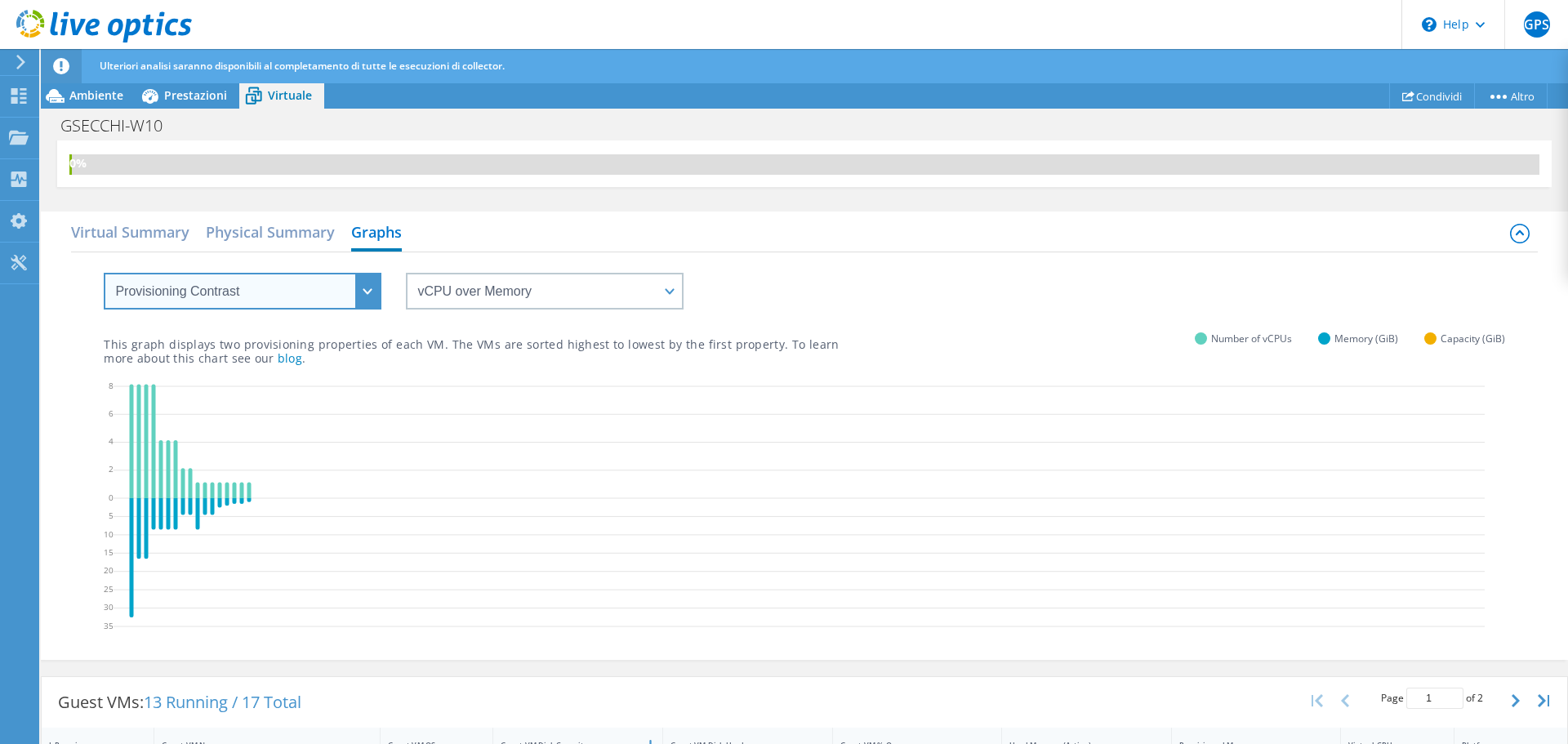
click at [104, 273] on select "VM Resource Distribution Provisioning Contrast Over Provisioning" at bounding box center [243, 291] width 278 height 37
click option "Over Provisioning" at bounding box center [0, 0] width 0 height 0
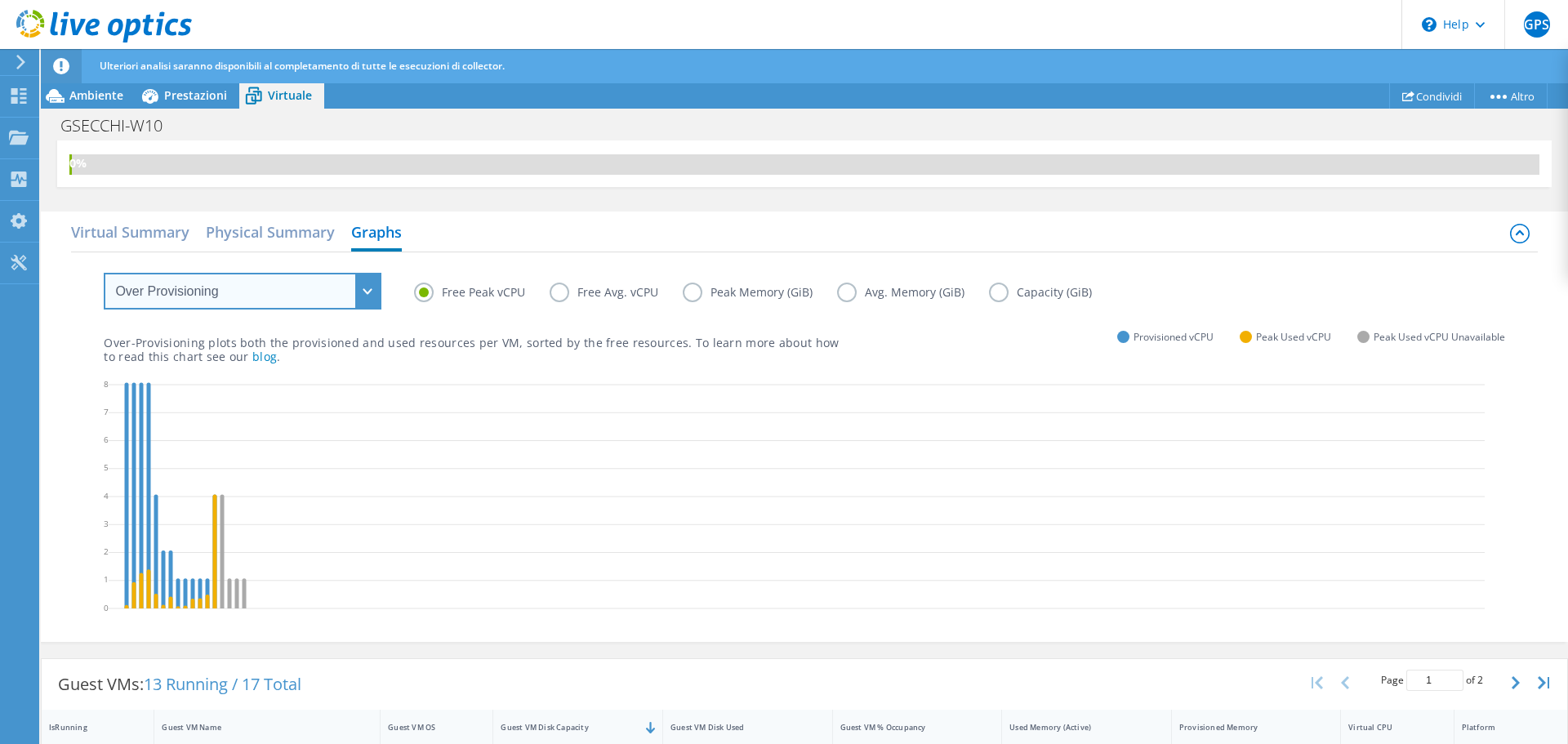
click at [104, 273] on select "VM Resource Distribution Provisioning Contrast Over Provisioning" at bounding box center [243, 291] width 278 height 37
select select "VM Resource Distribution"
click option "VM Resource Distribution" at bounding box center [0, 0] width 0 height 0
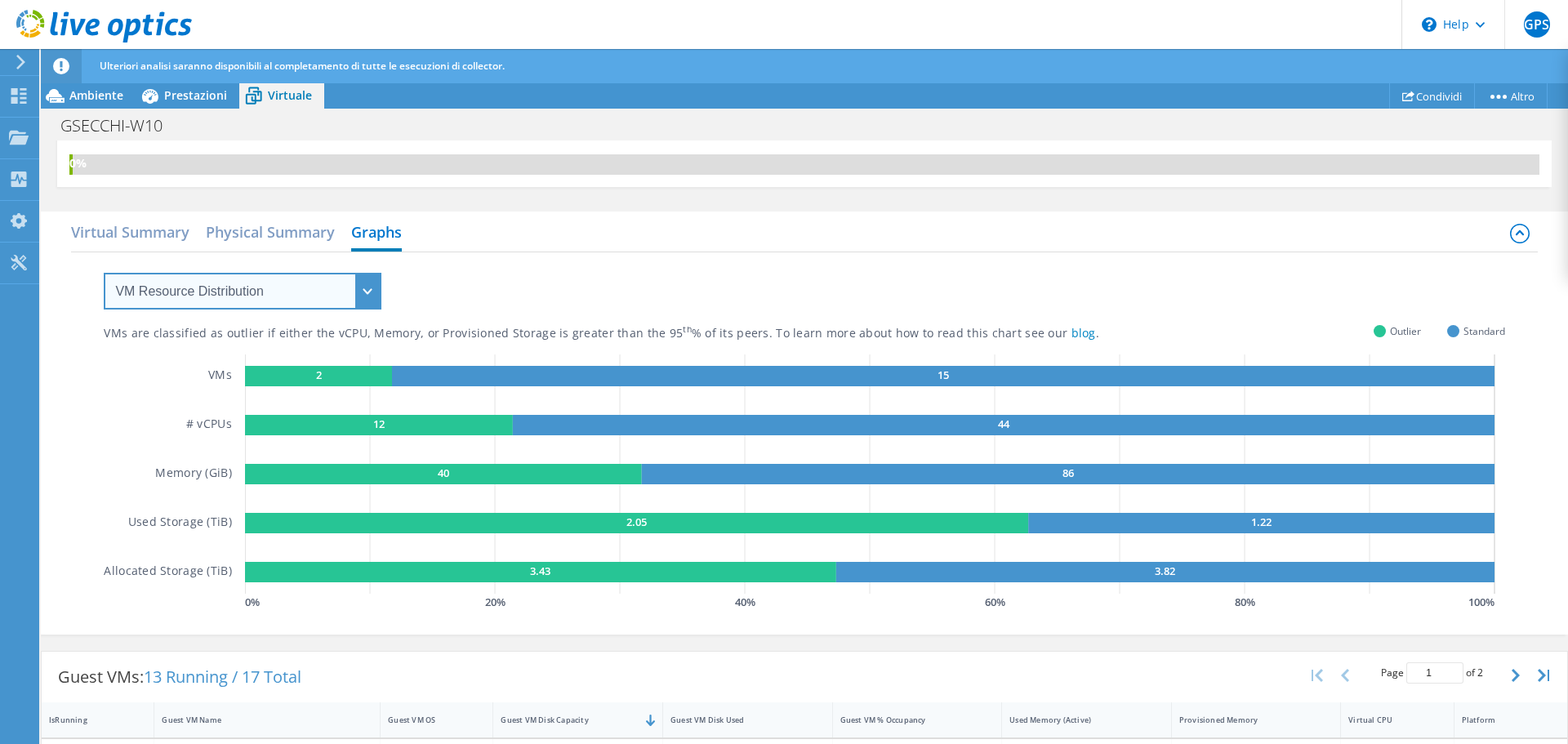
scroll to position [0, 0]
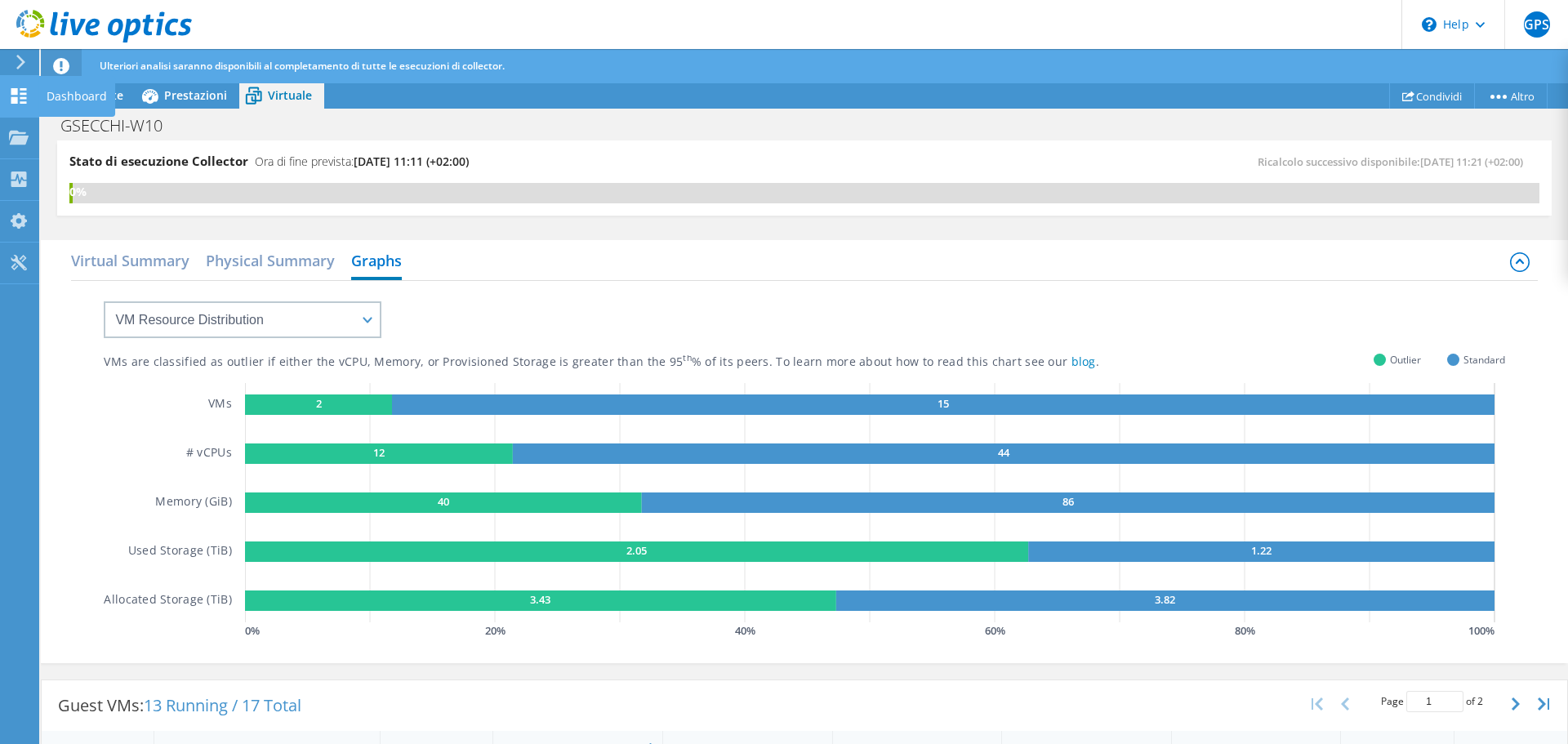
click at [19, 99] on icon at bounding box center [18, 96] width 19 height 16
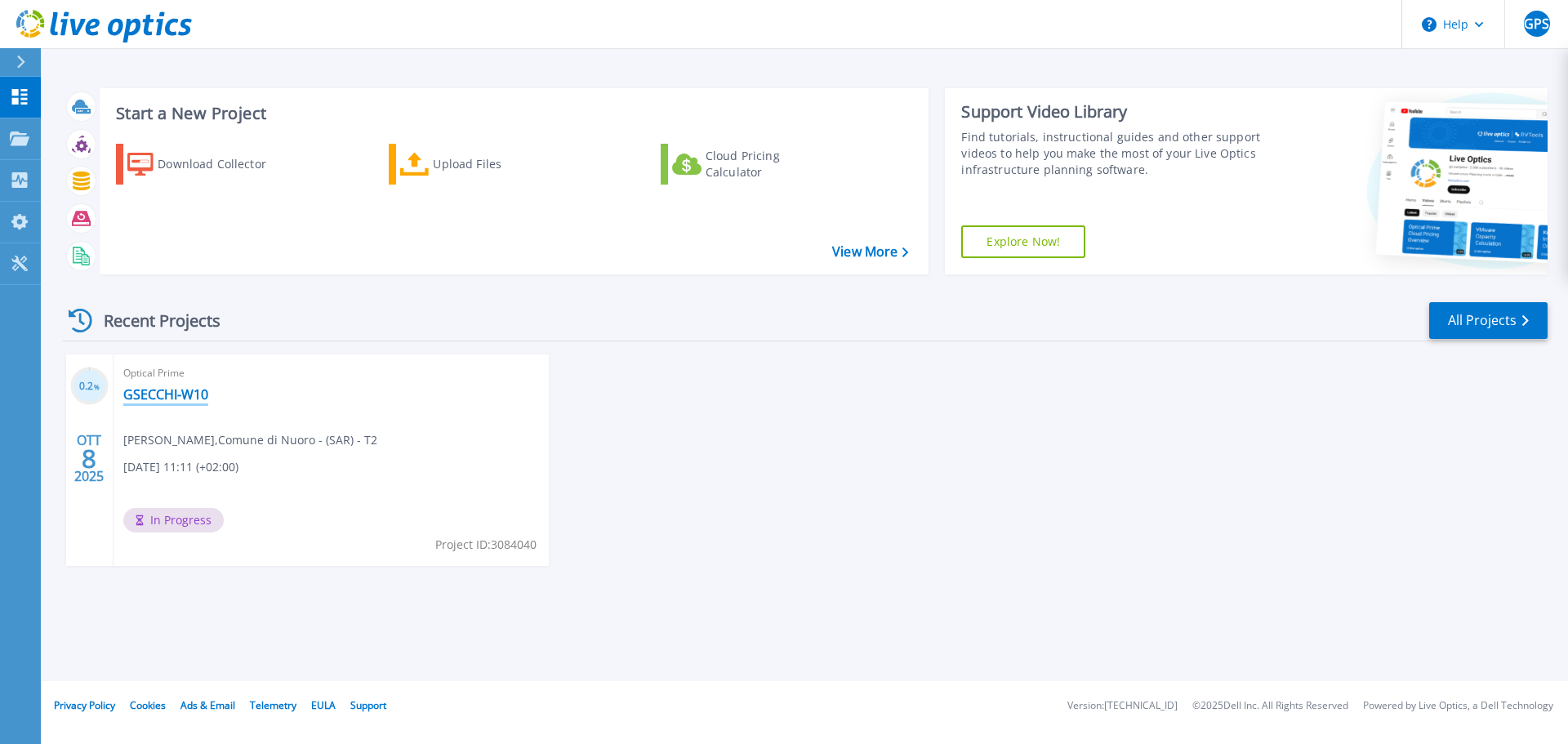
click at [198, 389] on link "GSECCHI-W10" at bounding box center [165, 394] width 85 height 17
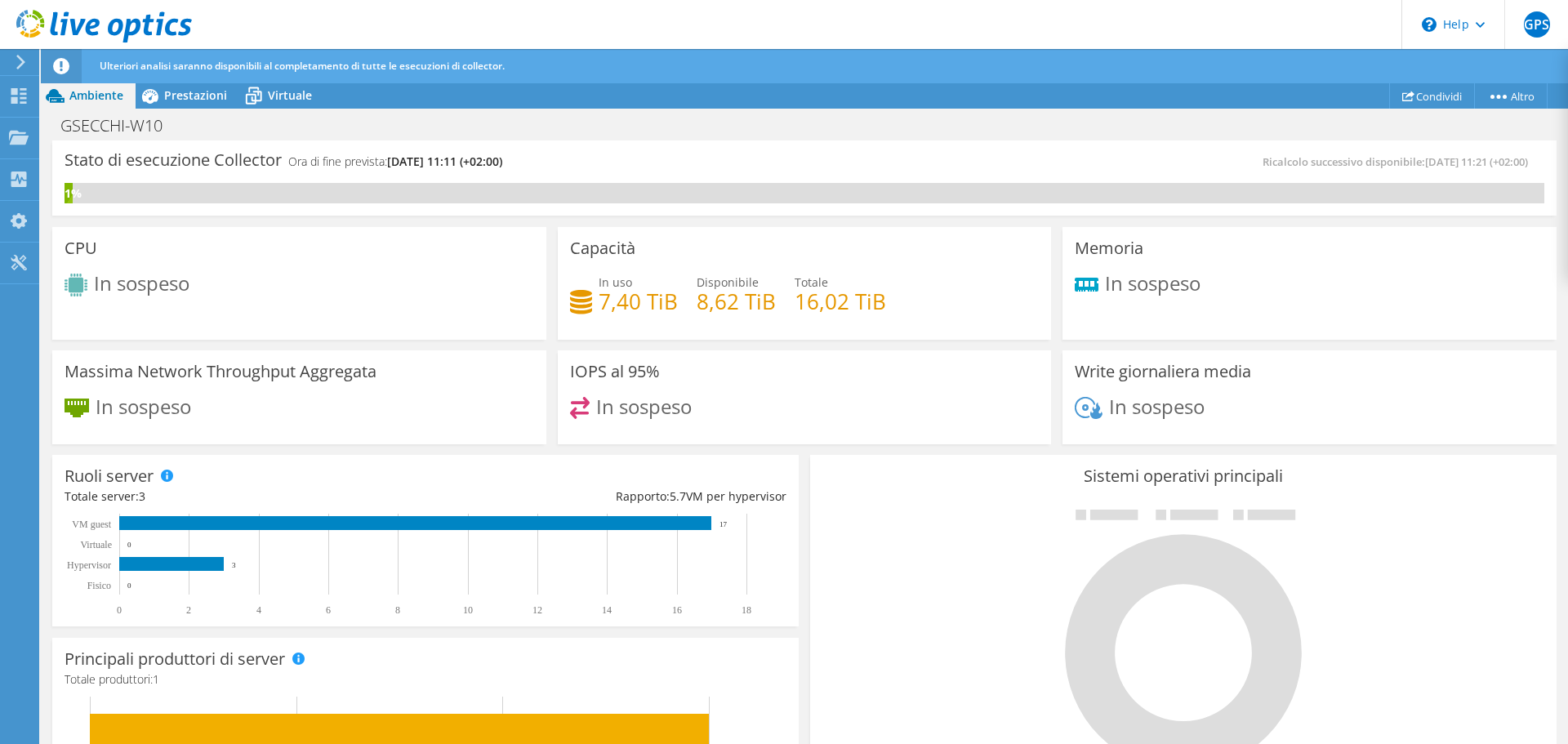
click at [831, 140] on div "GSECCHI-W10 Stampa" at bounding box center [804, 125] width 1527 height 30
